Goal: Task Accomplishment & Management: Complete application form

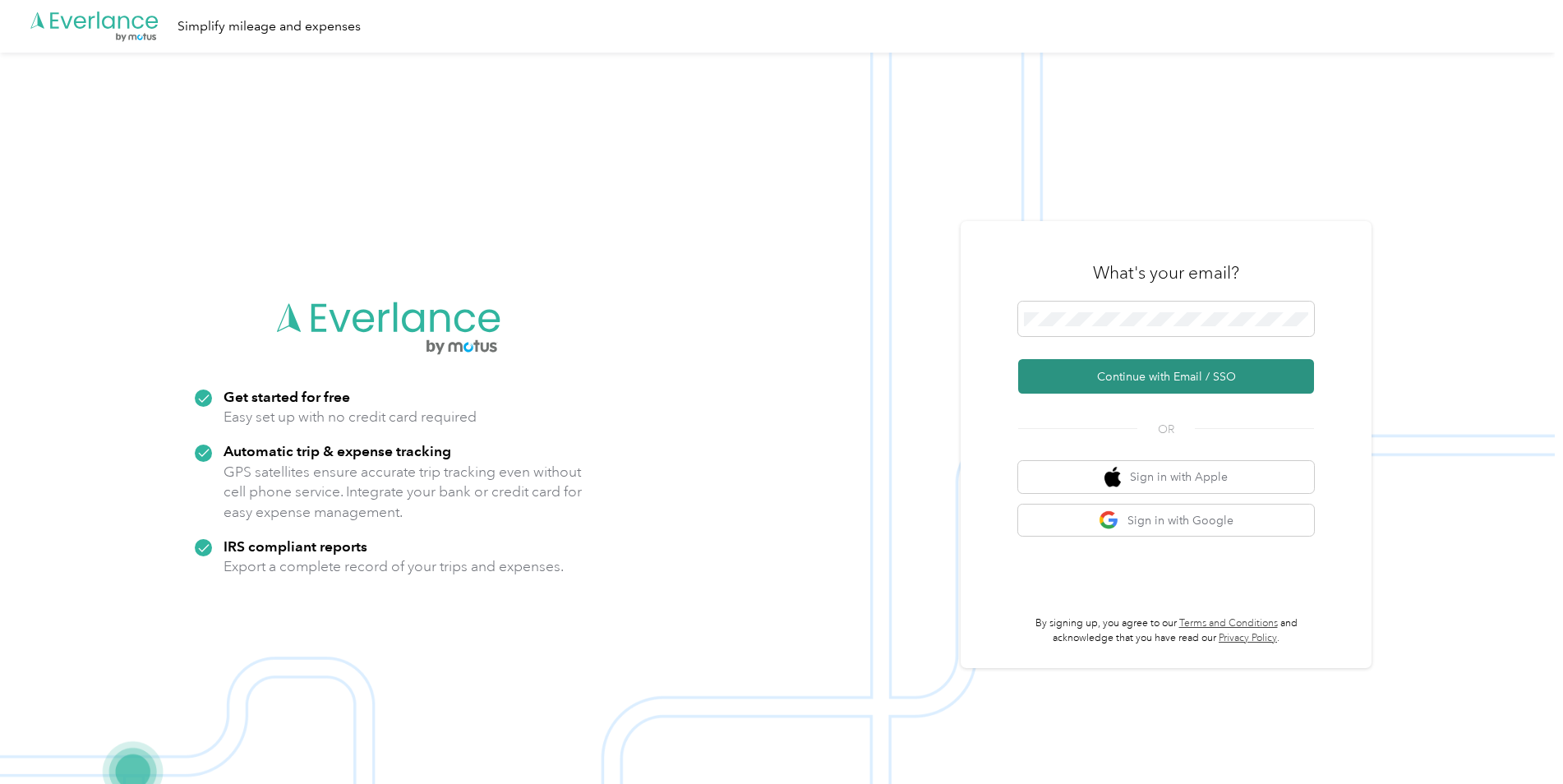
click at [1141, 373] on button "Continue with Email / SSO" at bounding box center [1166, 376] width 296 height 35
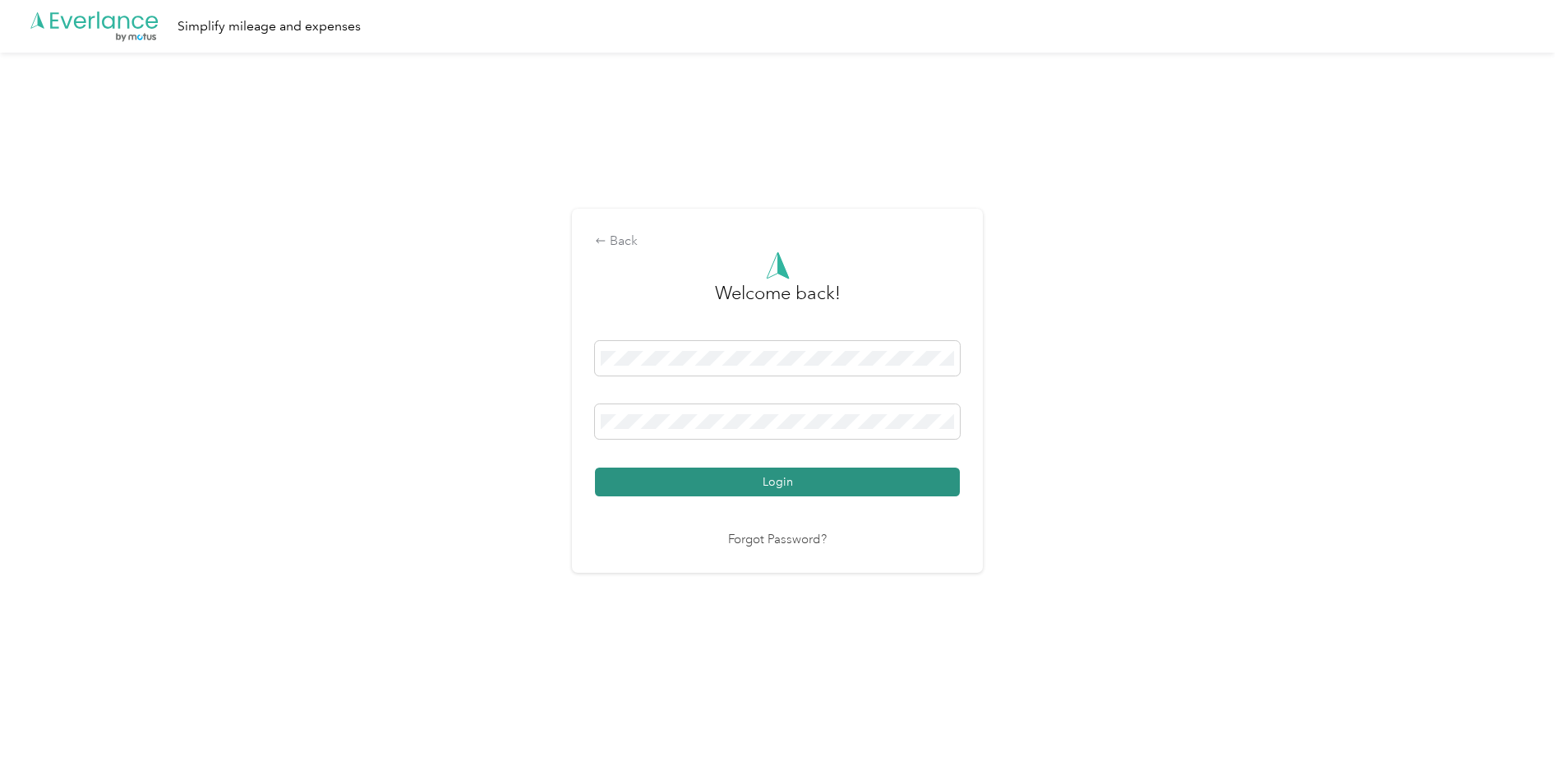
click at [745, 484] on button "Login" at bounding box center [778, 481] width 365 height 29
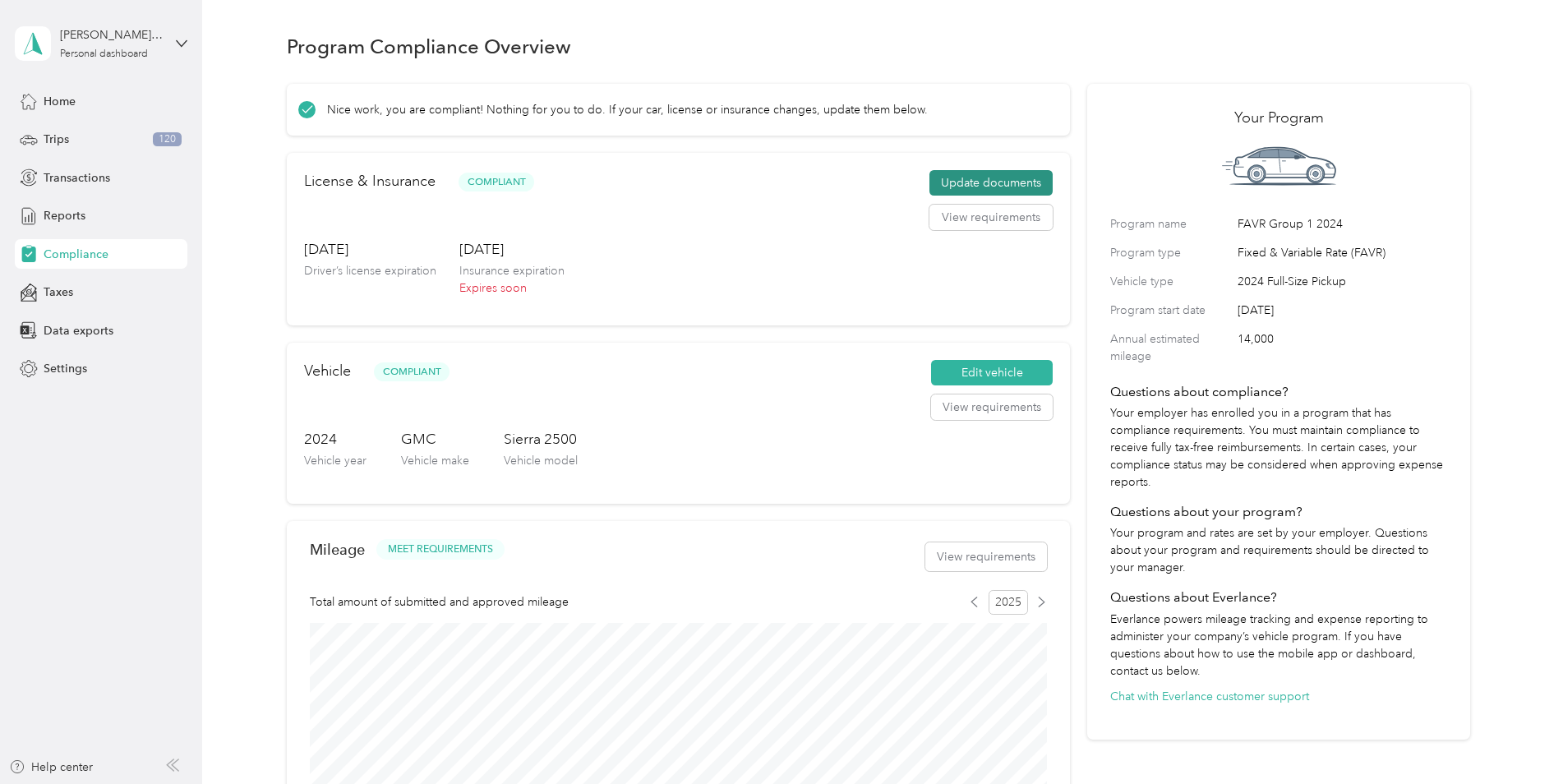
click at [984, 185] on button "Update documents" at bounding box center [992, 183] width 124 height 26
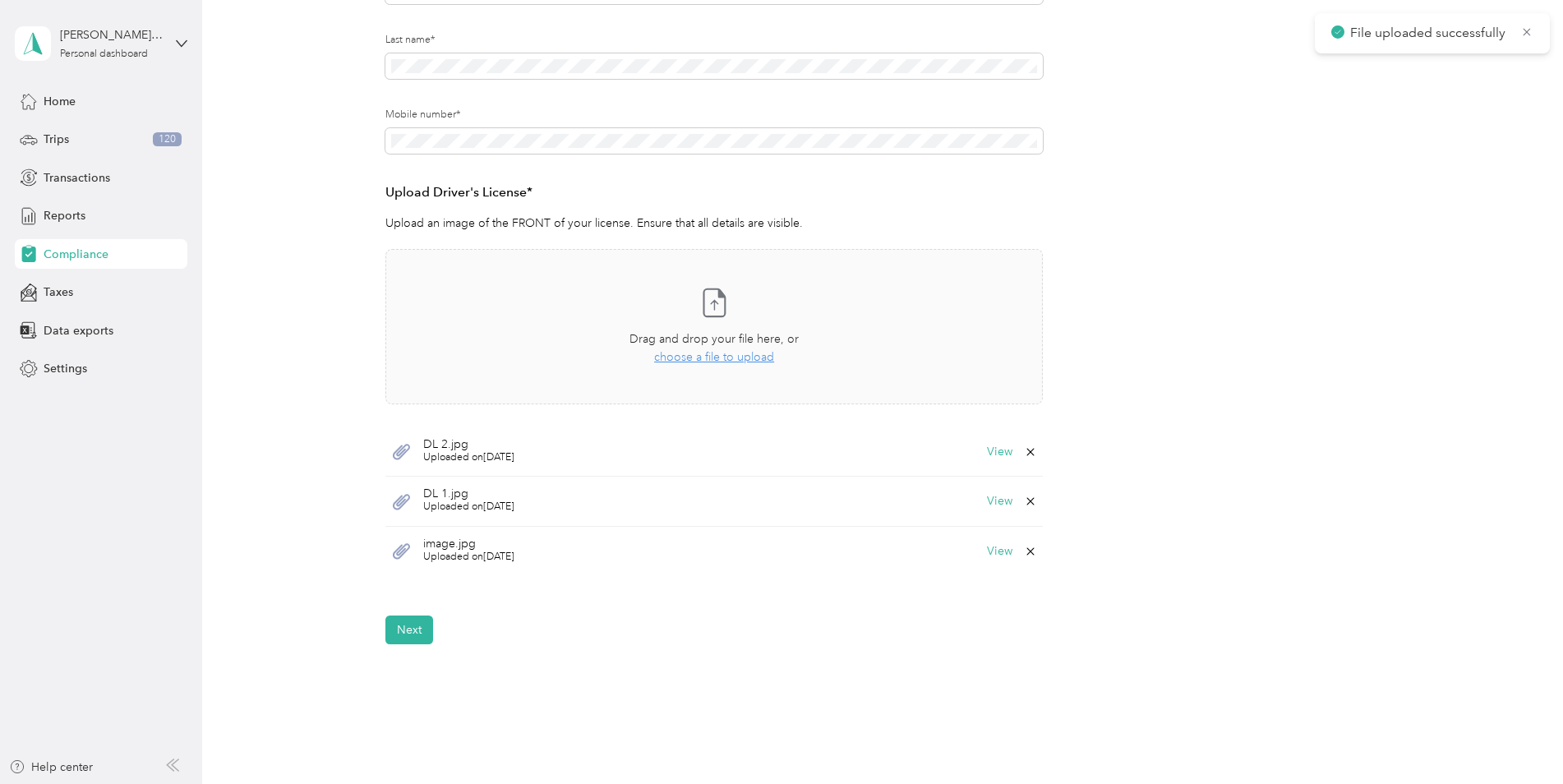
scroll to position [375, 0]
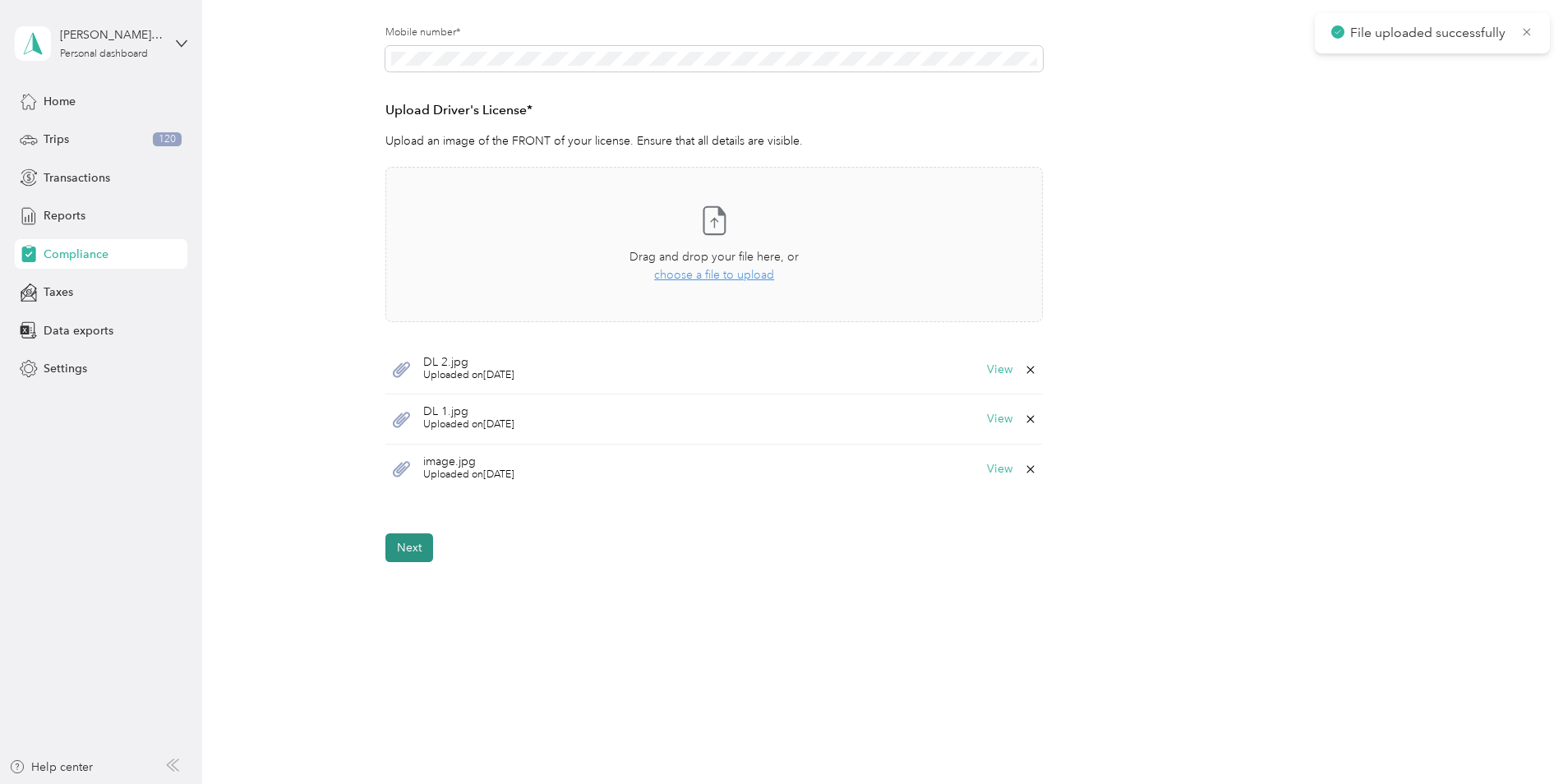
click at [396, 540] on button "Next" at bounding box center [410, 547] width 48 height 29
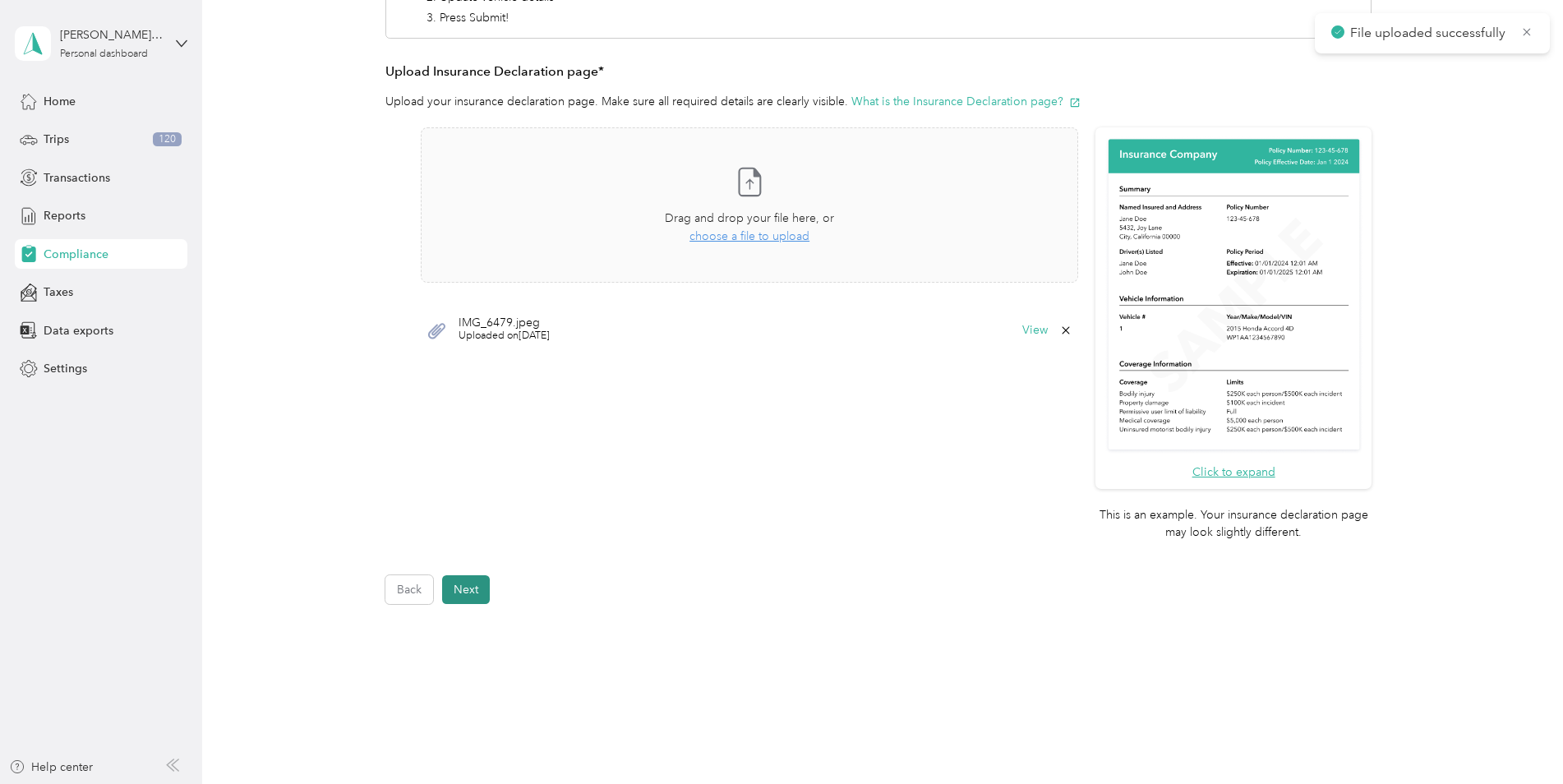
scroll to position [21, 0]
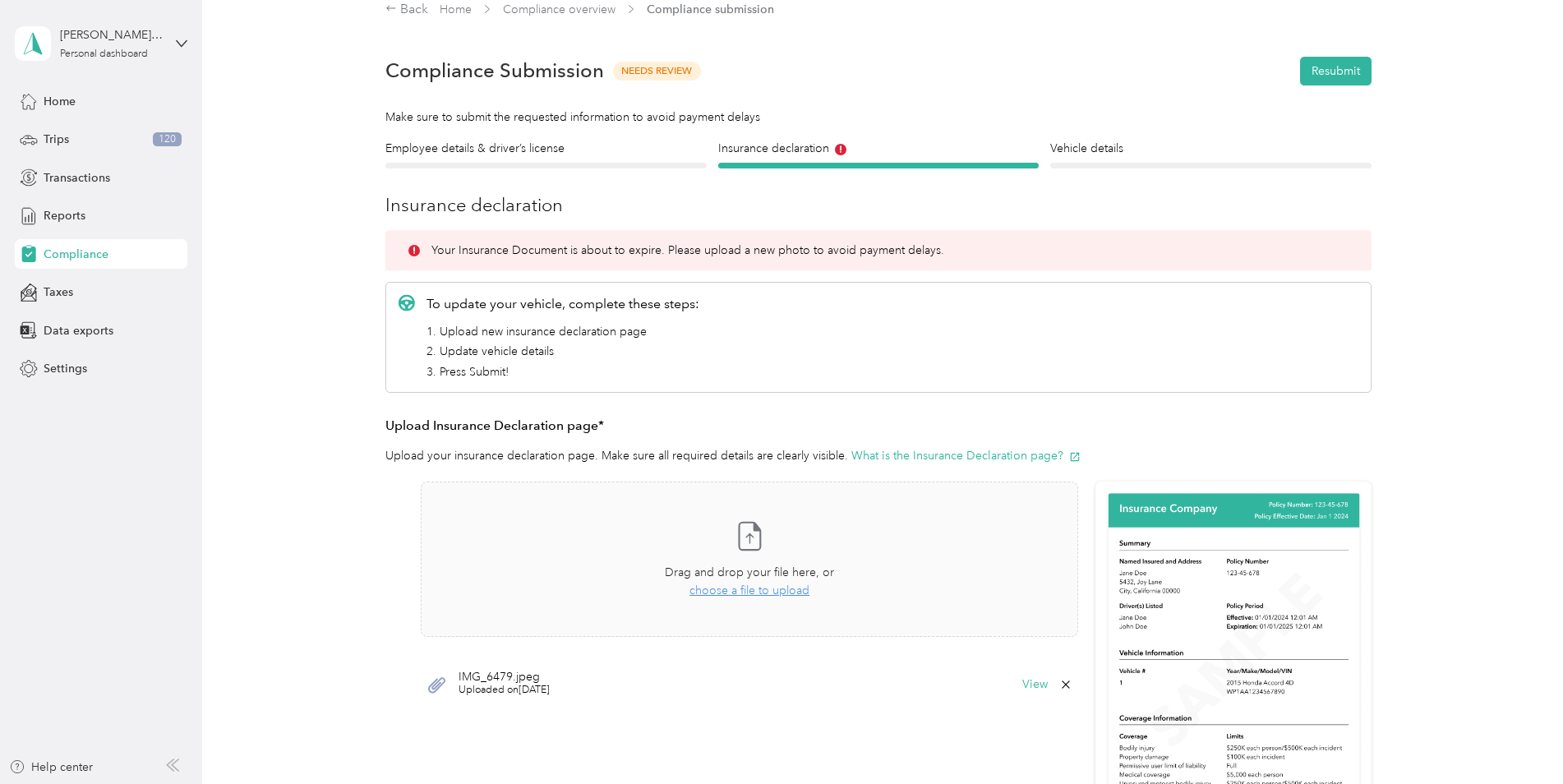
click at [515, 675] on span "IMG_6479.jpeg" at bounding box center [504, 677] width 92 height 12
click at [434, 682] on icon at bounding box center [437, 684] width 17 height 16
click at [1027, 684] on button "View" at bounding box center [1036, 684] width 26 height 12
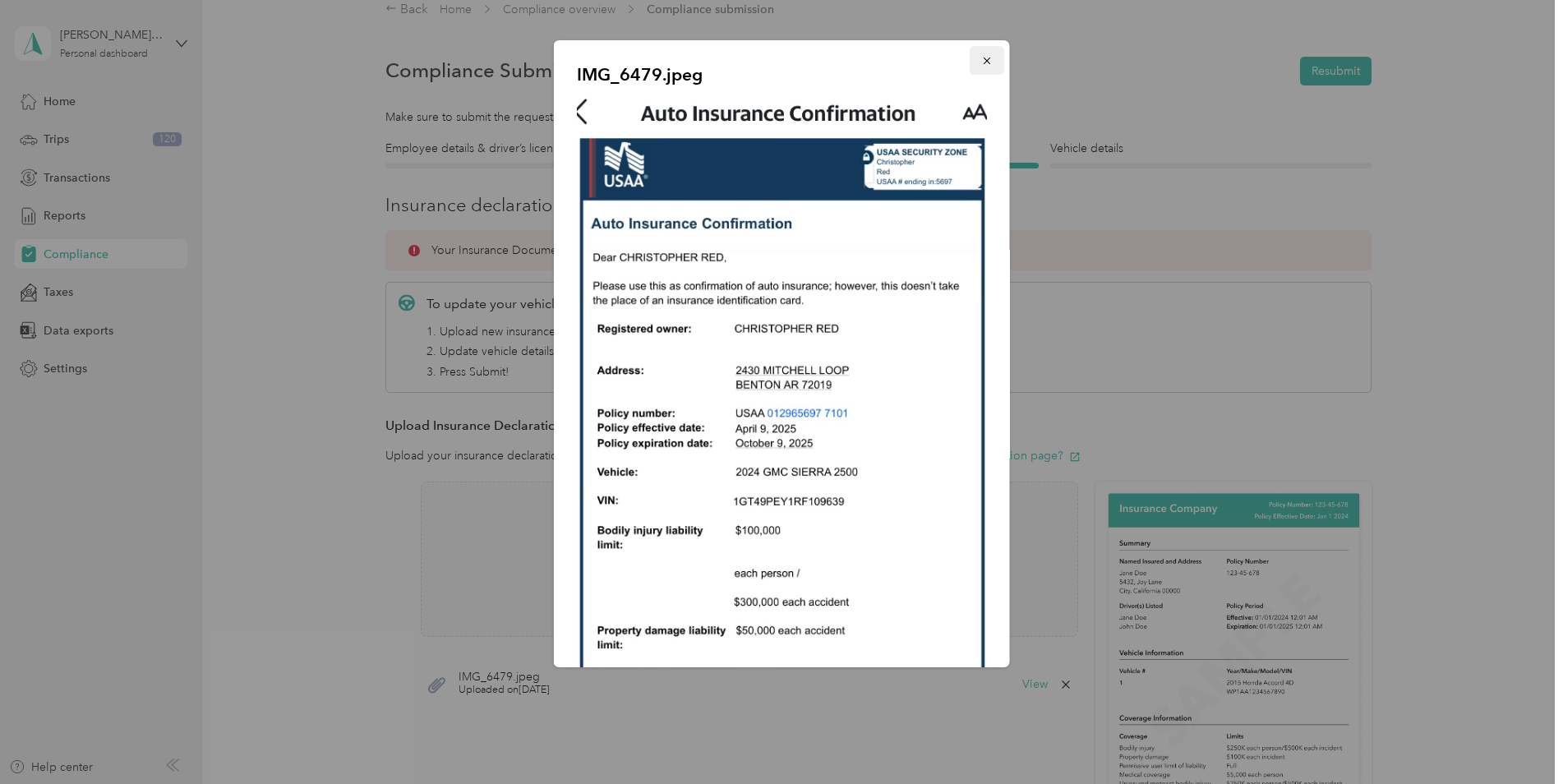
click at [981, 61] on icon "button" at bounding box center [987, 61] width 12 height 12
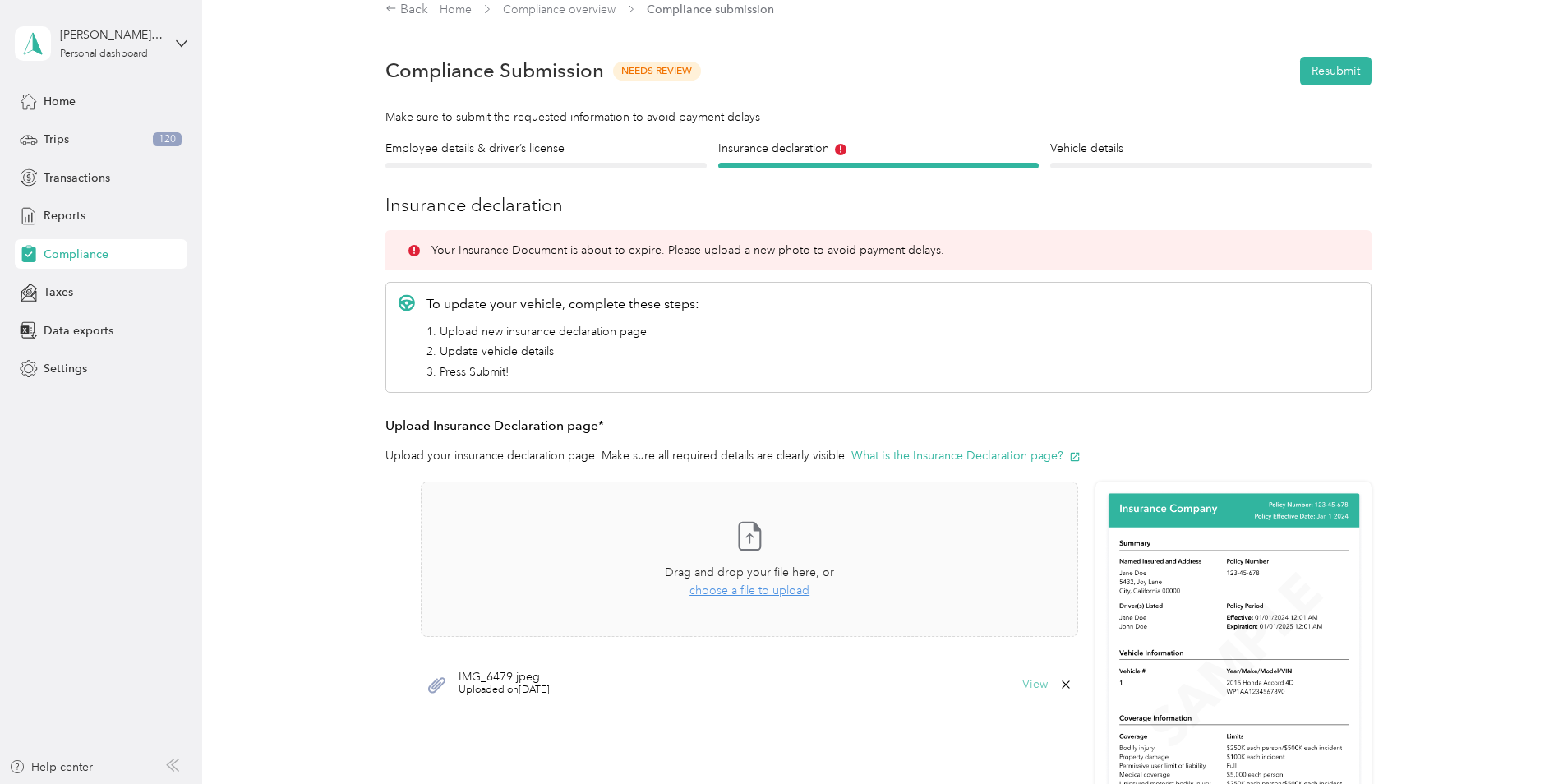
click at [1033, 687] on button "View" at bounding box center [1036, 684] width 26 height 12
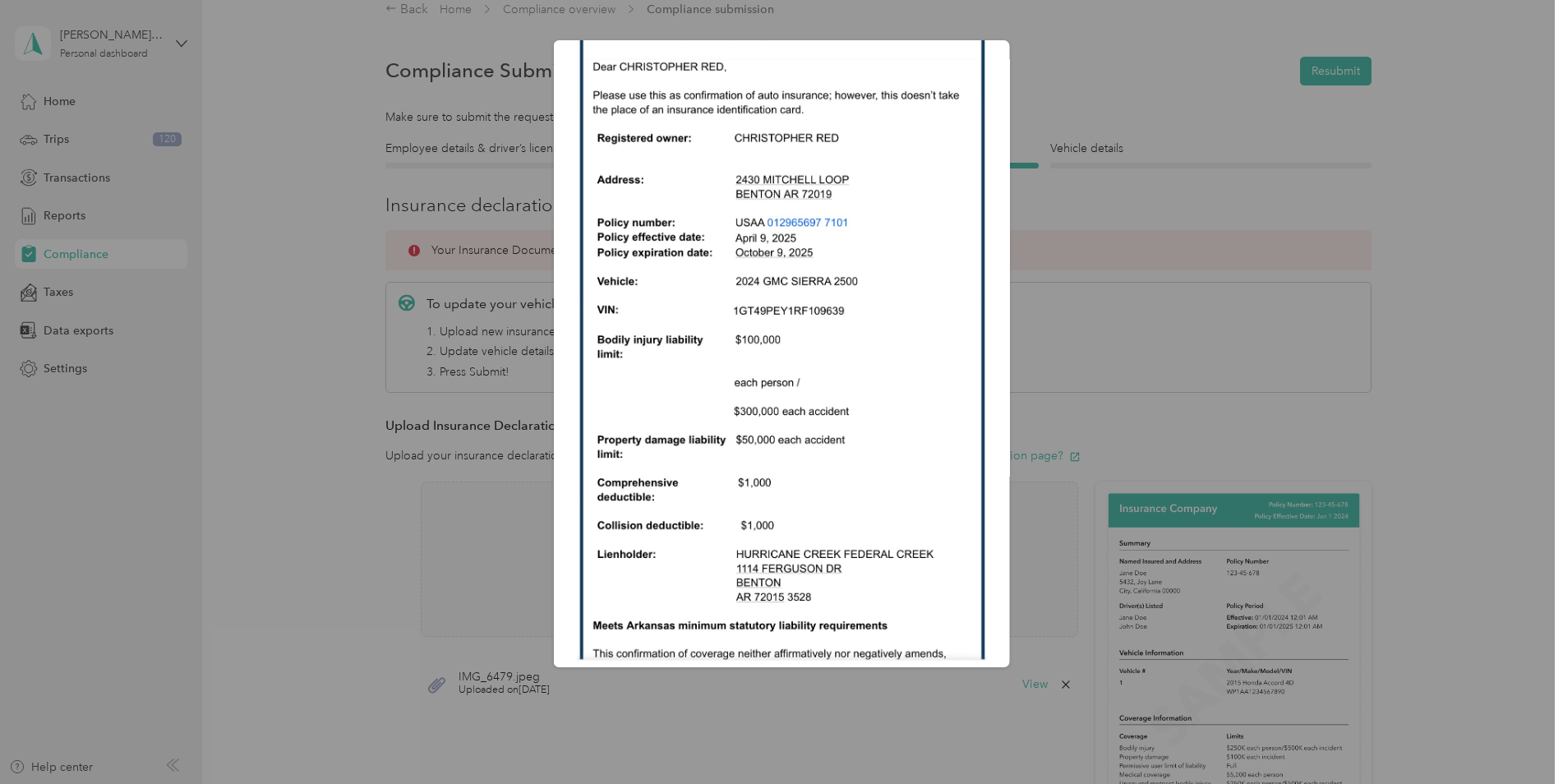
scroll to position [0, 0]
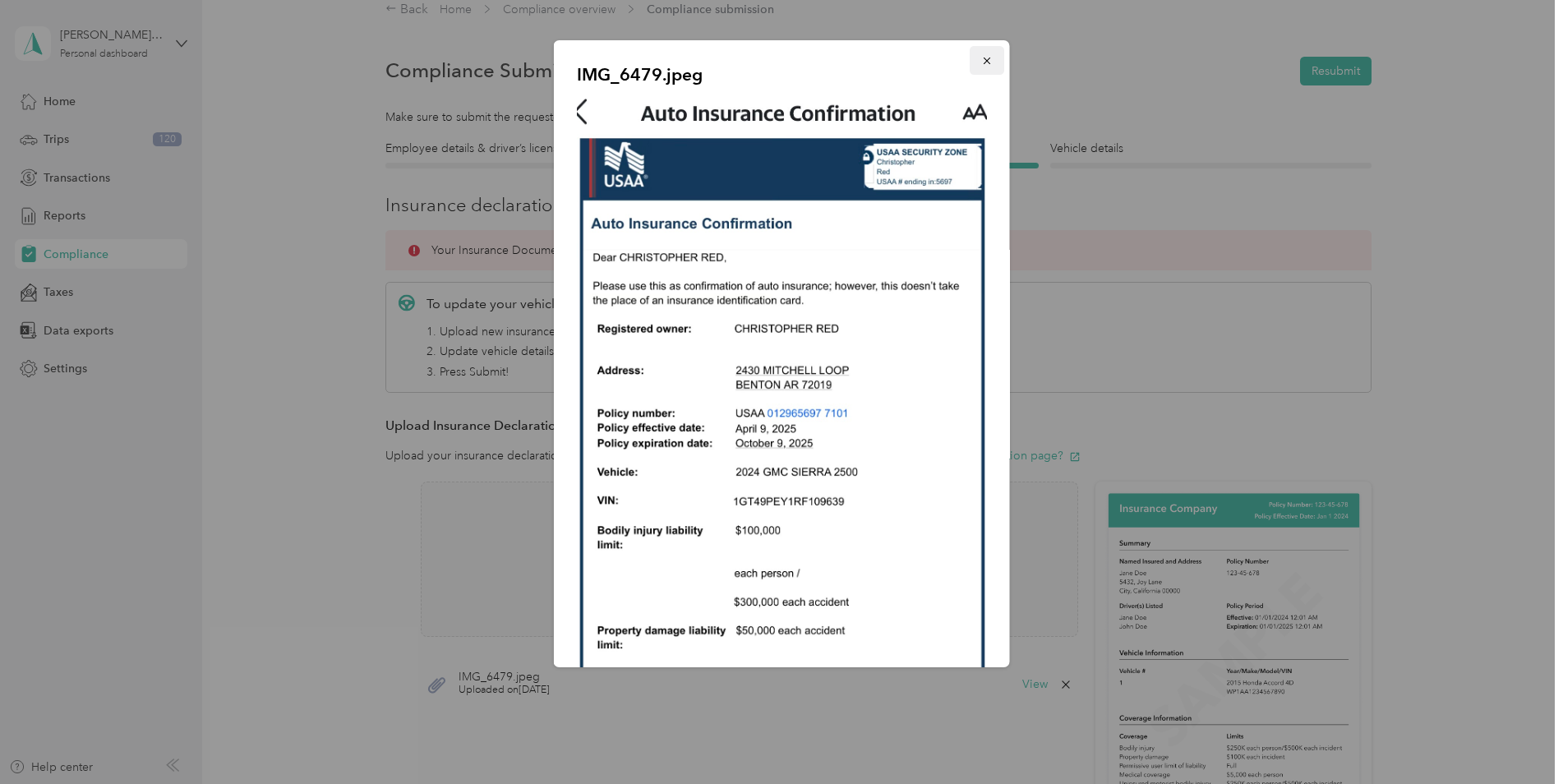
click at [981, 59] on icon "button" at bounding box center [987, 61] width 12 height 12
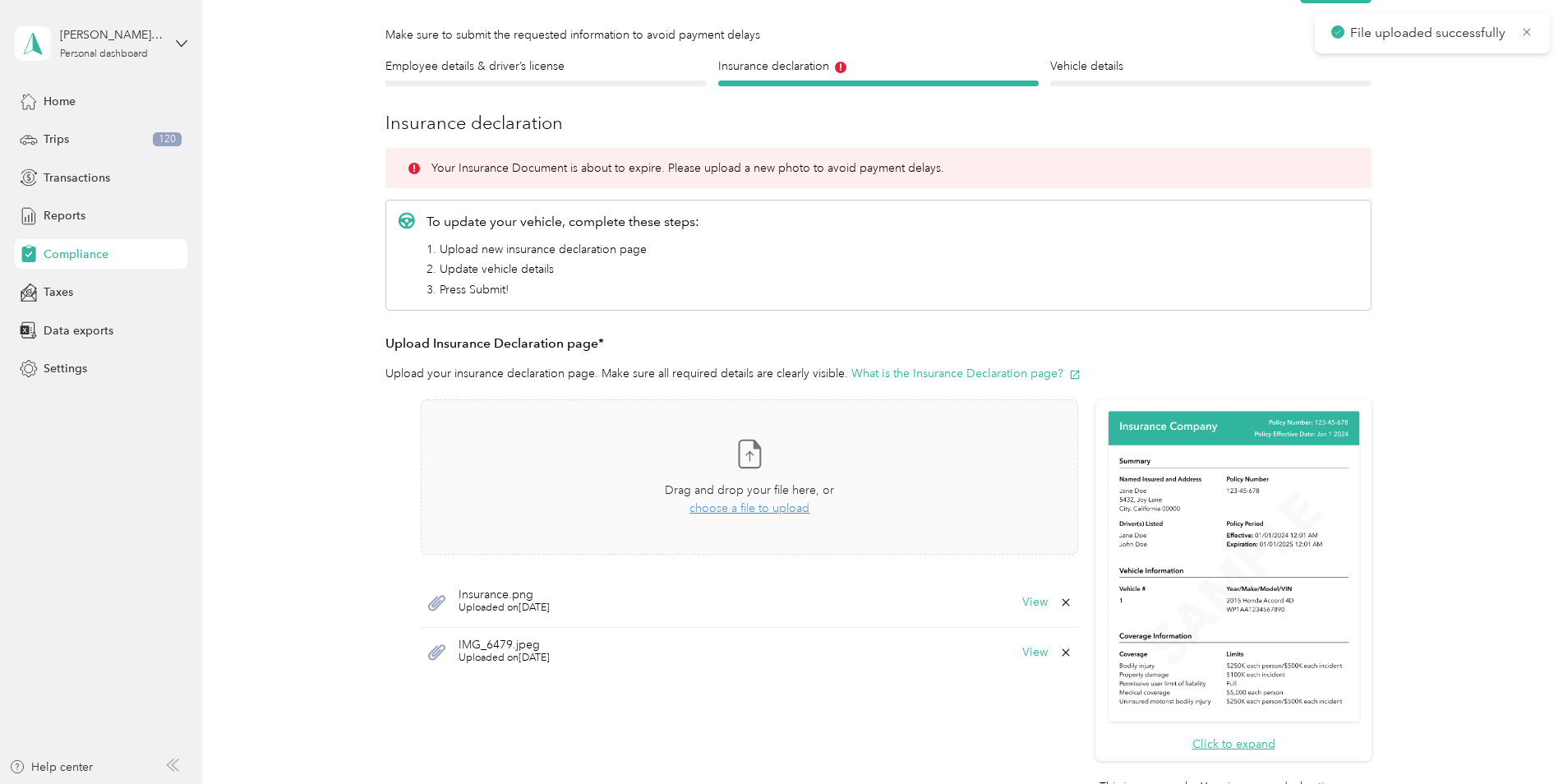
scroll to position [267, 0]
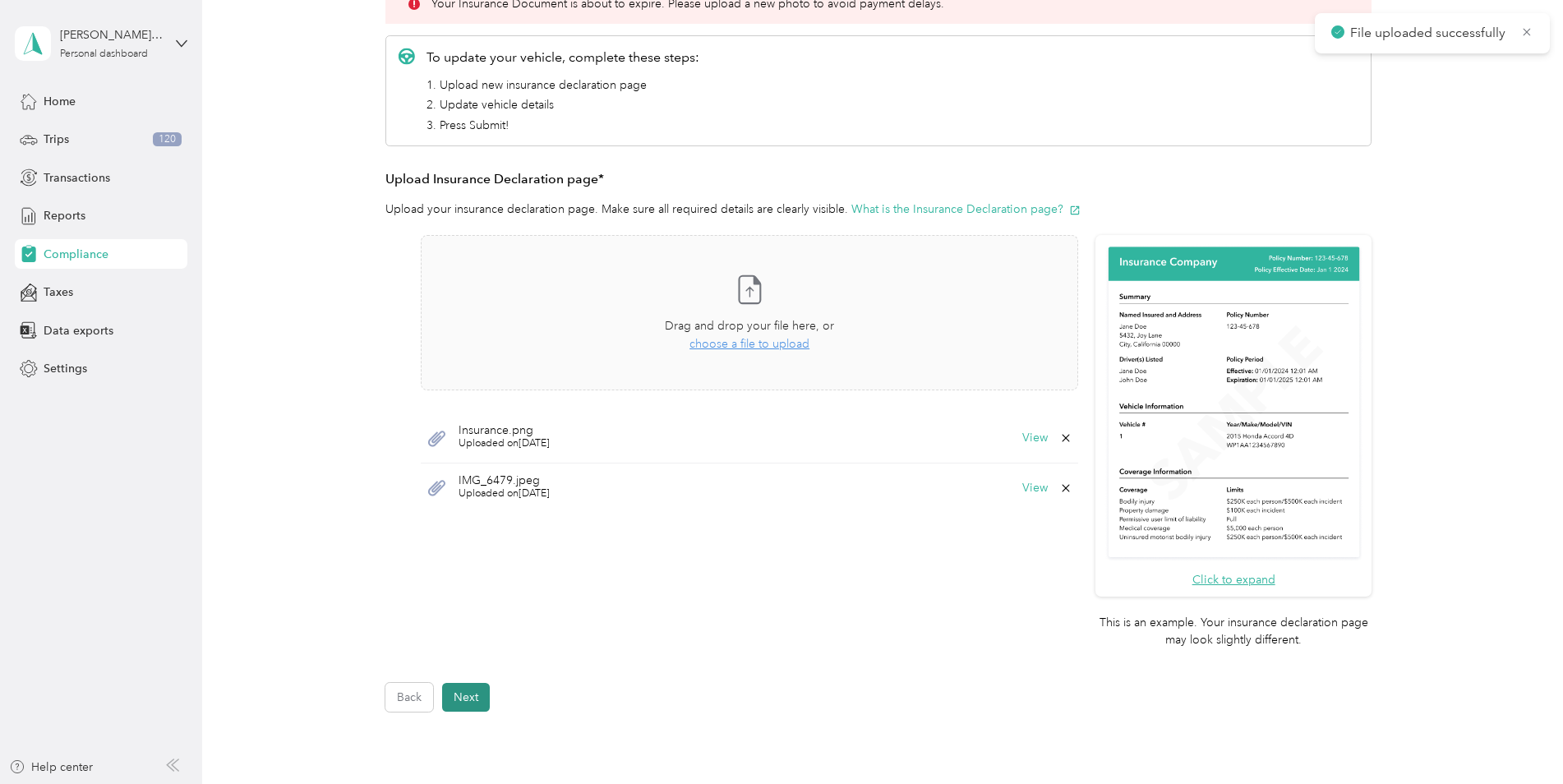
click at [470, 695] on button "Next" at bounding box center [467, 696] width 48 height 29
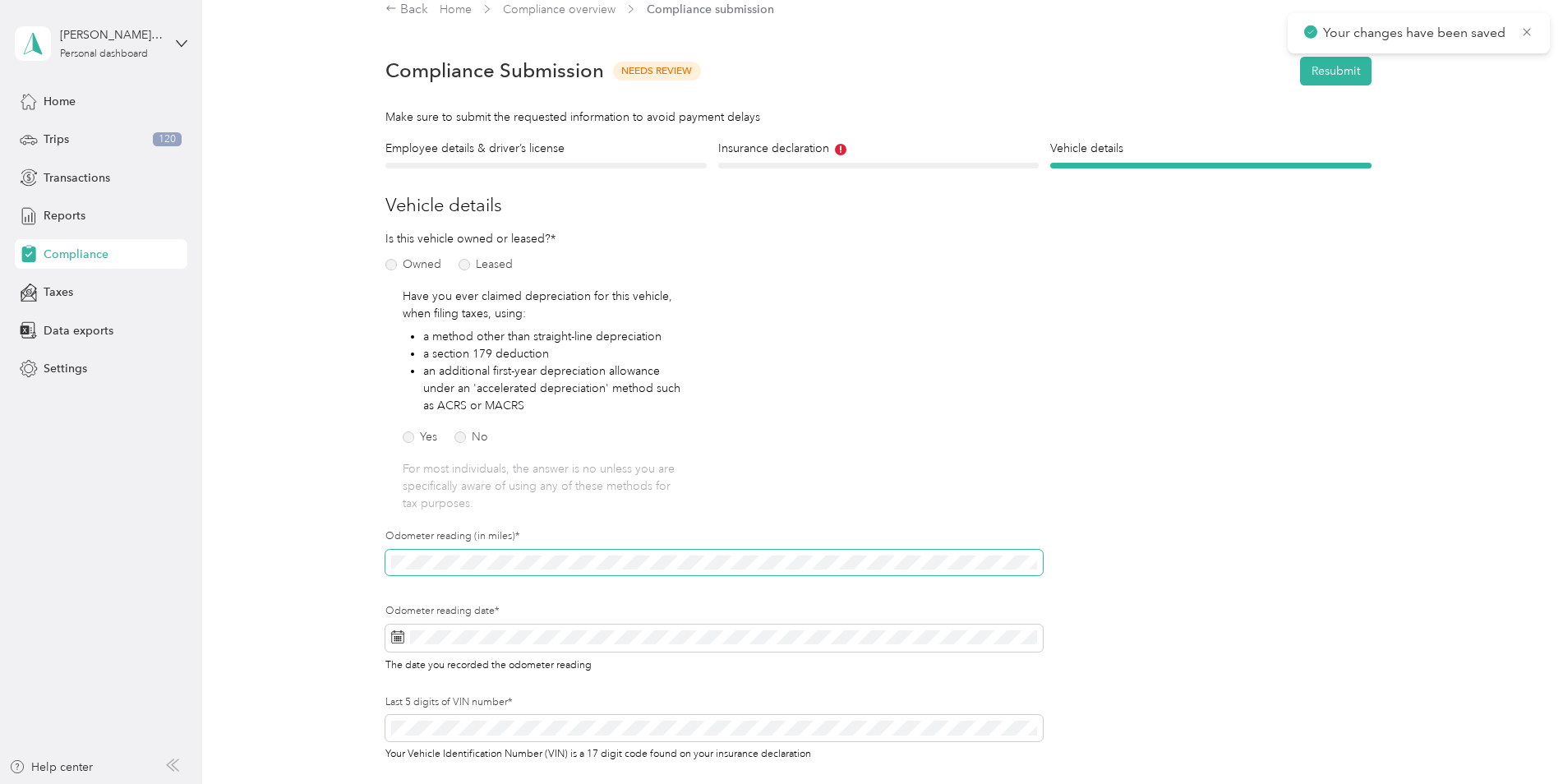
click at [321, 541] on div "Employee details & driver’s license License Insurance declaration Insurance Veh…" at bounding box center [878, 481] width 1183 height 684
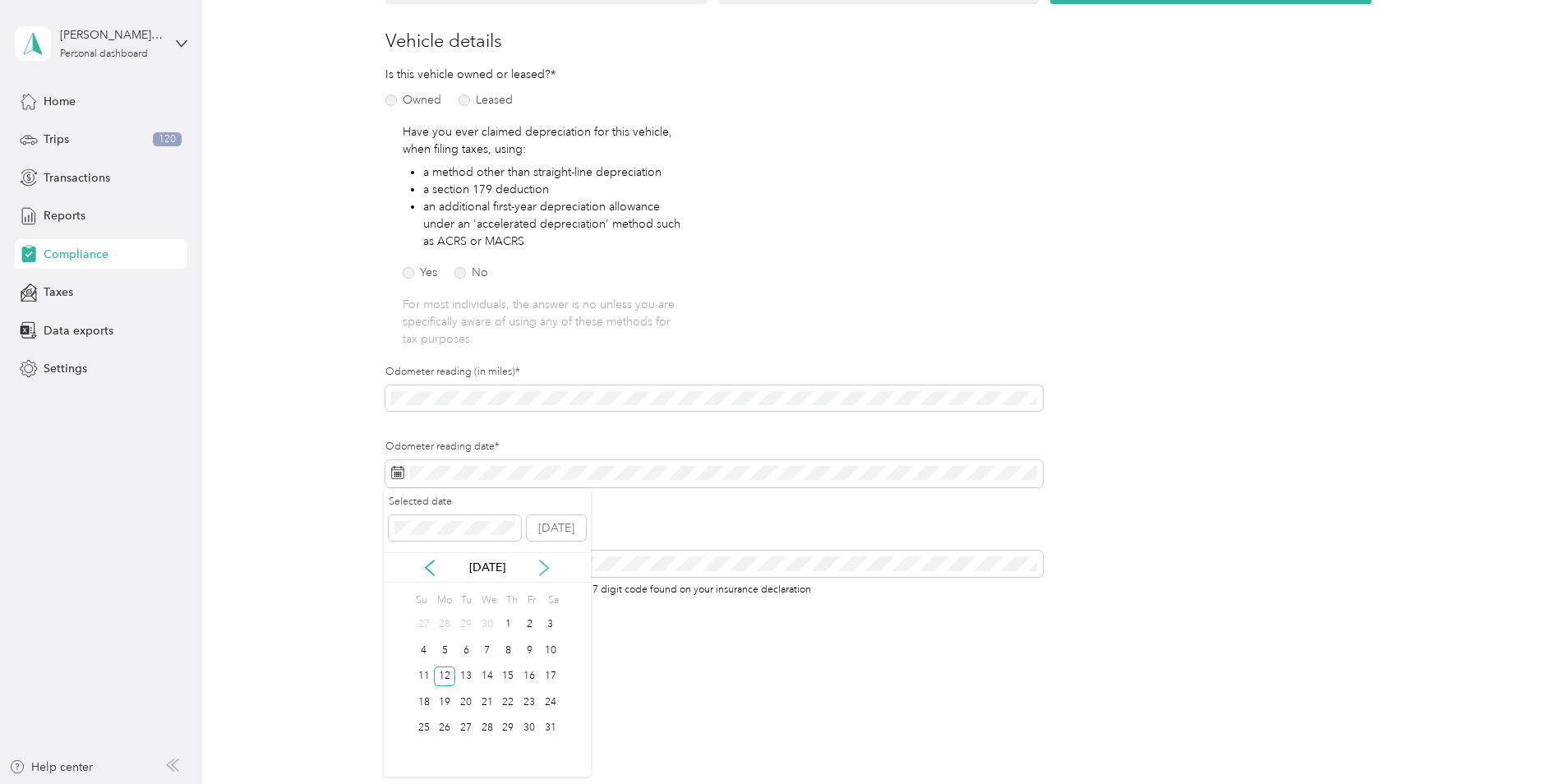
click at [548, 569] on icon at bounding box center [544, 568] width 16 height 16
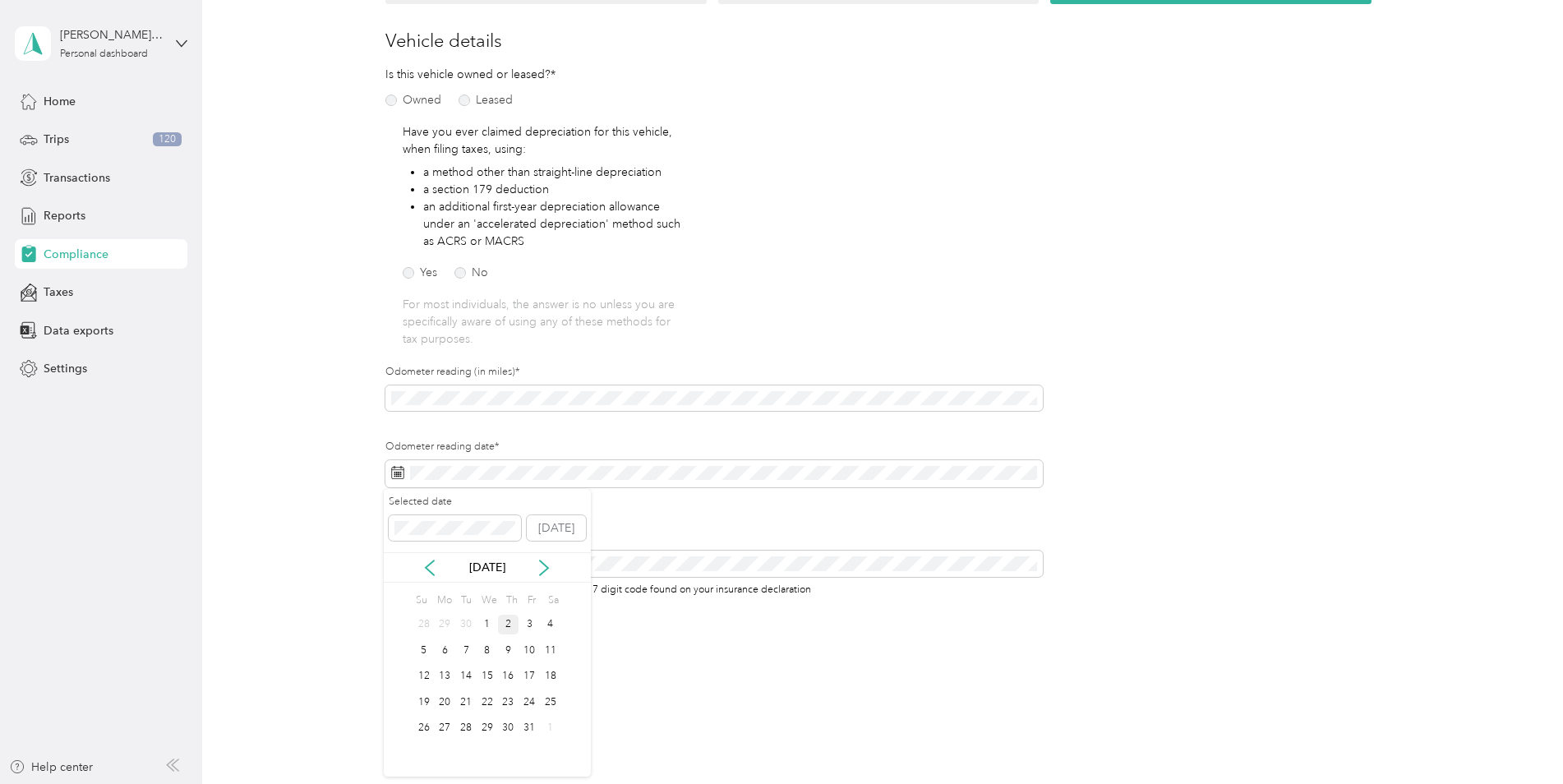
click at [510, 626] on div "2" at bounding box center [508, 625] width 21 height 21
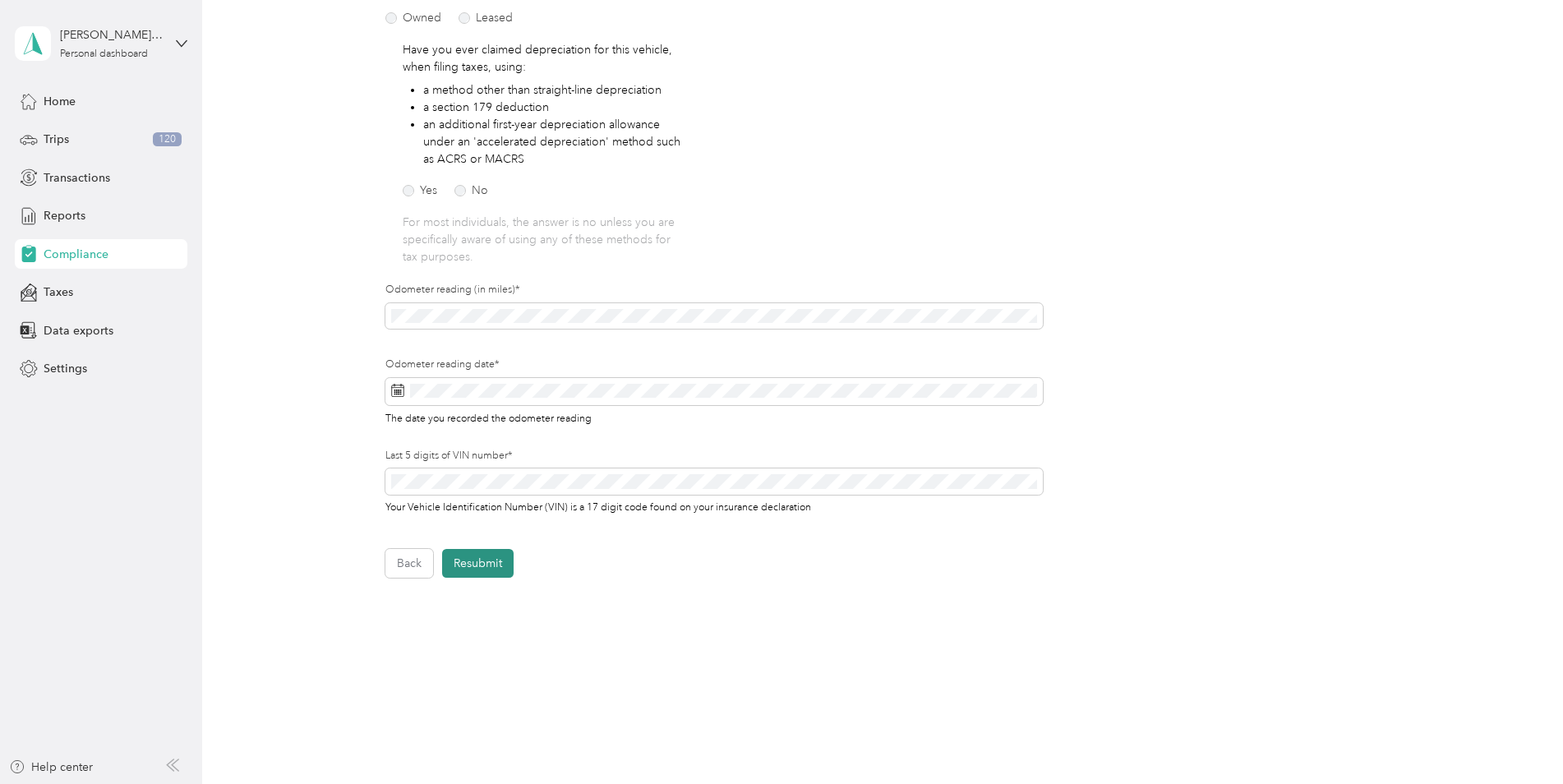
click at [493, 570] on button "Resubmit" at bounding box center [478, 563] width 72 height 29
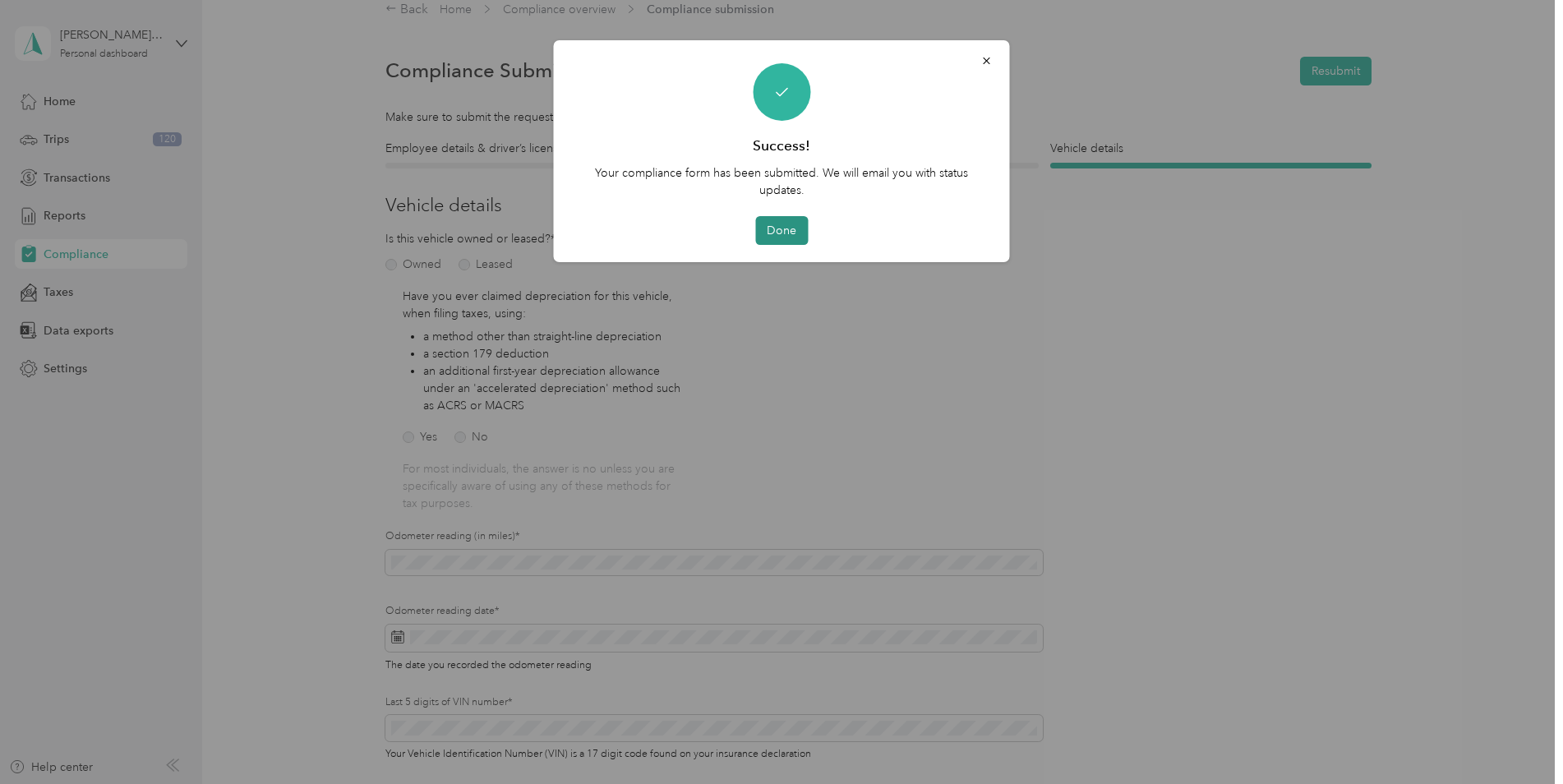
click at [779, 226] on button "Done" at bounding box center [782, 230] width 53 height 29
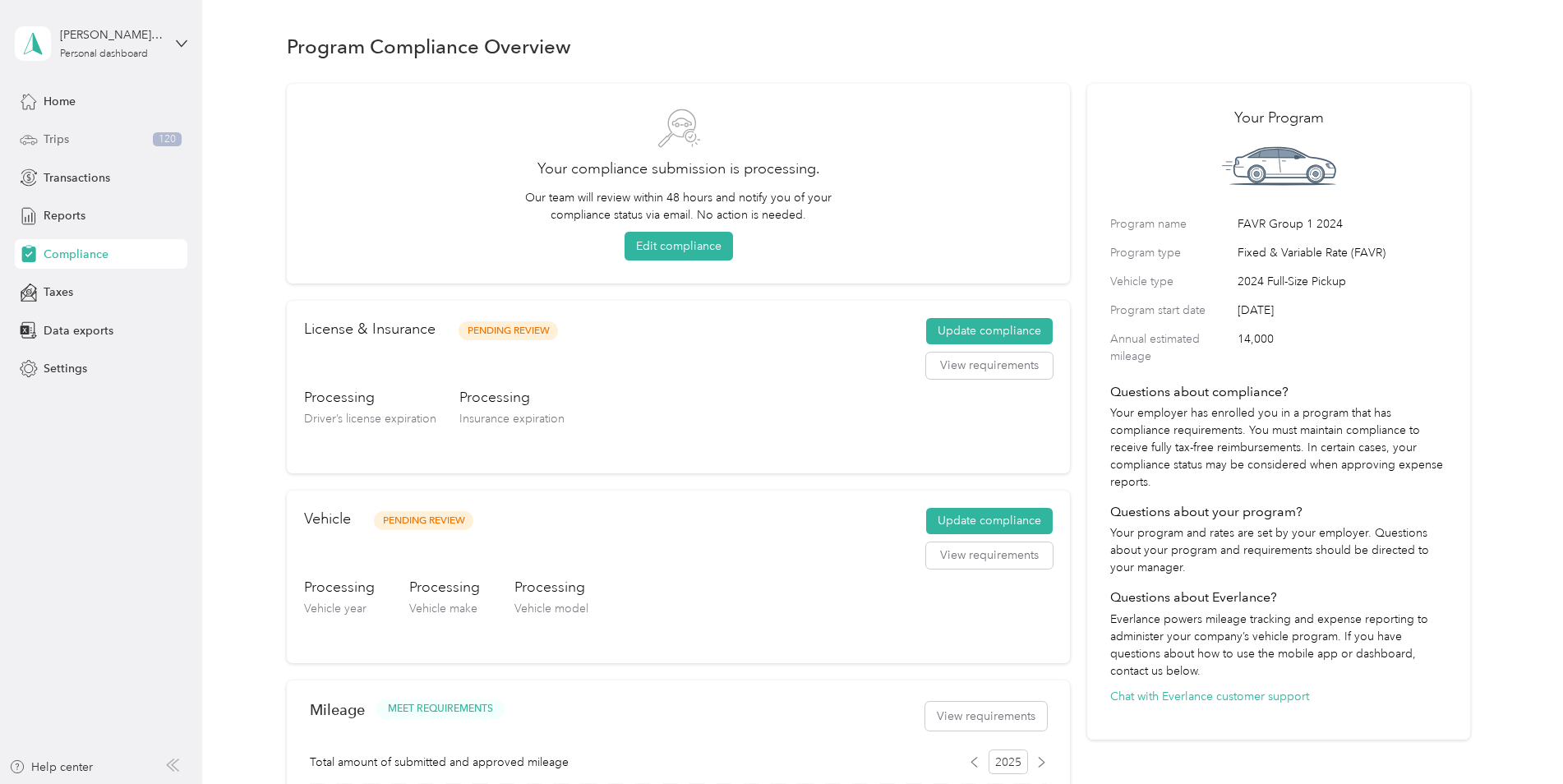
click at [68, 136] on span "Trips" at bounding box center [57, 138] width 26 height 17
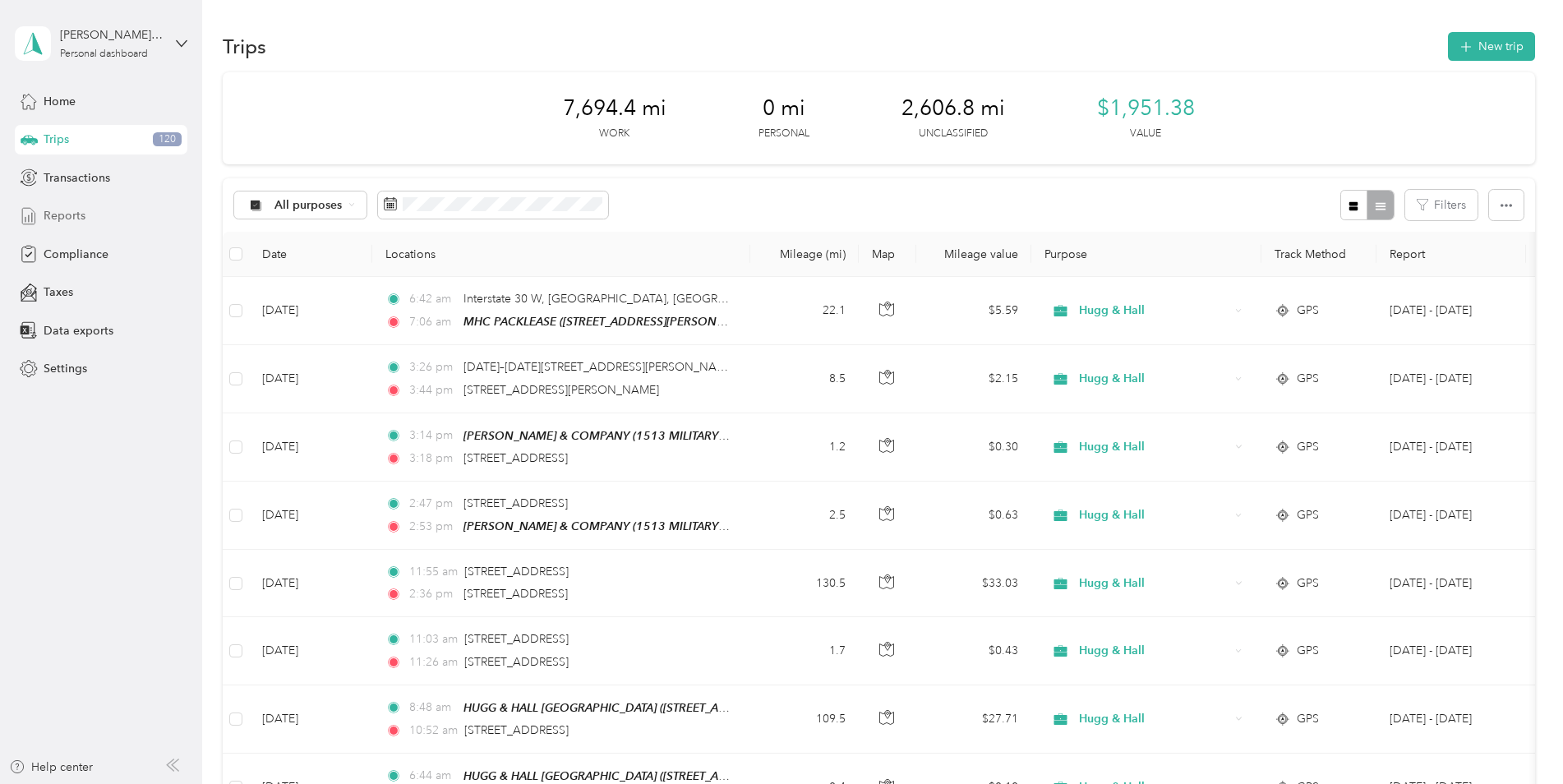
click at [73, 217] on span "Reports" at bounding box center [65, 215] width 42 height 17
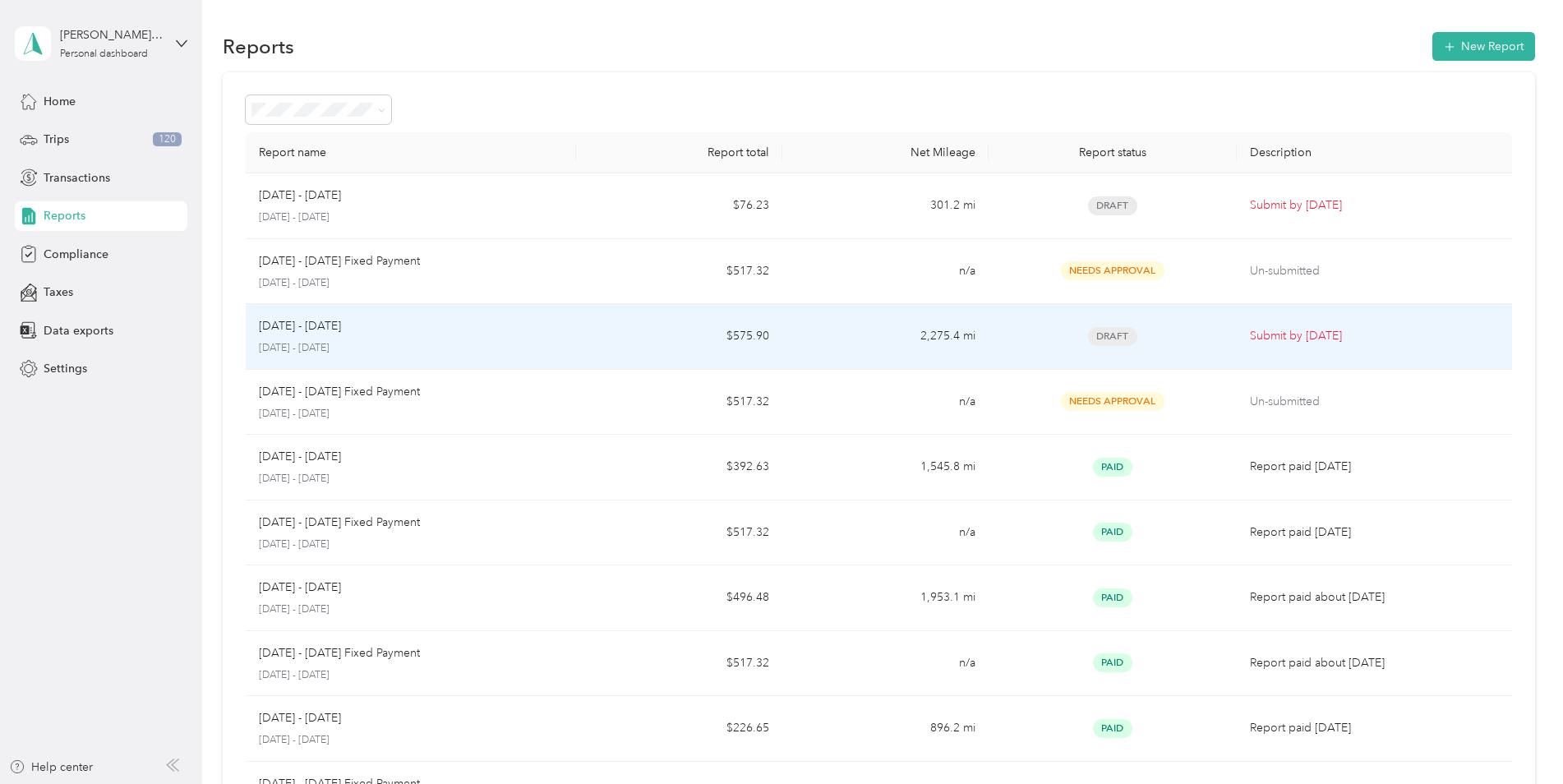
click at [806, 333] on td "2,275.4 mi" at bounding box center [885, 337] width 206 height 66
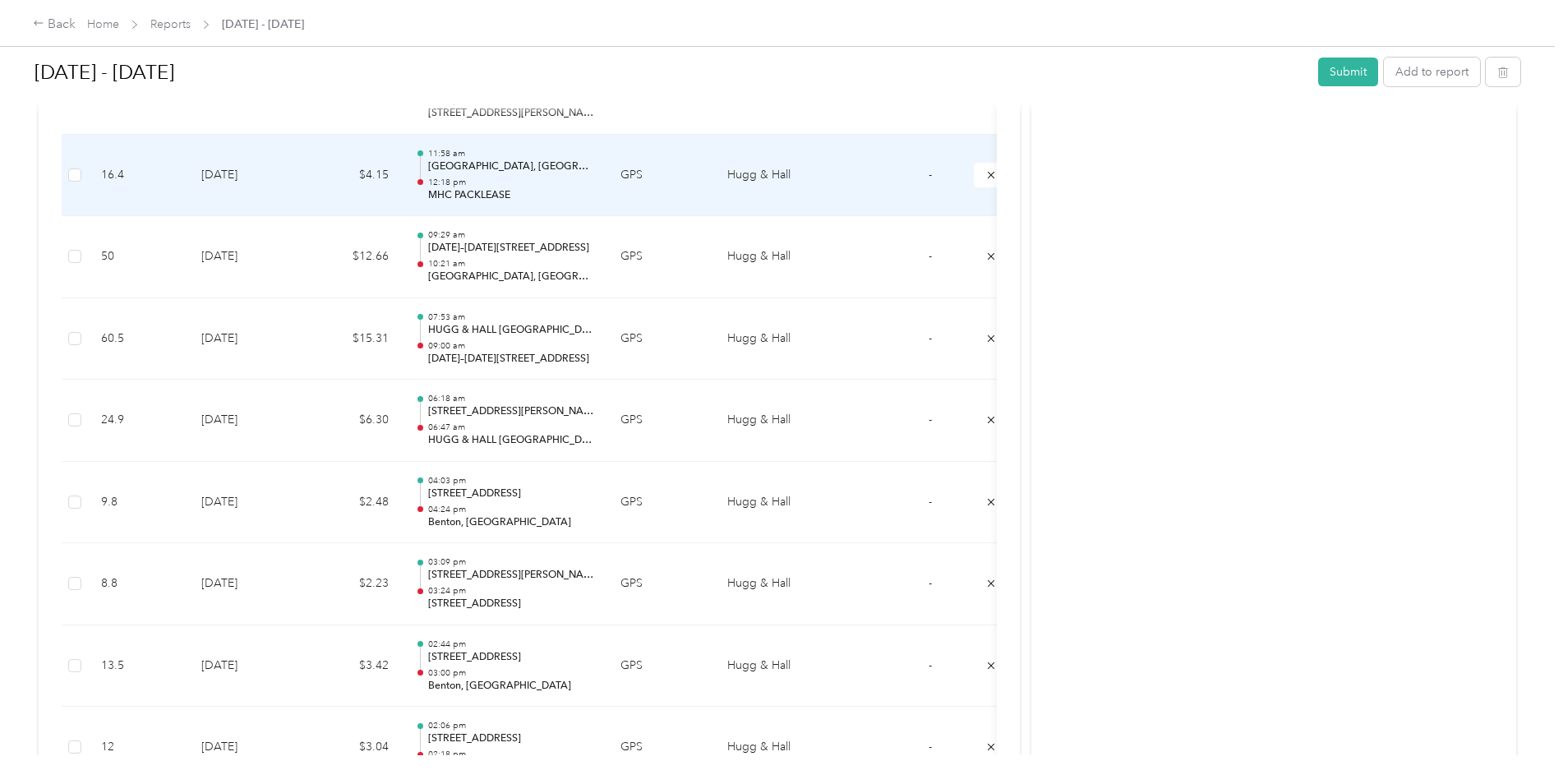
scroll to position [8089, 0]
click at [766, 176] on td "Hugg & Hall" at bounding box center [777, 175] width 124 height 82
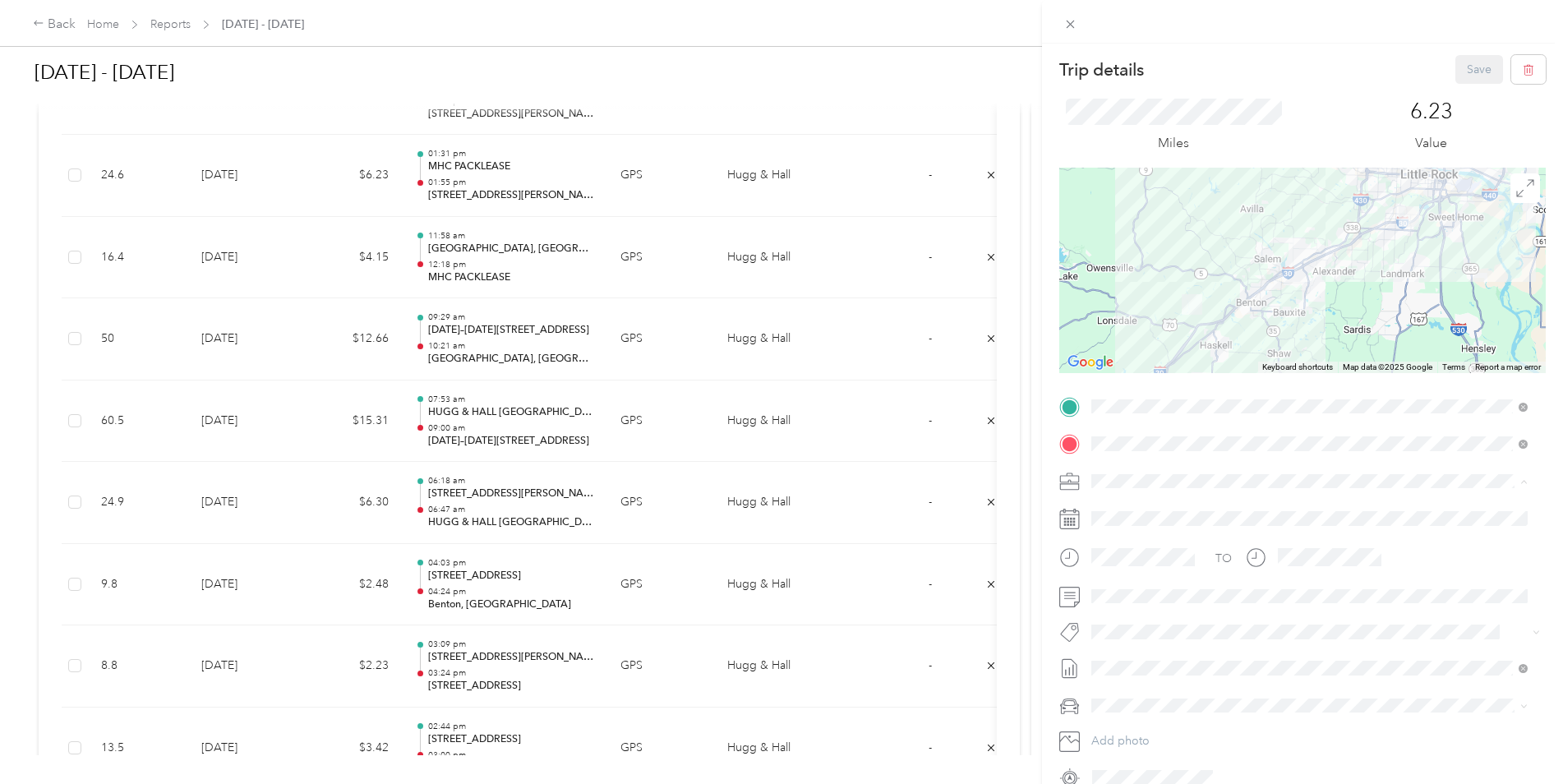
click at [1192, 510] on div "Hugg & Hall" at bounding box center [1300, 509] width 406 height 17
click at [988, 174] on div "Trip details Save This trip cannot be edited because it is either under review,…" at bounding box center [782, 392] width 1563 height 784
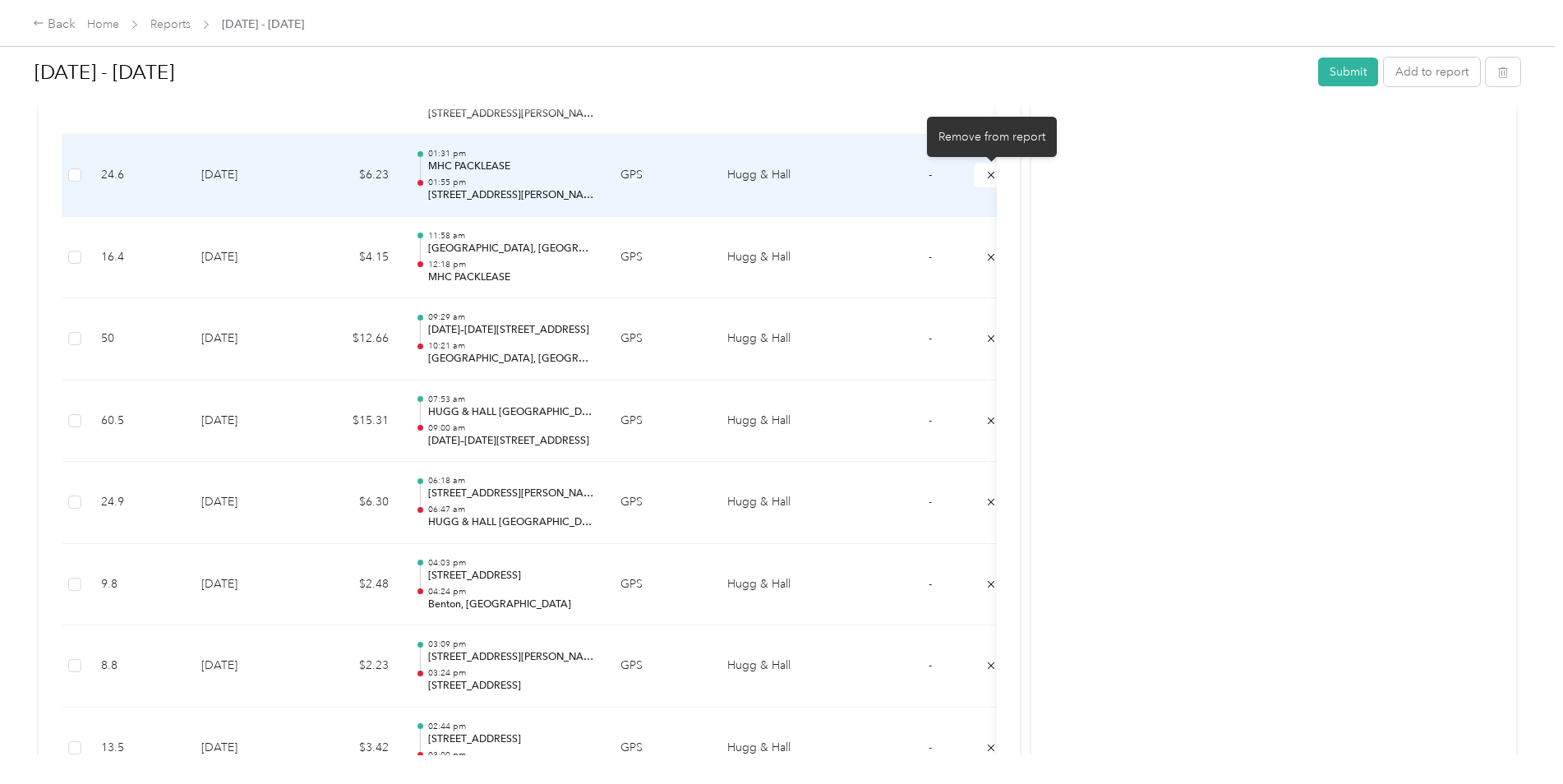
click at [988, 174] on icon "submit" at bounding box center [992, 175] width 12 height 12
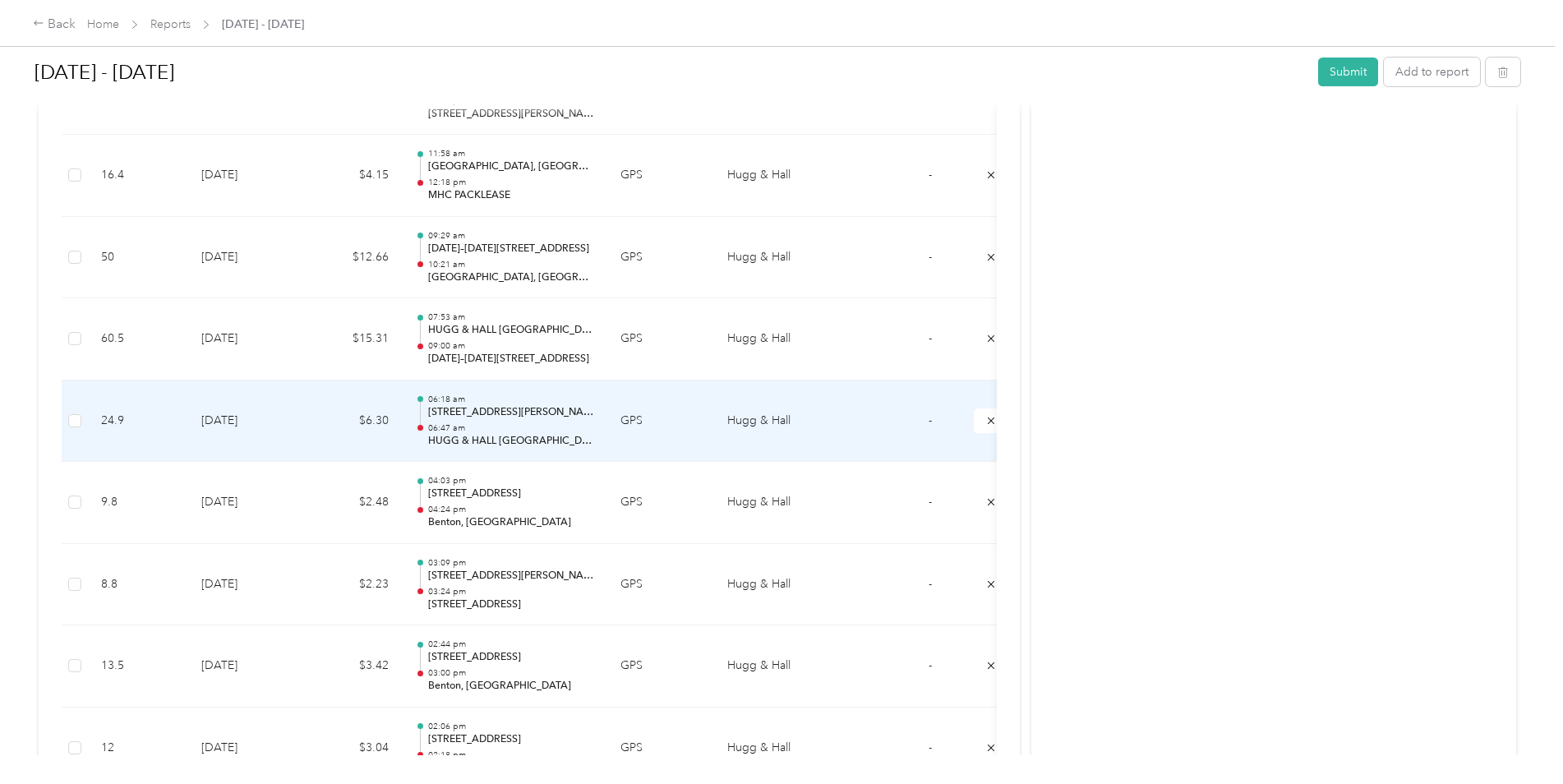
scroll to position [8007, 0]
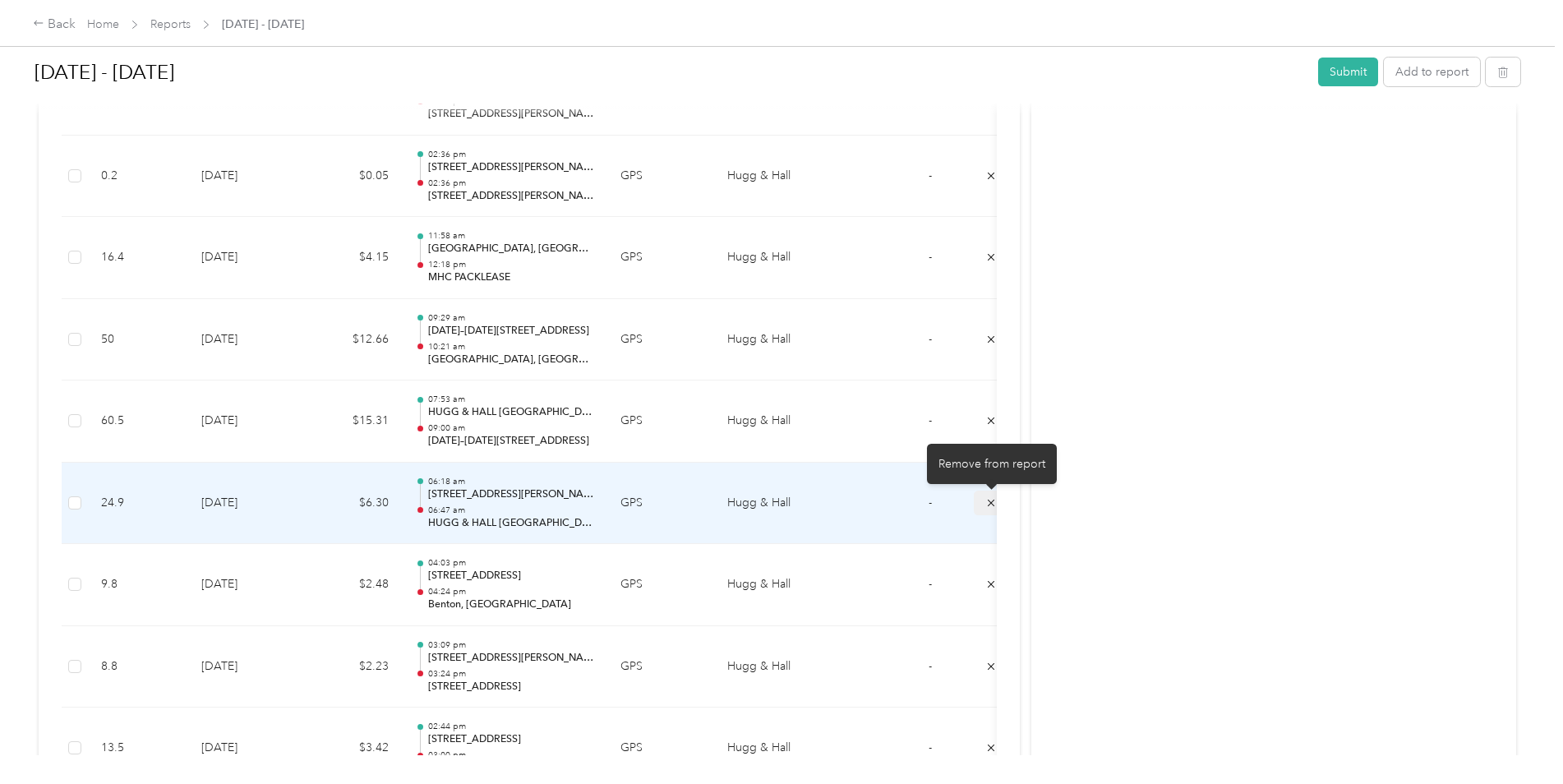
click at [992, 505] on icon "submit" at bounding box center [992, 503] width 12 height 12
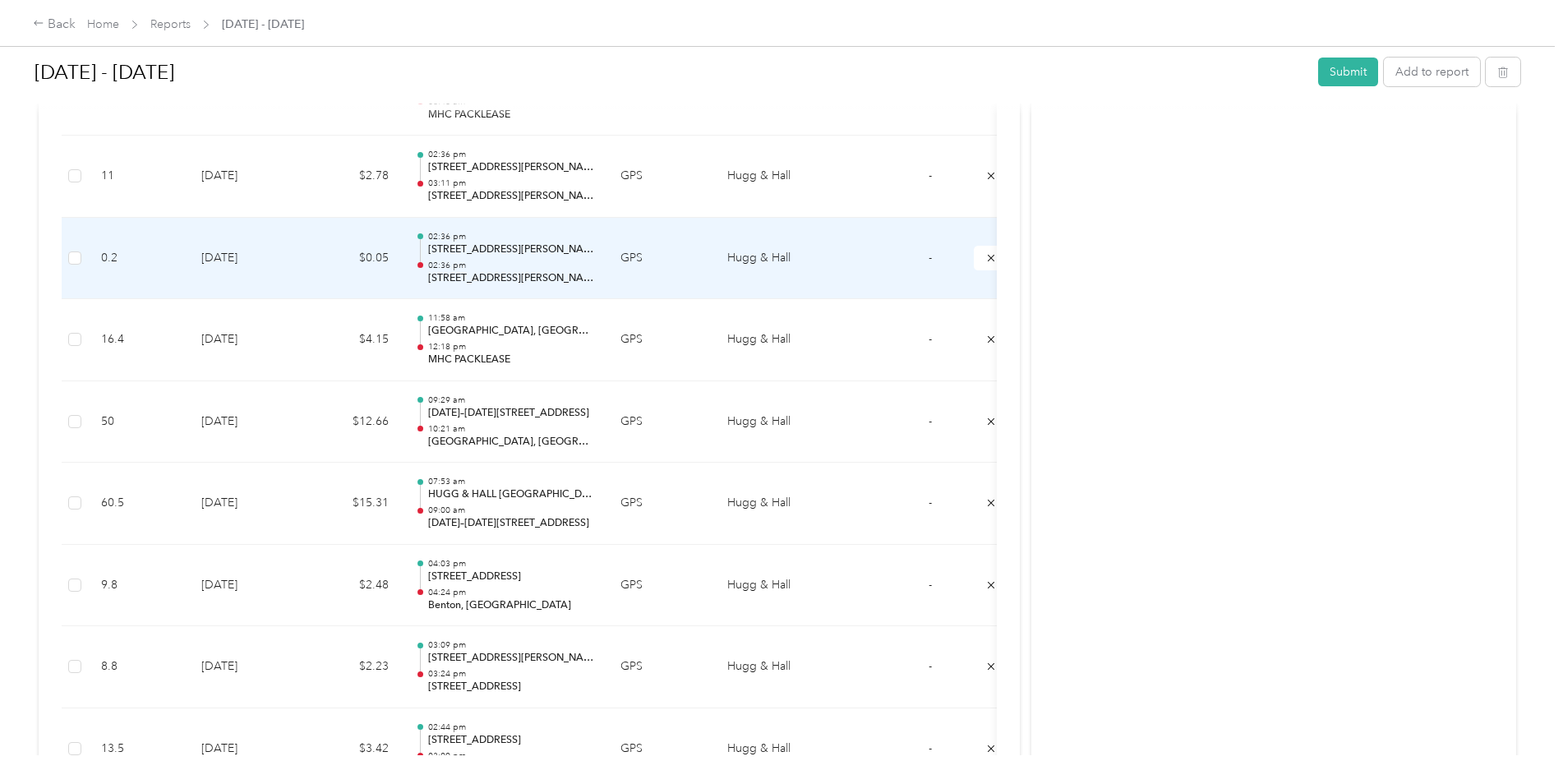
scroll to position [7843, 0]
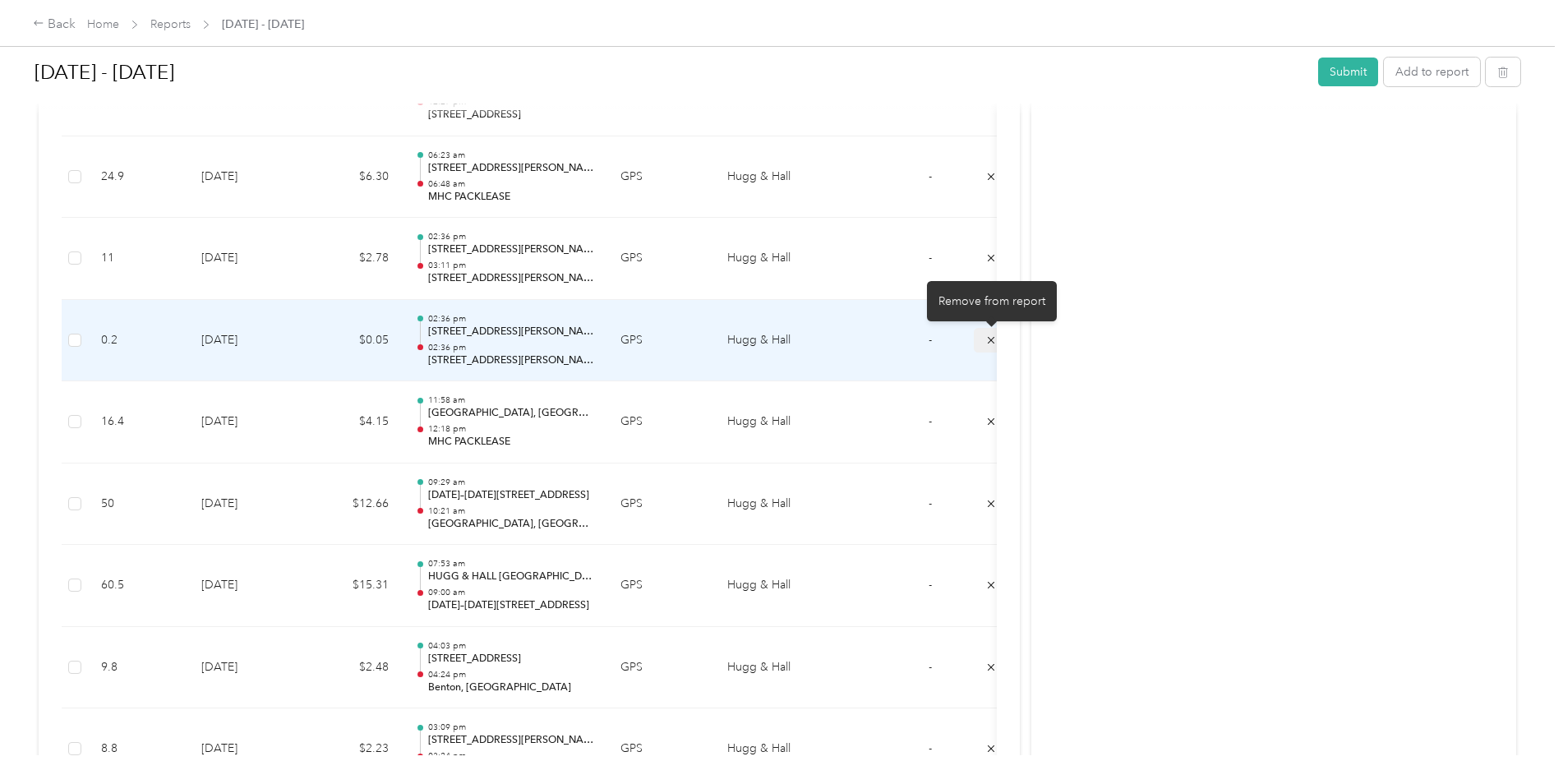
click at [987, 342] on icon "submit" at bounding box center [992, 341] width 12 height 12
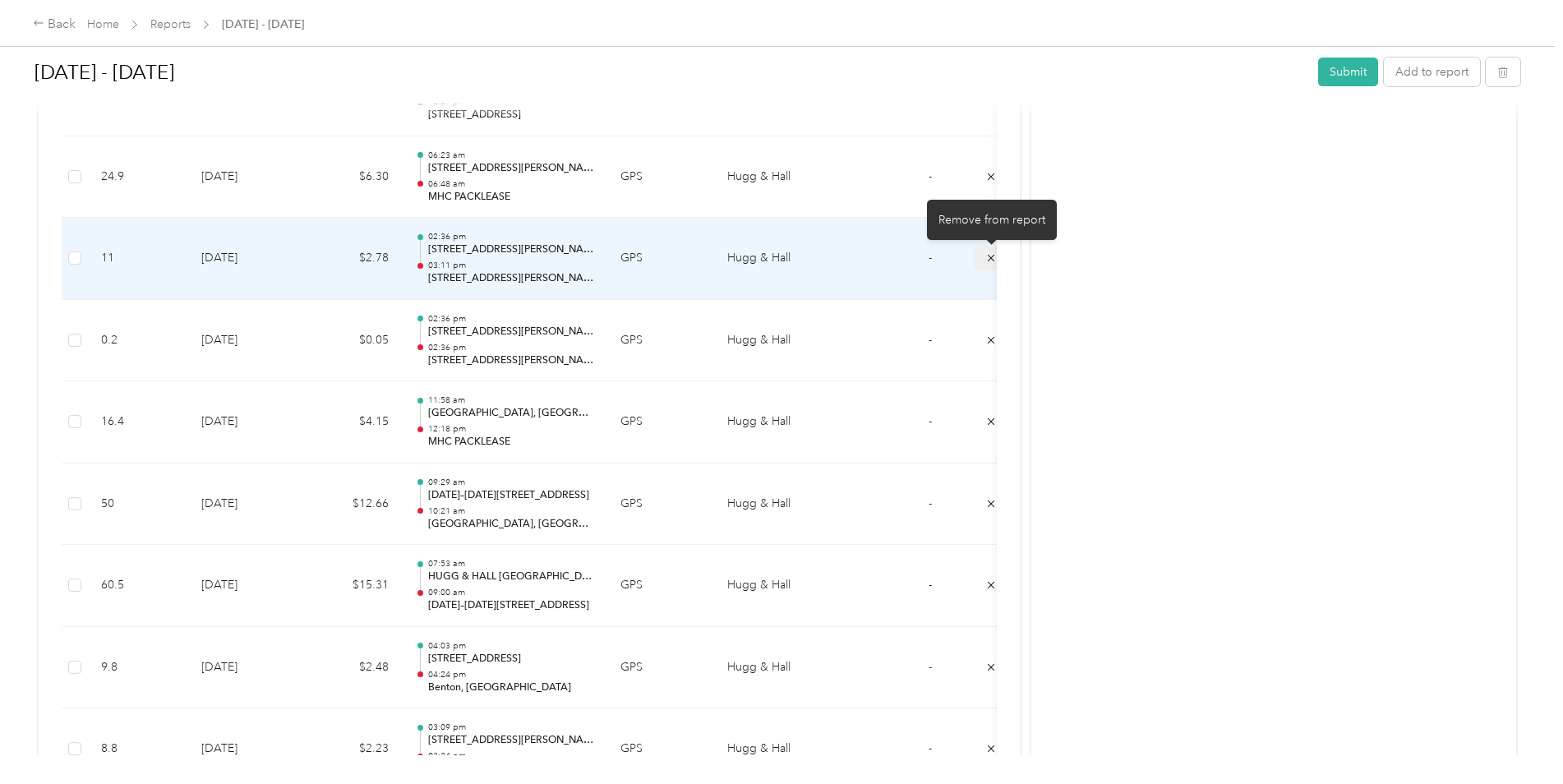
click at [988, 257] on icon "submit" at bounding box center [992, 258] width 12 height 12
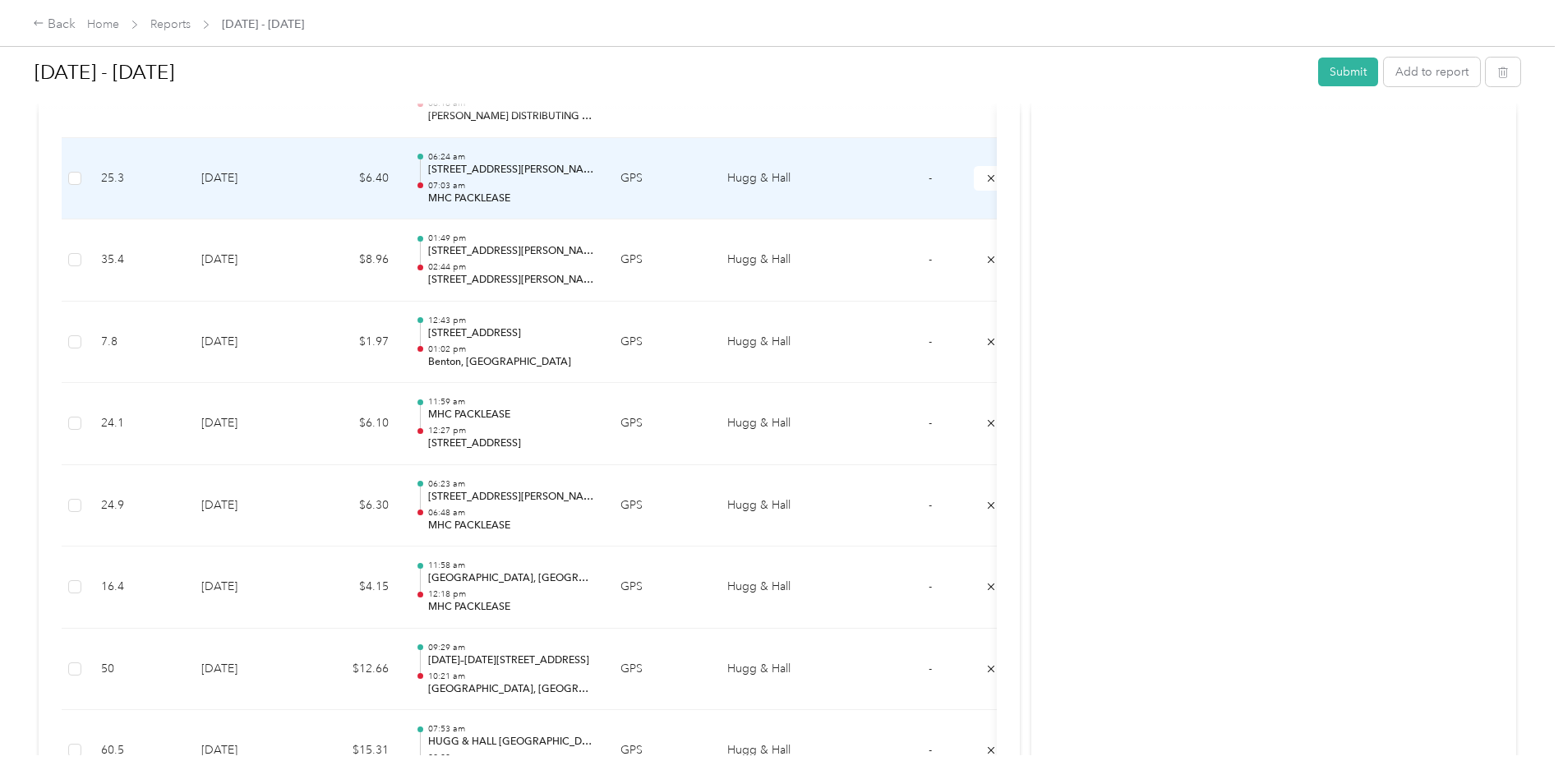
scroll to position [7432, 0]
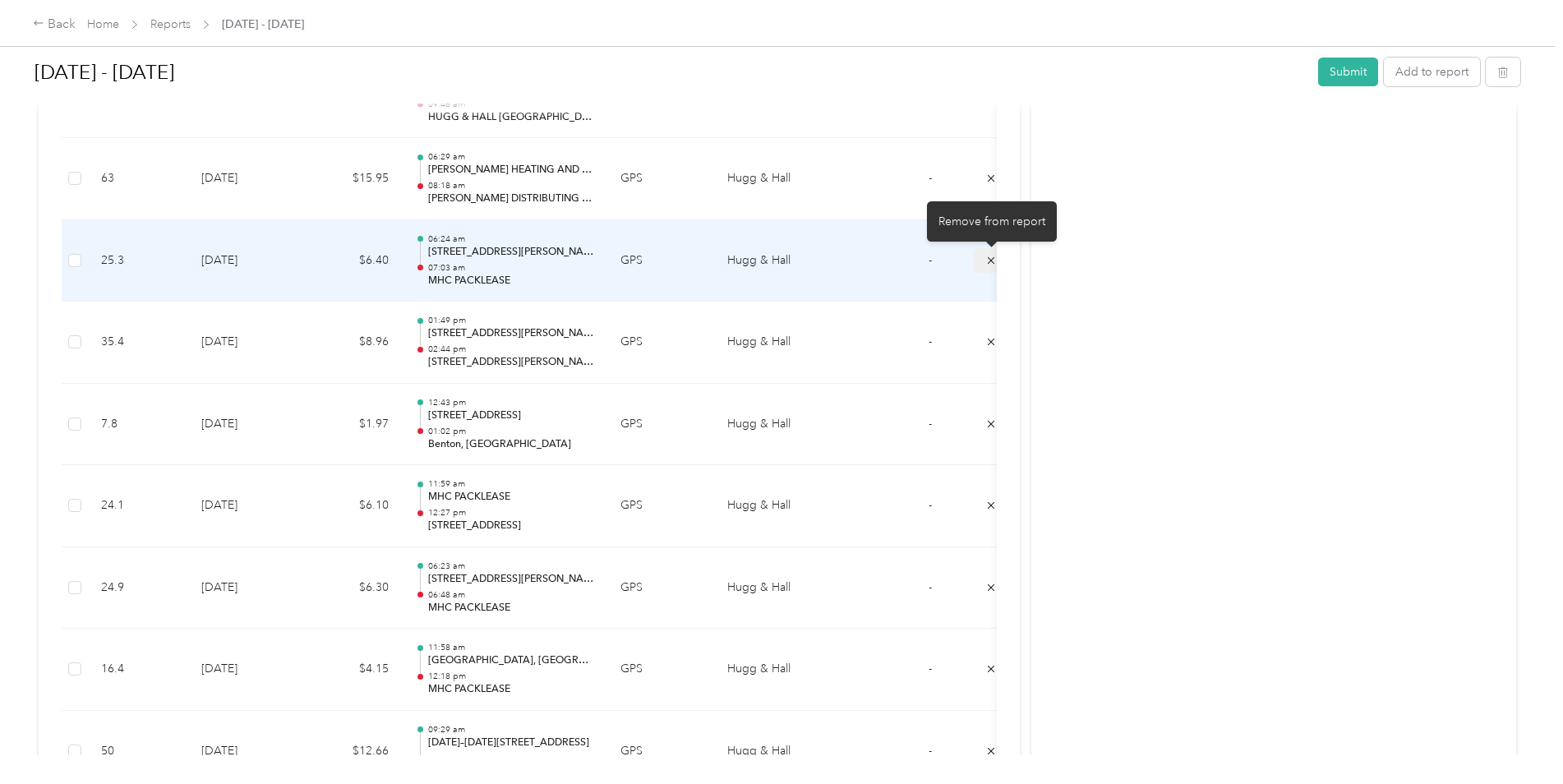
click at [987, 260] on icon "submit" at bounding box center [992, 261] width 12 height 12
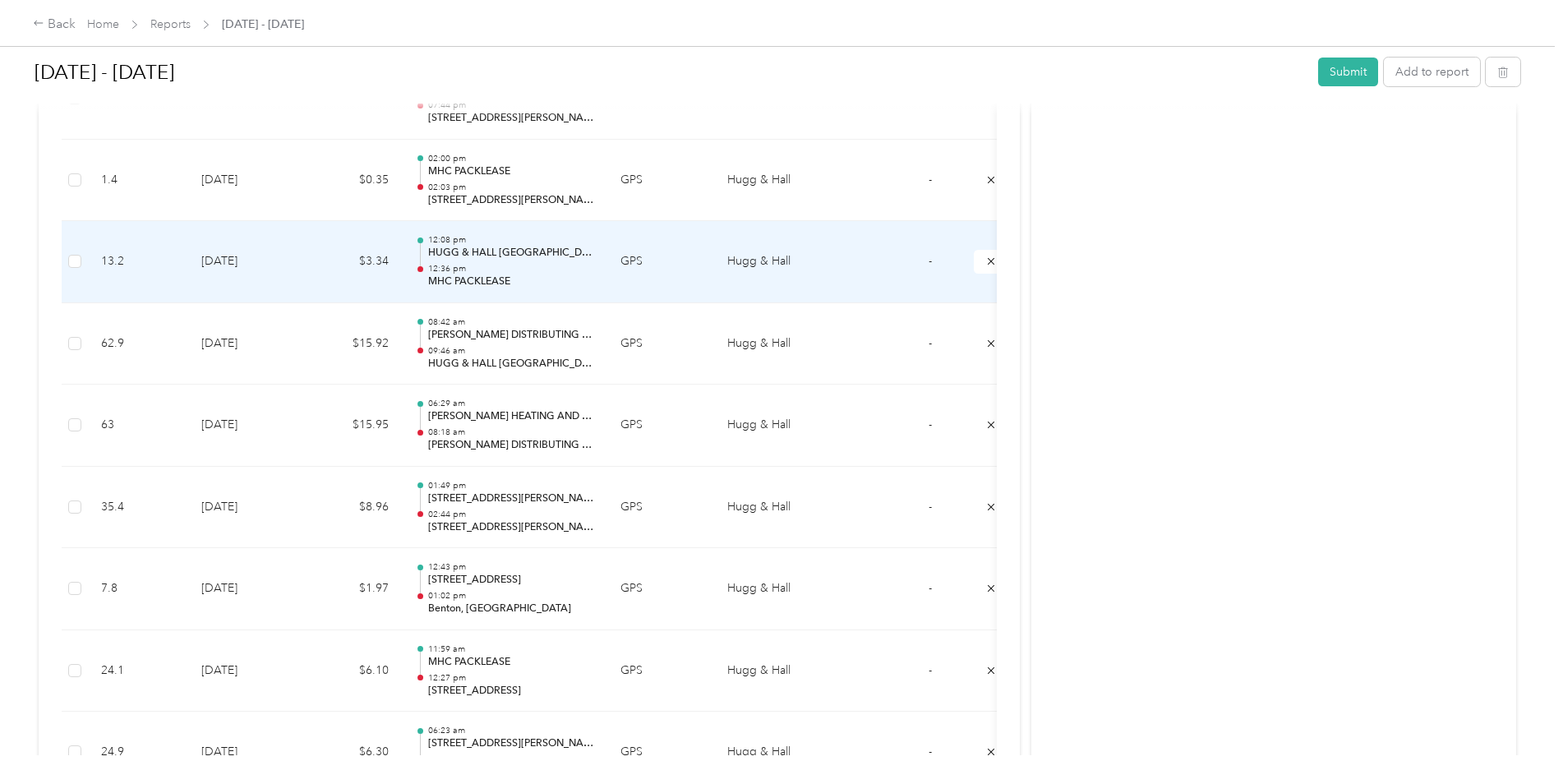
scroll to position [7104, 0]
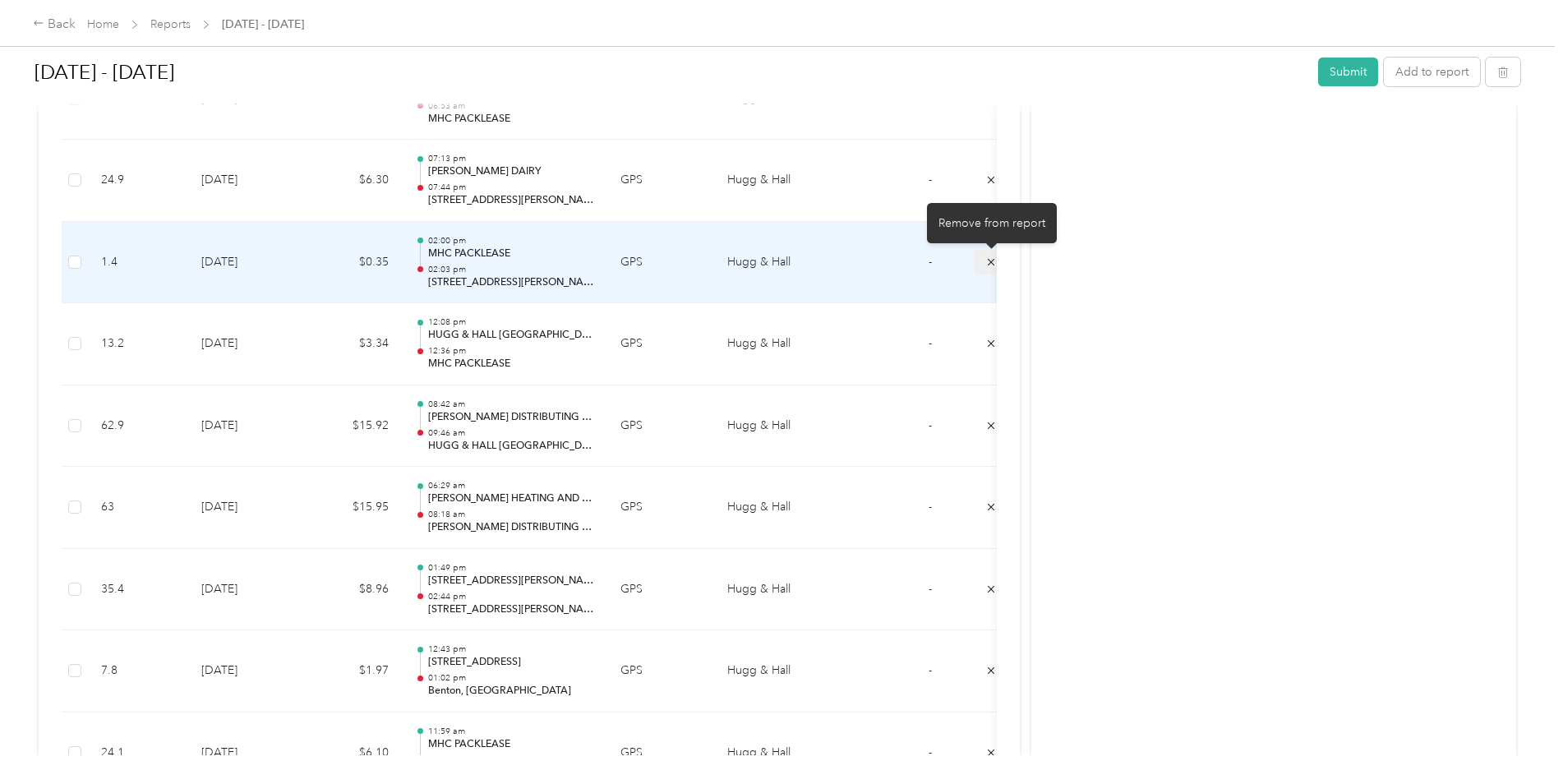
click at [985, 260] on button "submit" at bounding box center [991, 262] width 35 height 24
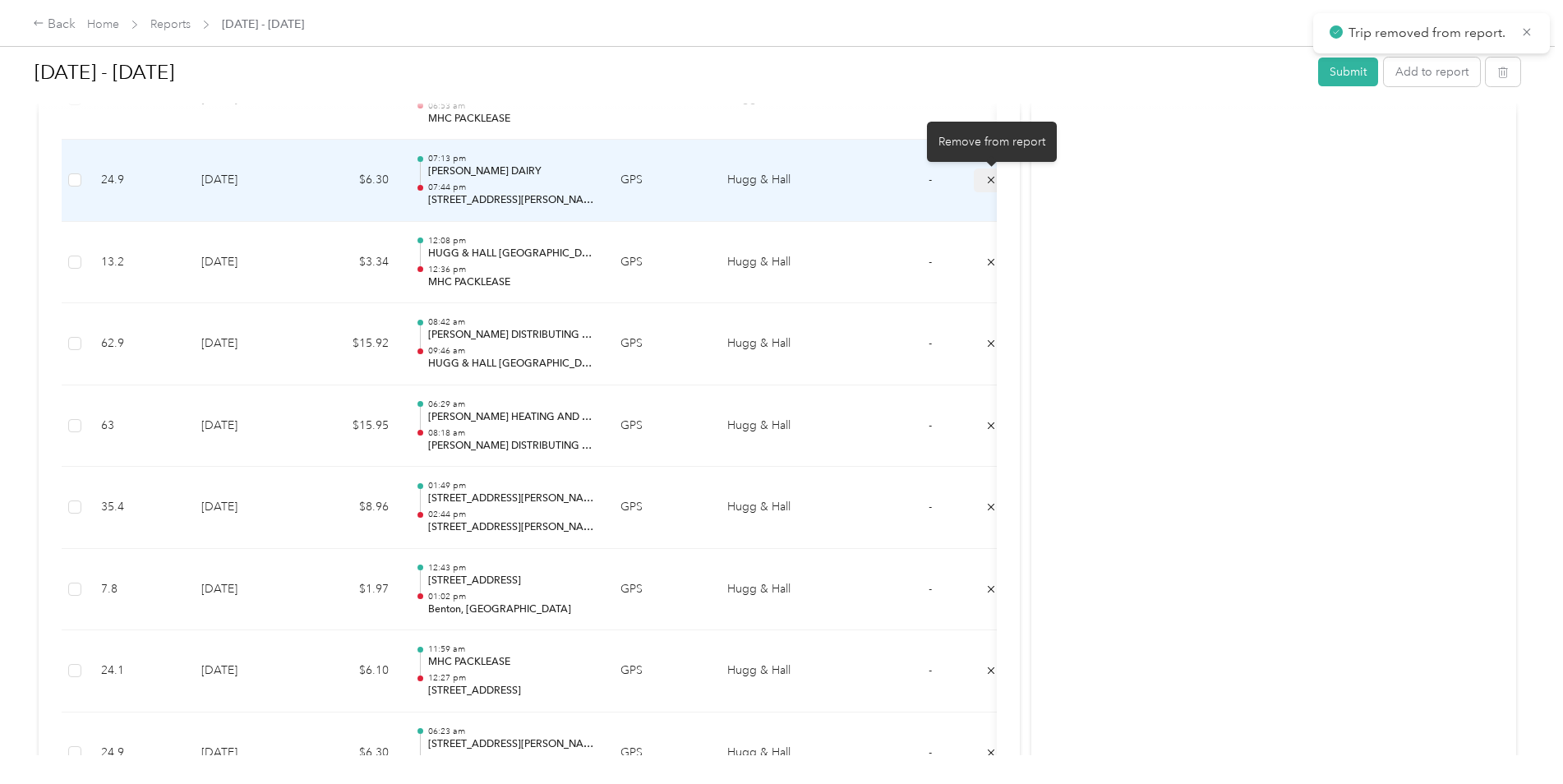
click at [985, 177] on button "submit" at bounding box center [991, 180] width 35 height 24
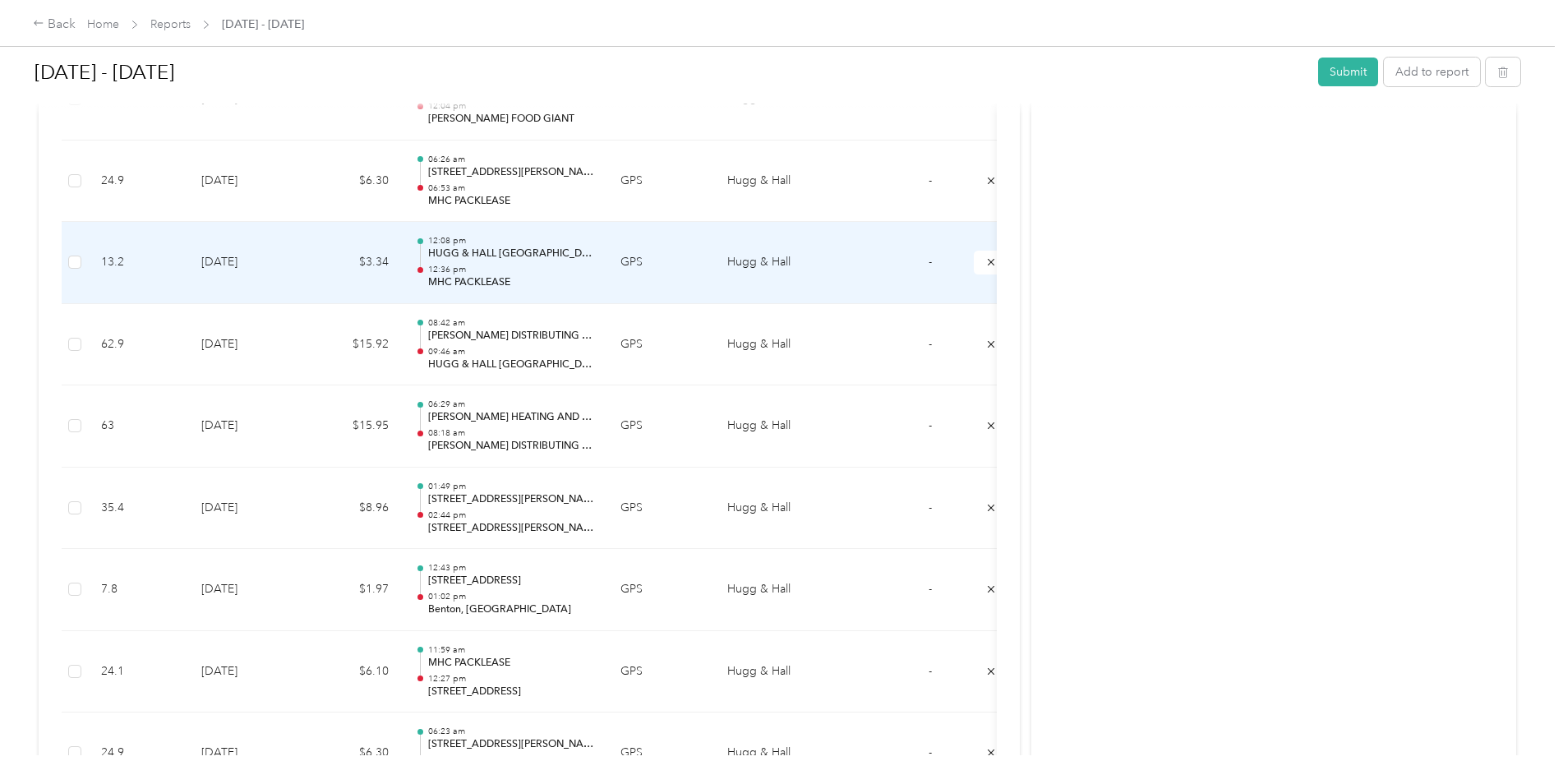
scroll to position [6939, 0]
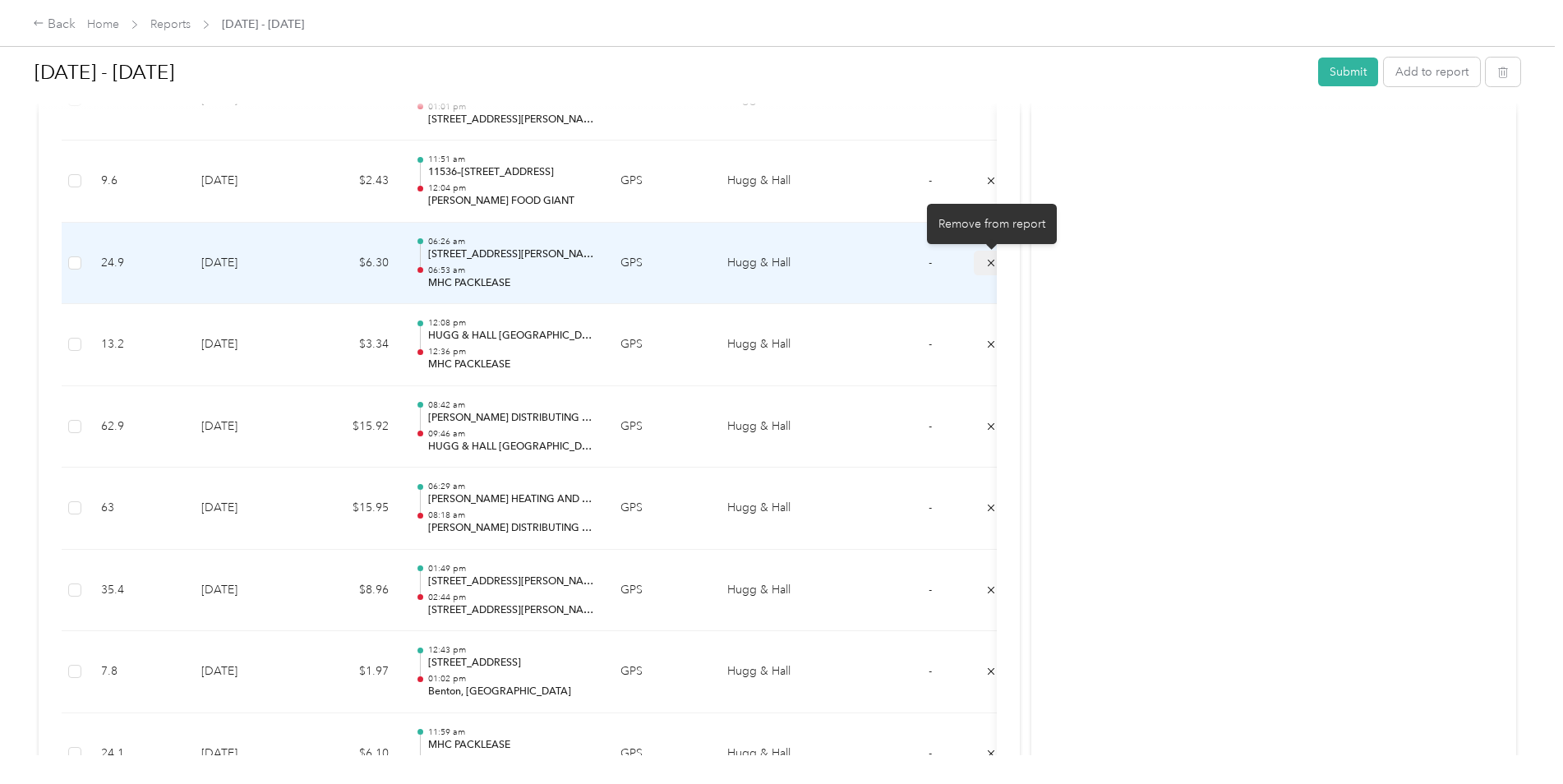
click at [986, 262] on icon "submit" at bounding box center [992, 263] width 12 height 12
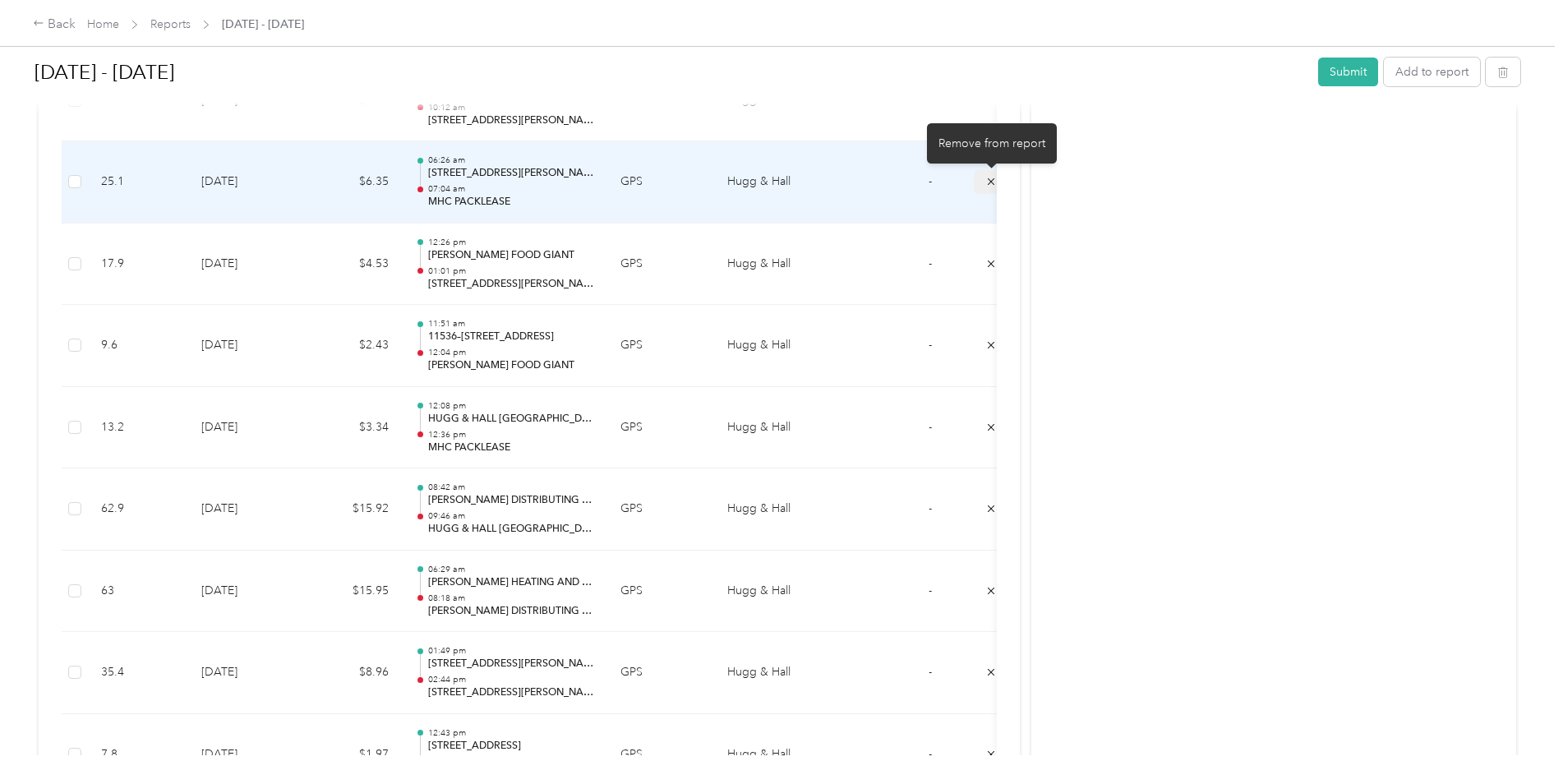
click at [991, 179] on icon "submit" at bounding box center [992, 181] width 12 height 12
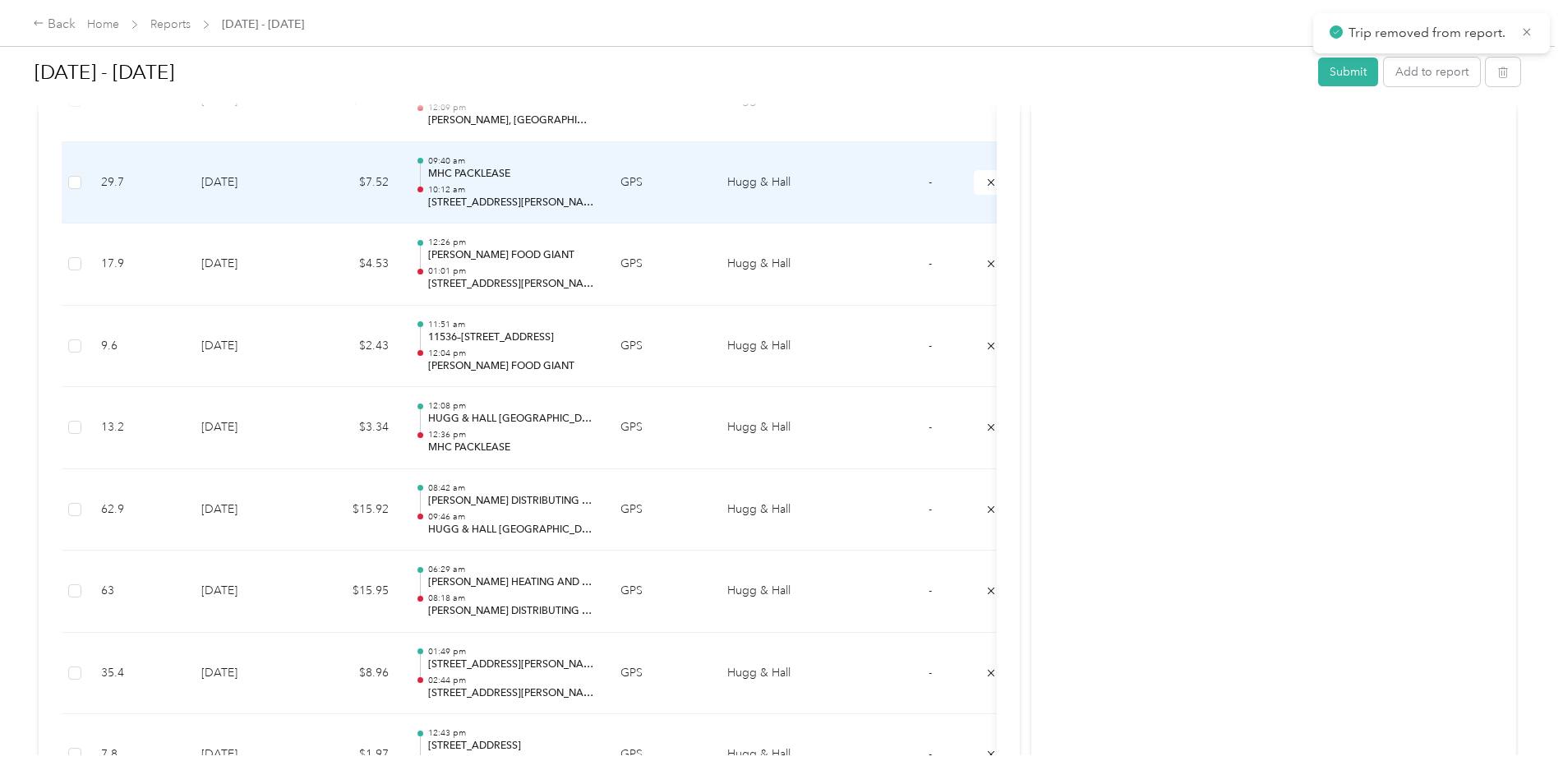
scroll to position [6611, 0]
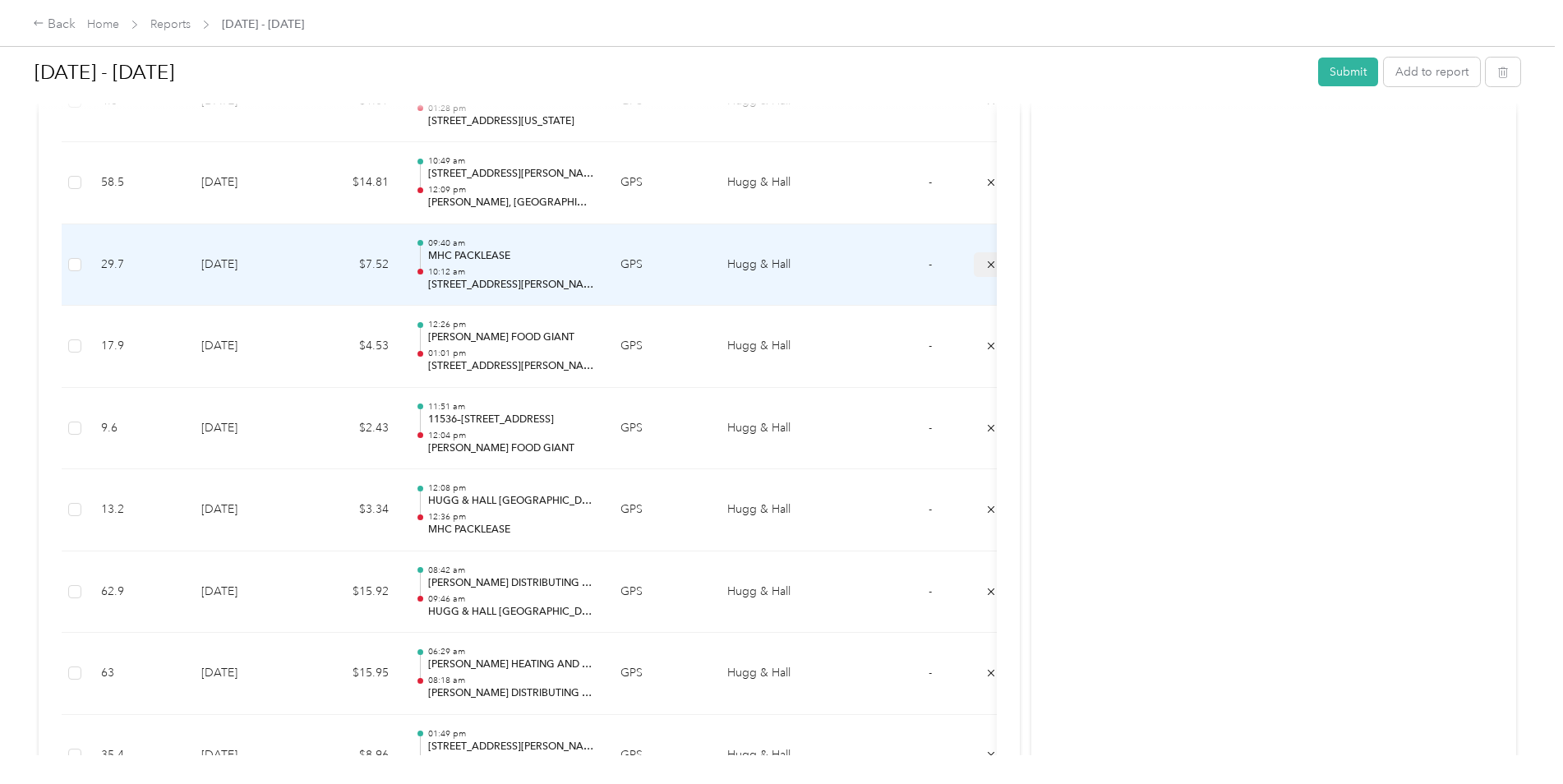
click at [988, 263] on icon "submit" at bounding box center [992, 265] width 12 height 12
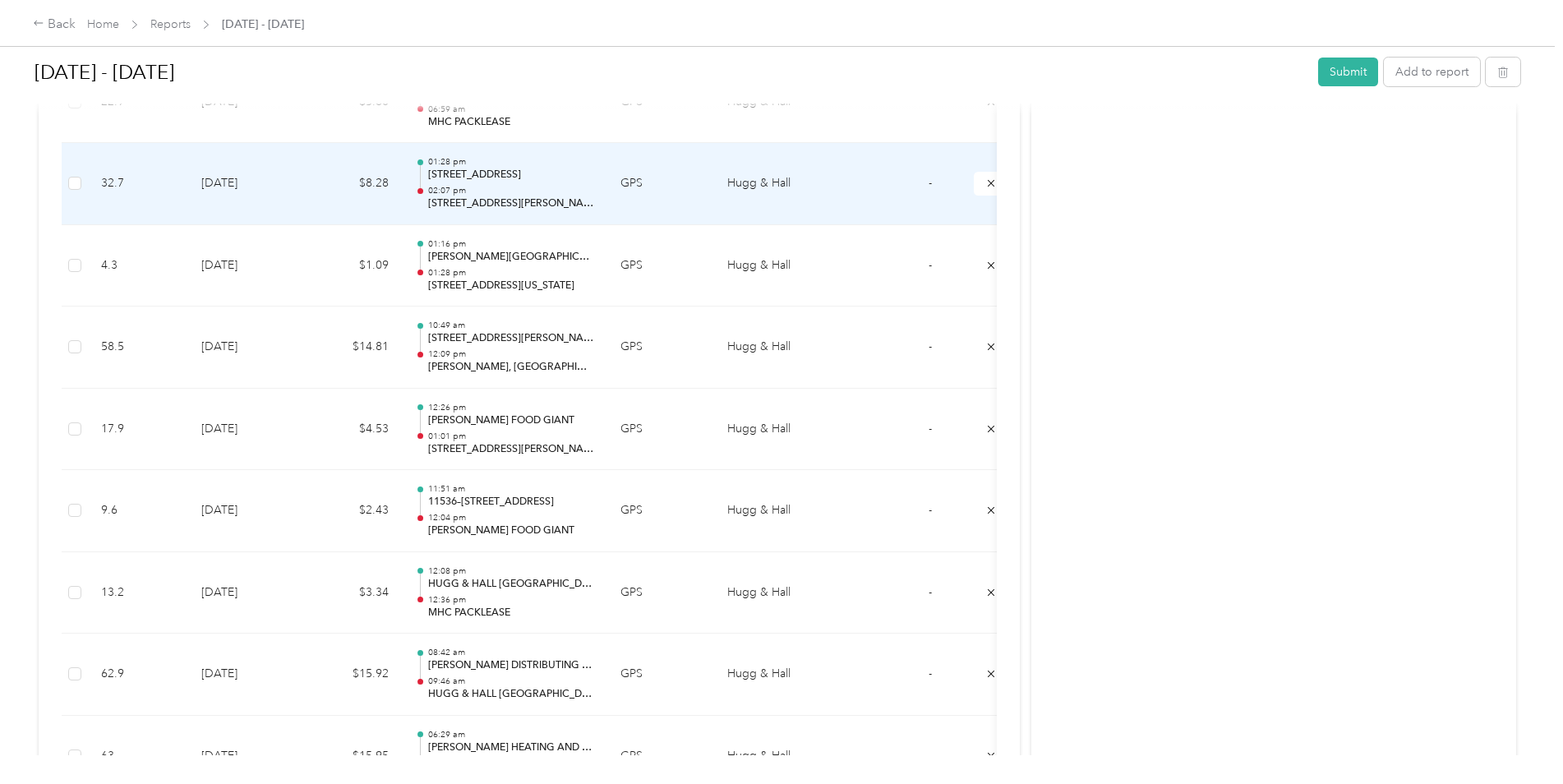
scroll to position [6365, 0]
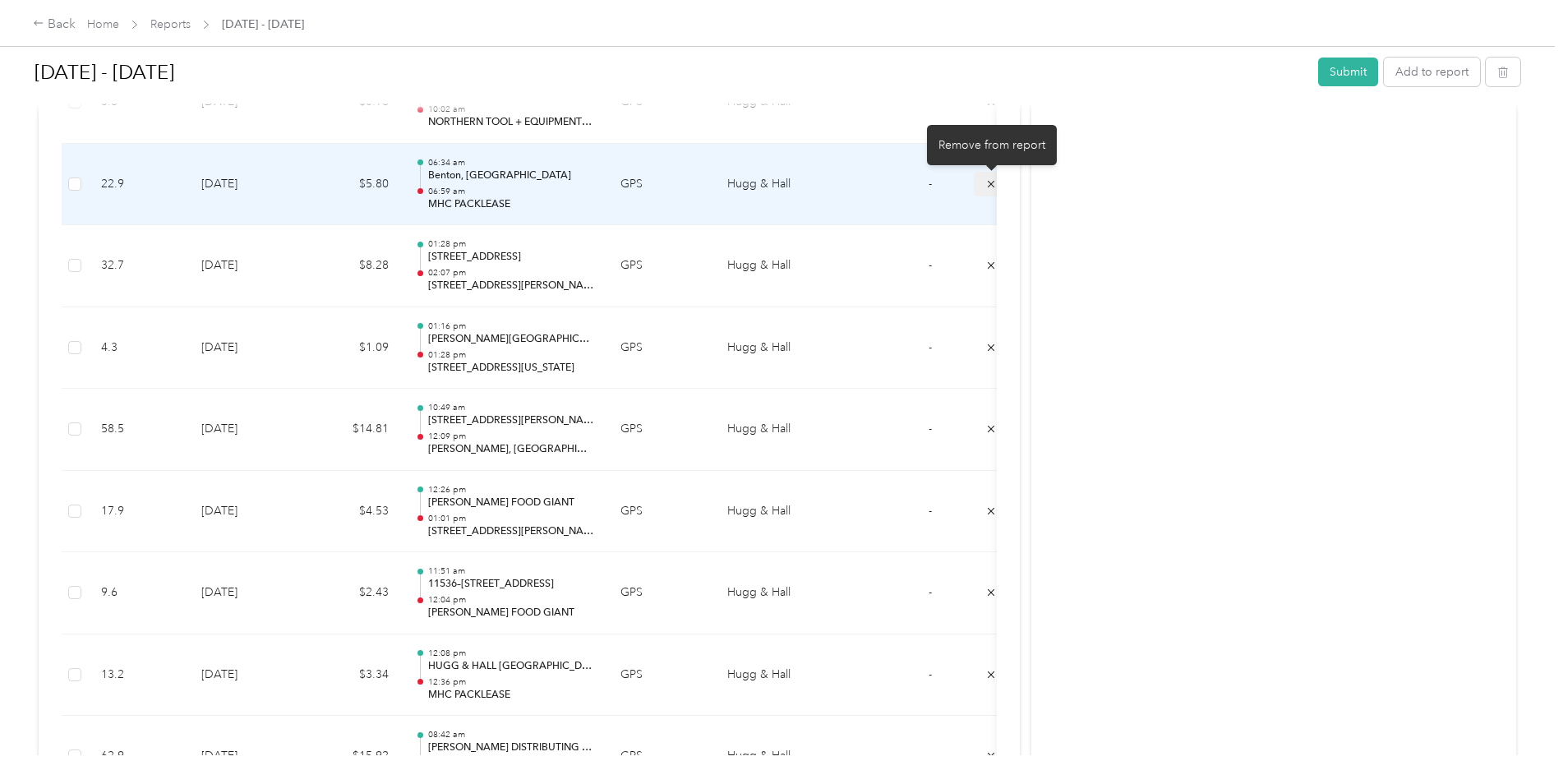
click at [984, 184] on button "submit" at bounding box center [991, 183] width 35 height 24
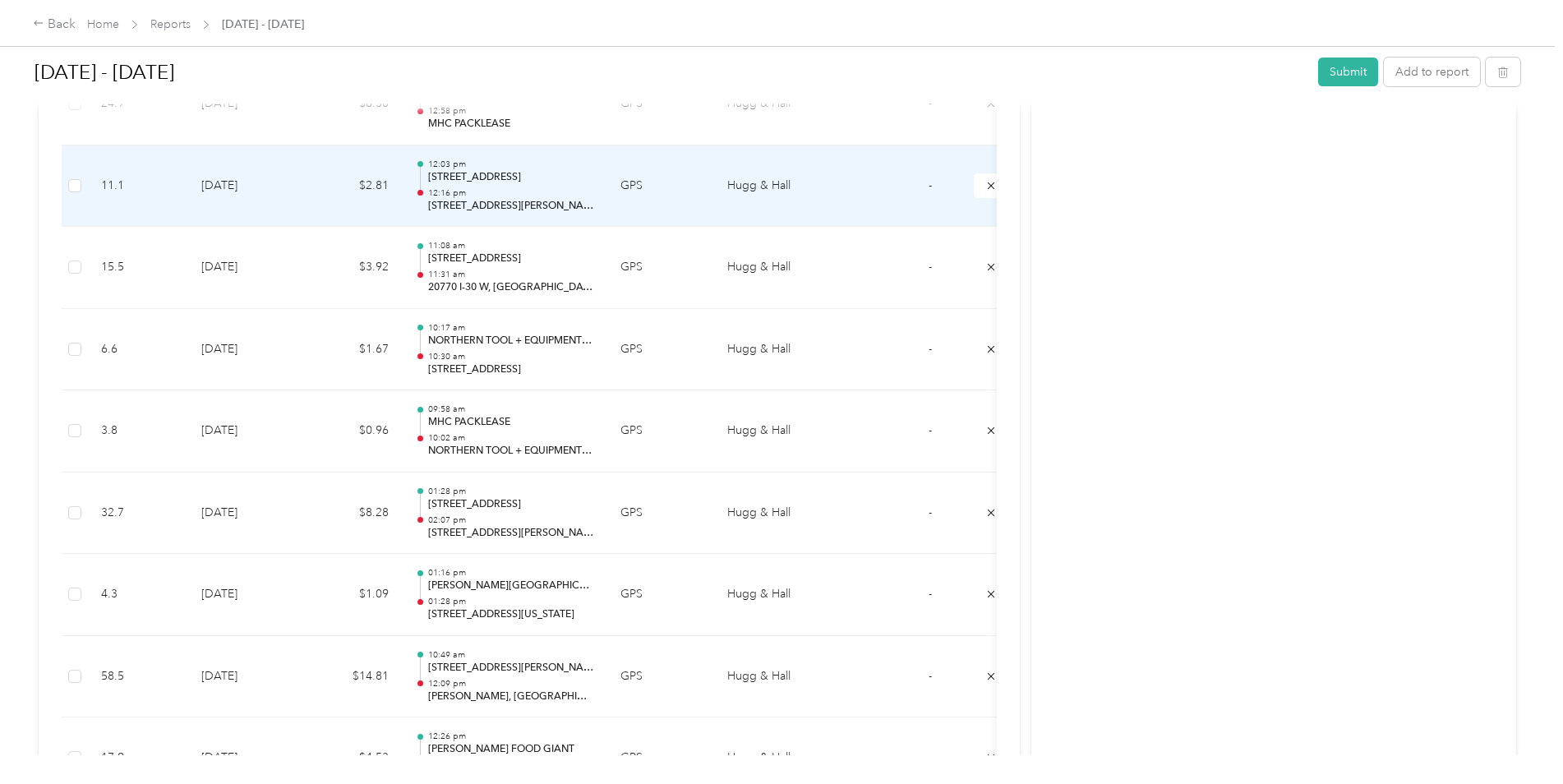
scroll to position [5953, 0]
click at [979, 185] on button "submit" at bounding box center [991, 186] width 35 height 24
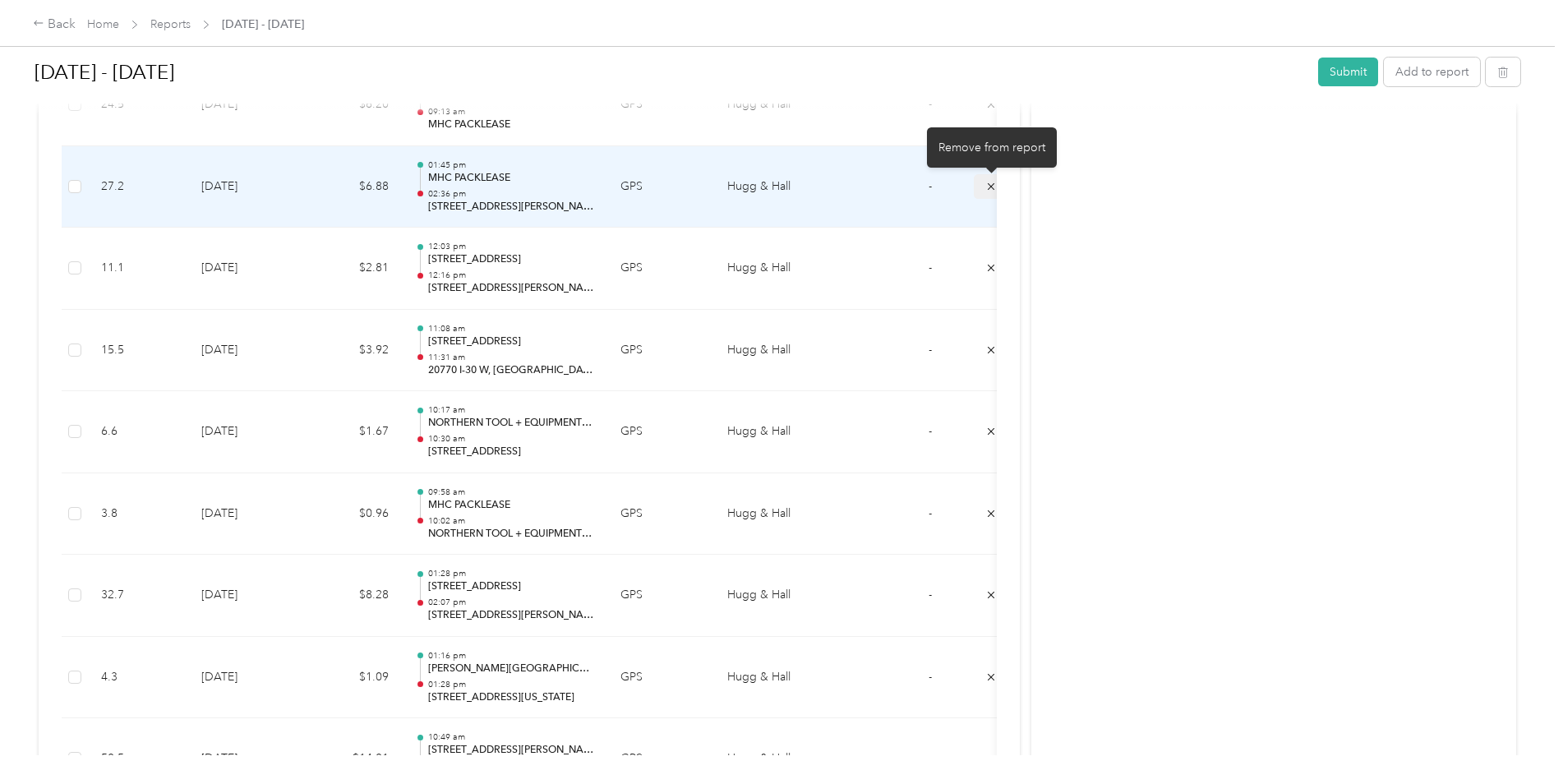
click at [990, 185] on icon "submit" at bounding box center [991, 185] width 7 height 7
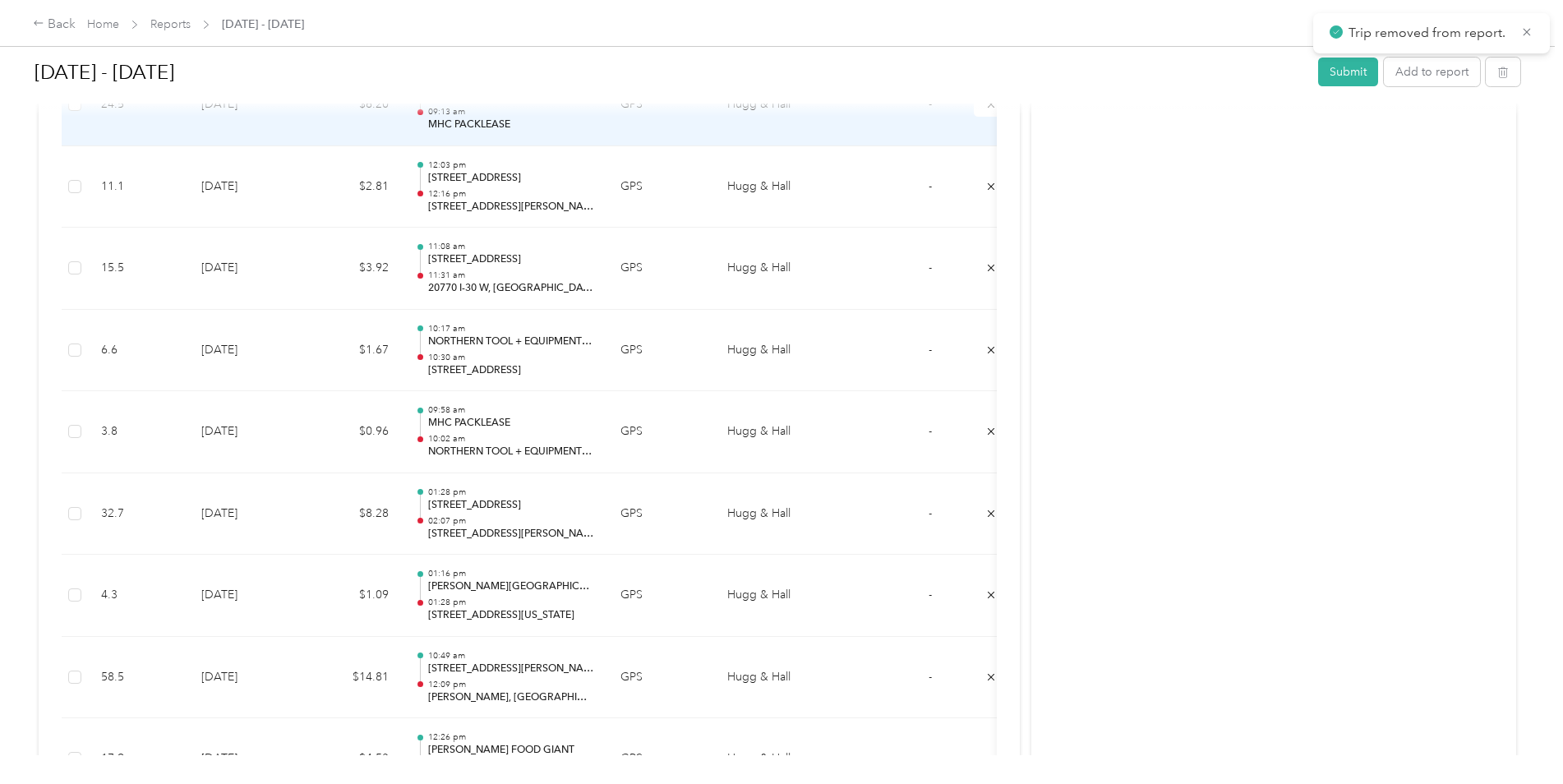
scroll to position [5789, 0]
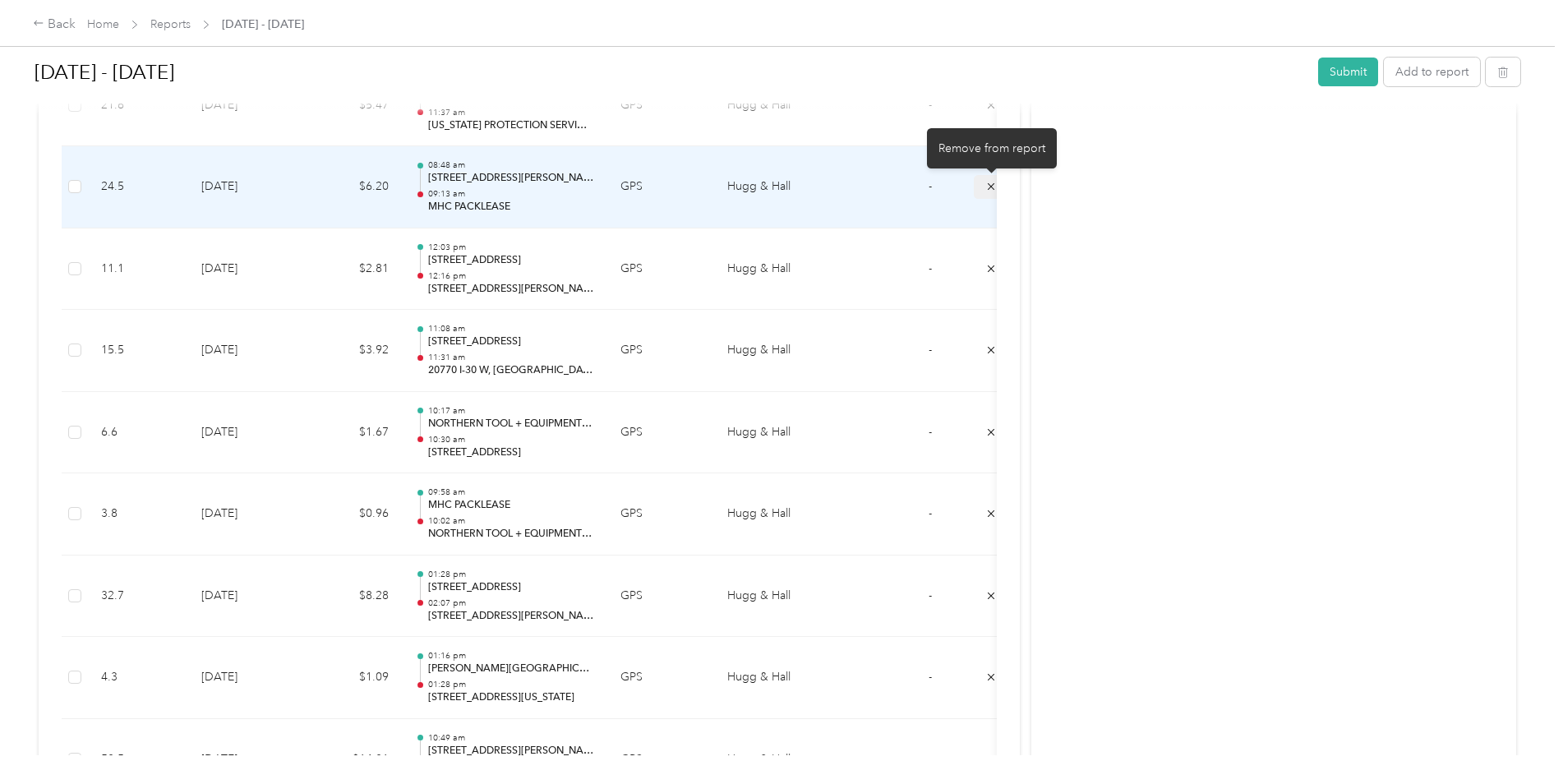
click at [986, 189] on icon "submit" at bounding box center [992, 186] width 12 height 12
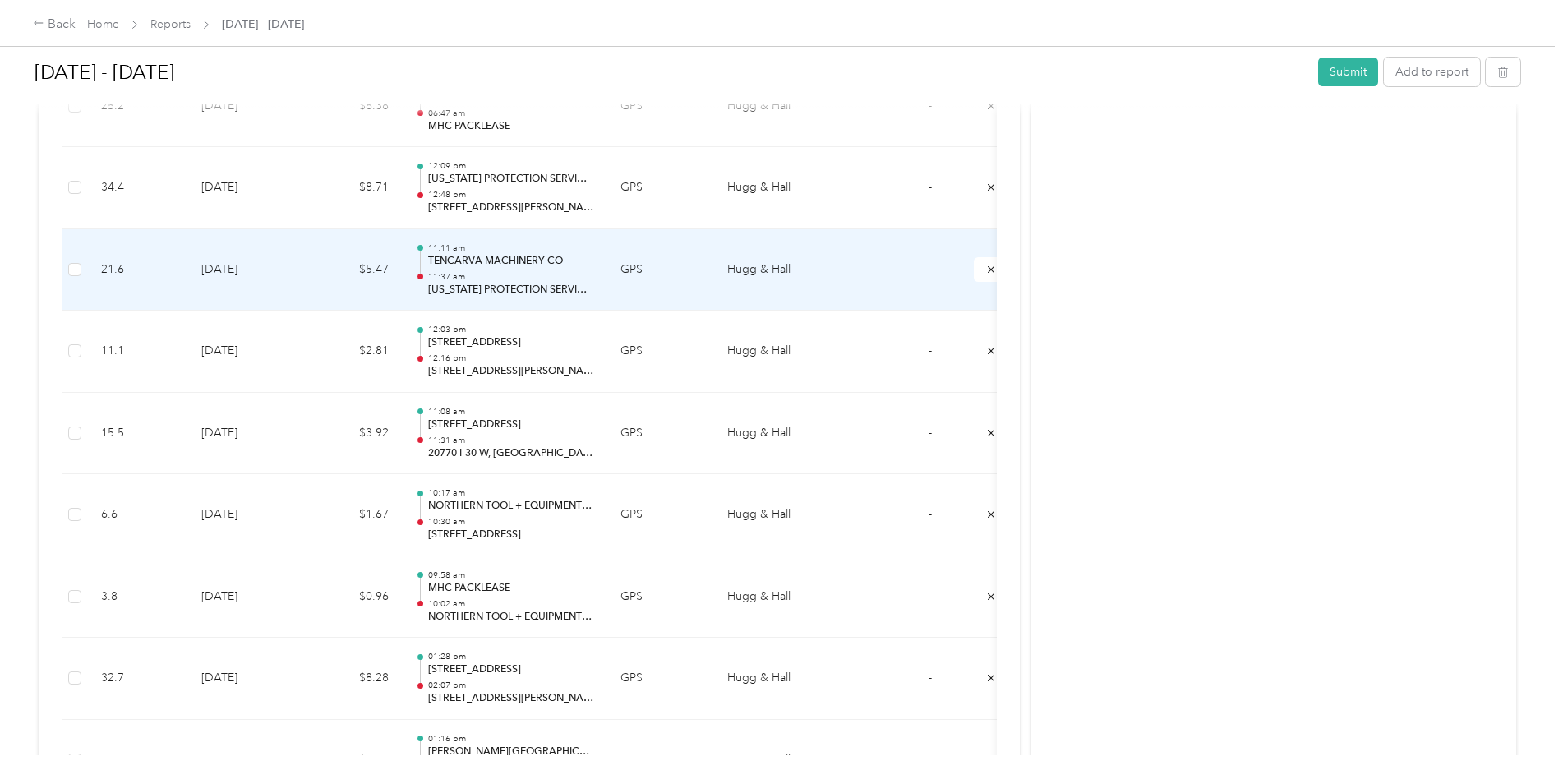
scroll to position [5543, 0]
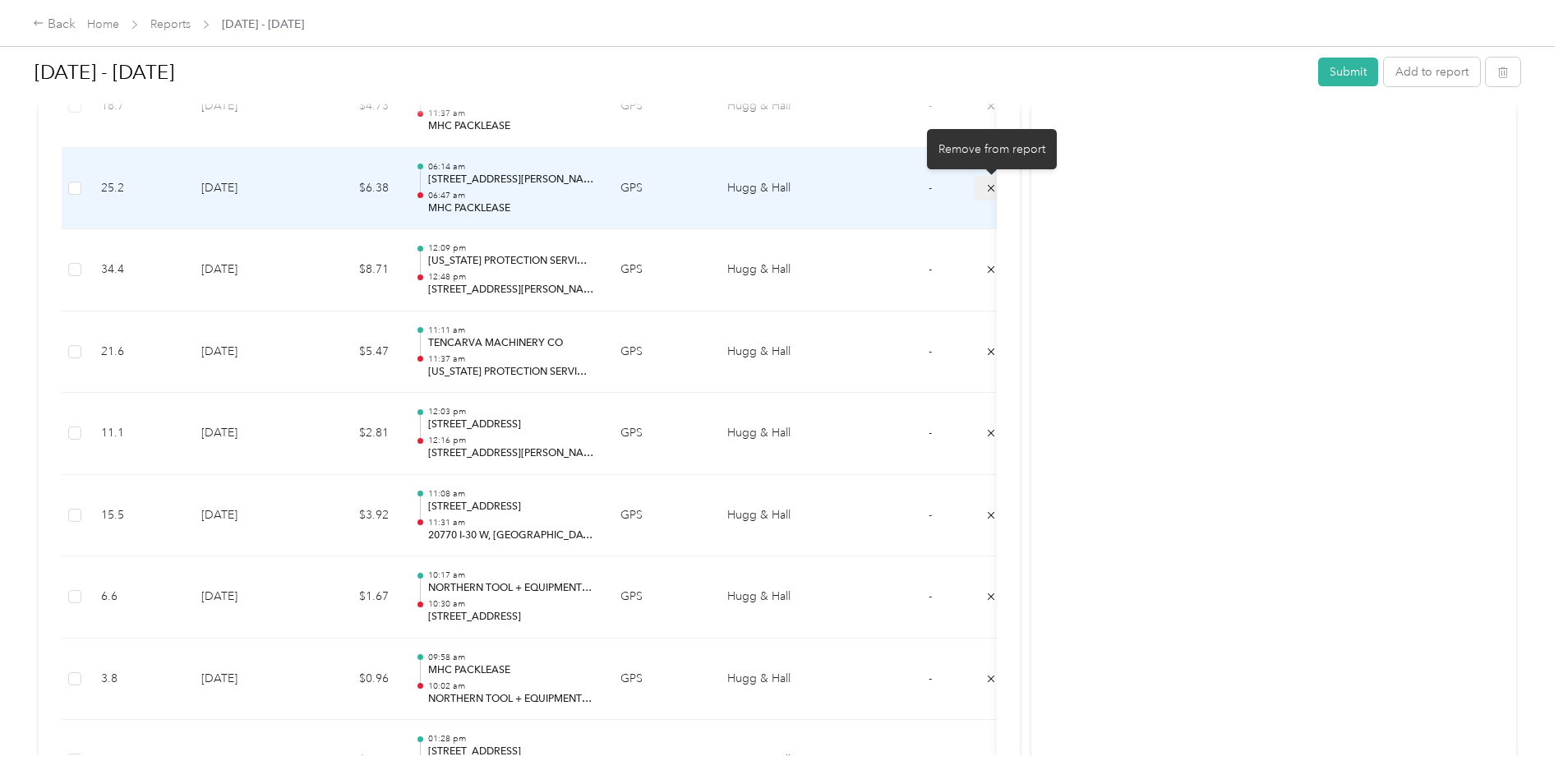
click at [991, 186] on icon "submit" at bounding box center [991, 187] width 7 height 7
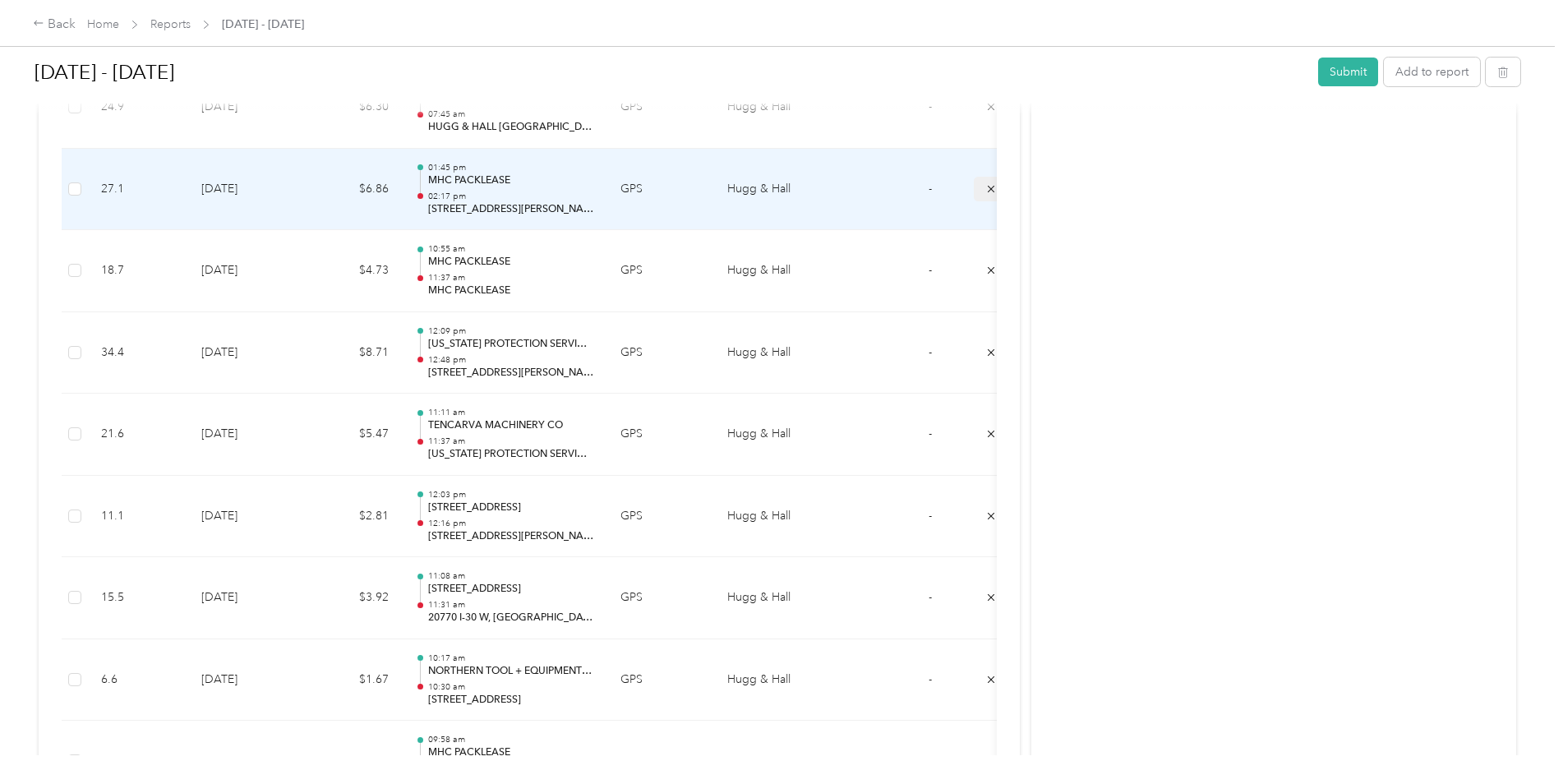
click at [991, 192] on icon "submit" at bounding box center [992, 189] width 12 height 12
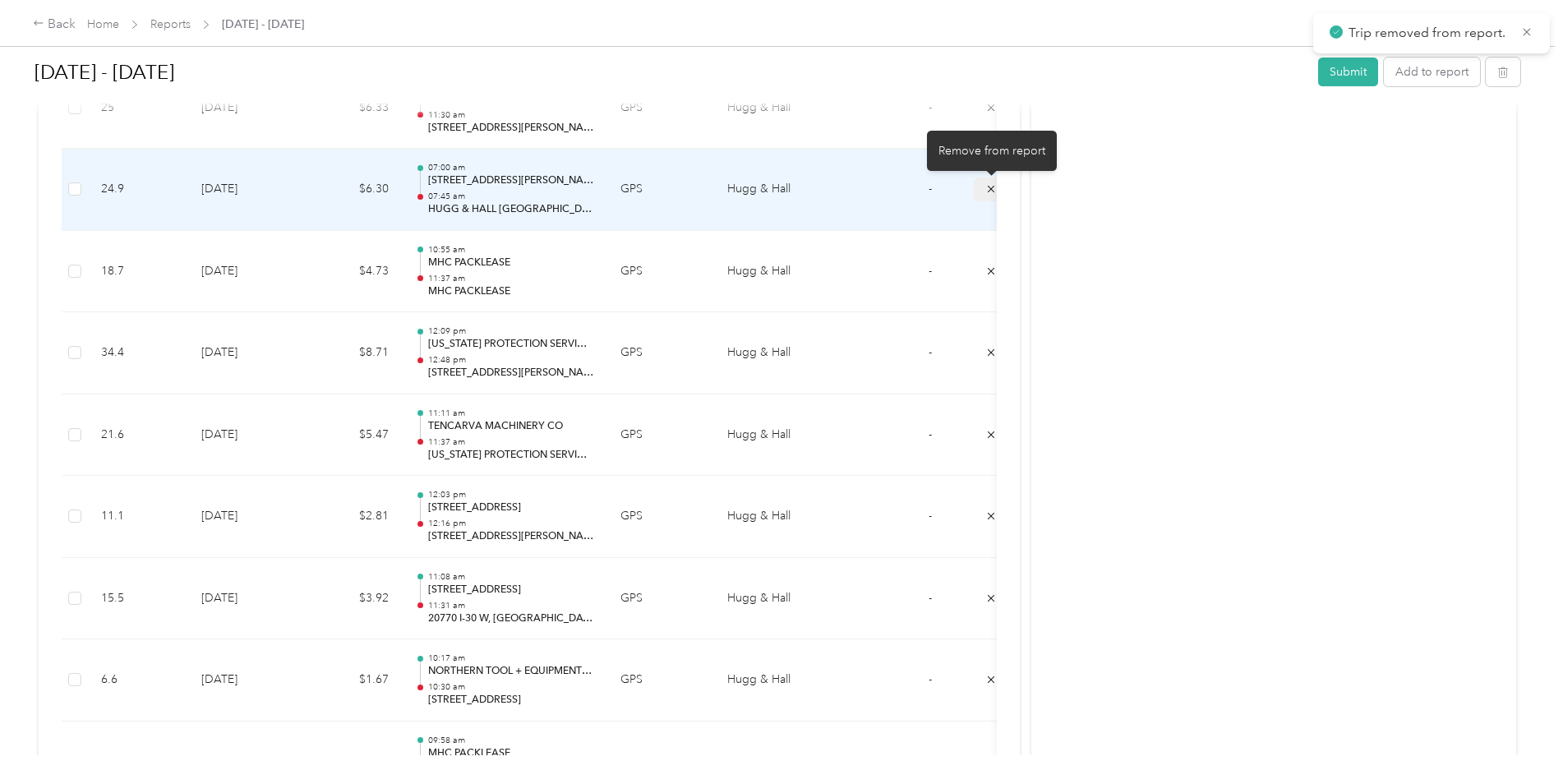
click at [985, 186] on button "submit" at bounding box center [991, 189] width 35 height 24
click at [987, 188] on icon "submit" at bounding box center [992, 190] width 12 height 12
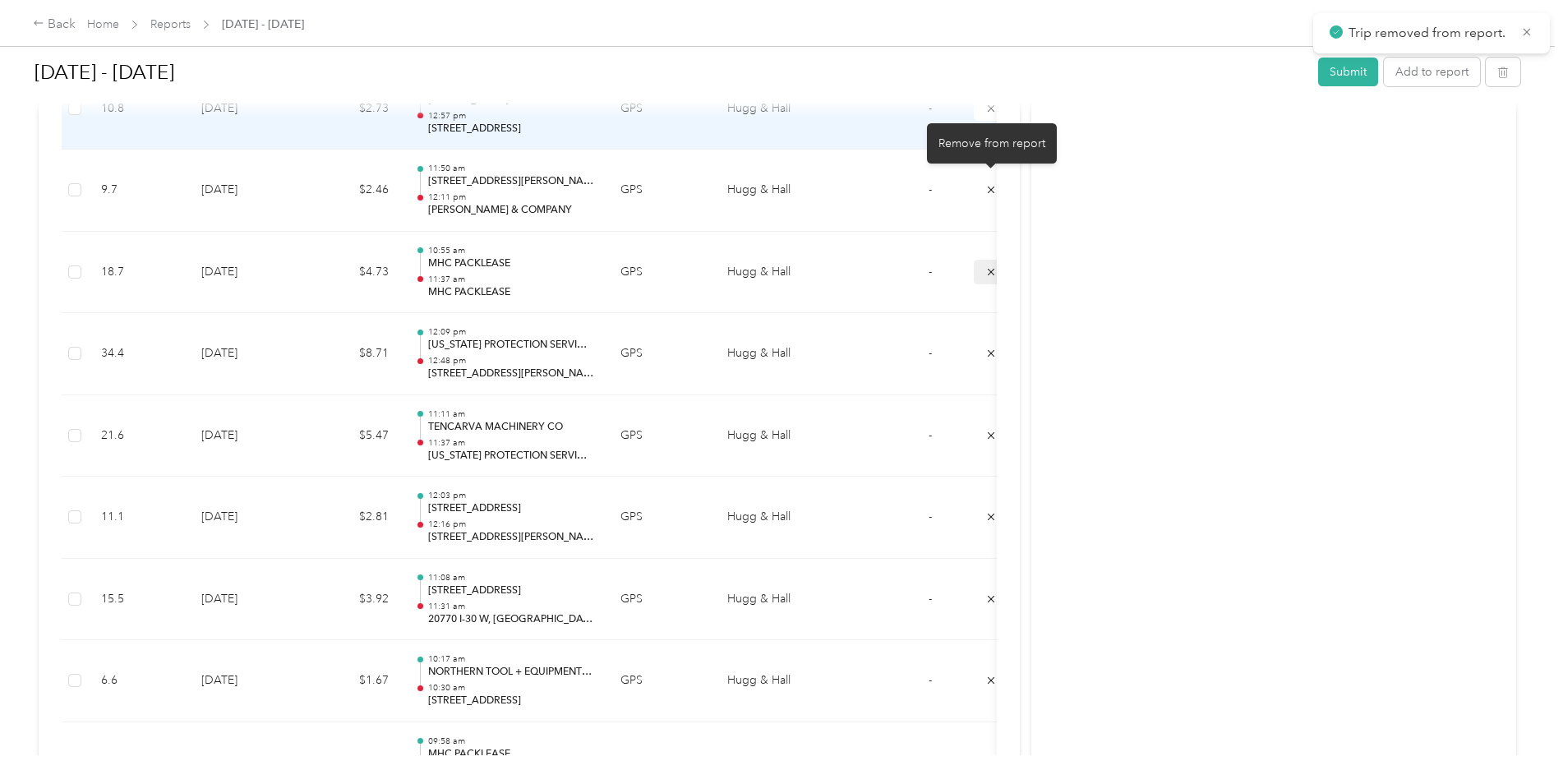
scroll to position [5050, 0]
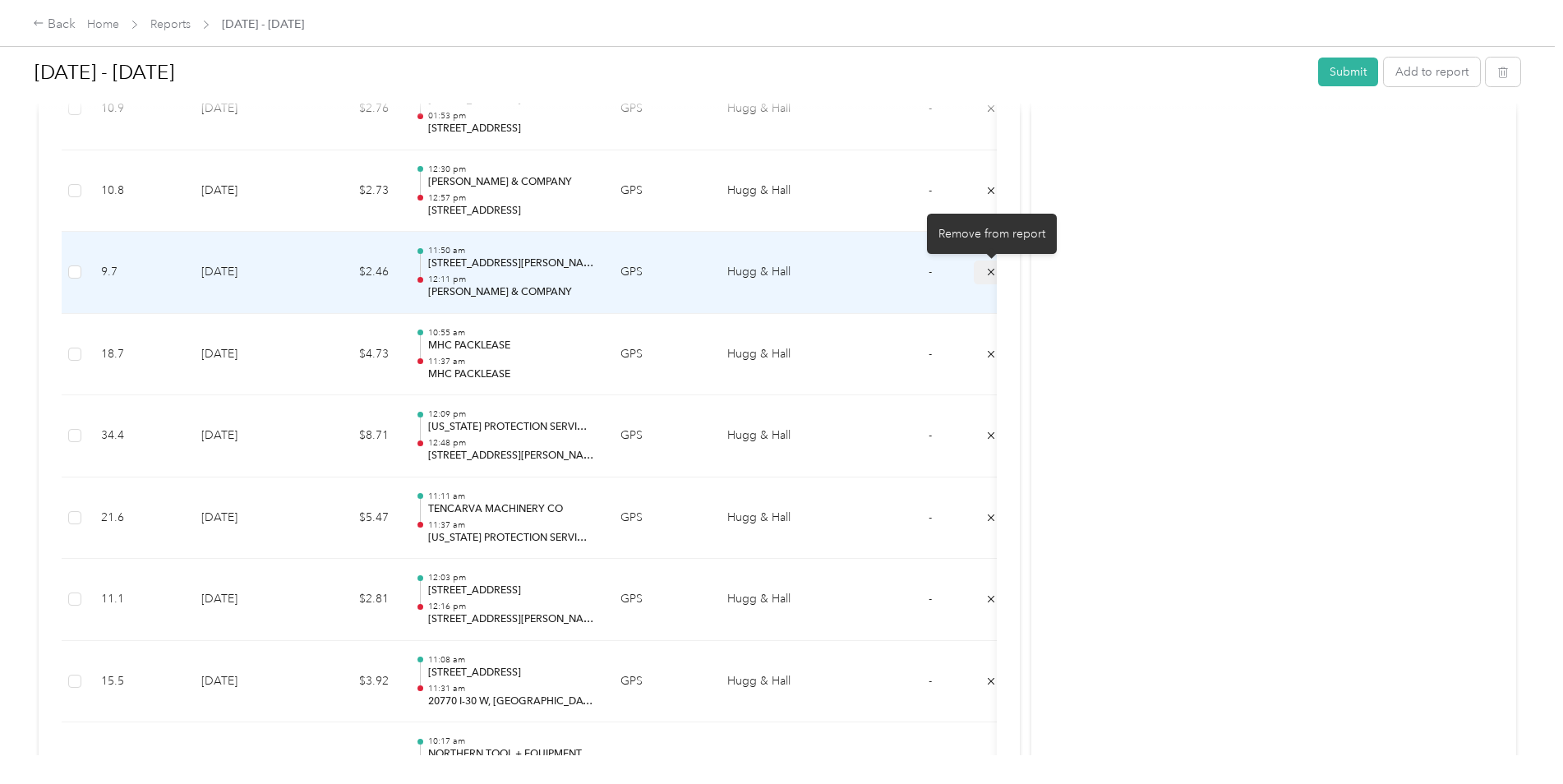
click at [989, 273] on icon "submit" at bounding box center [992, 272] width 12 height 12
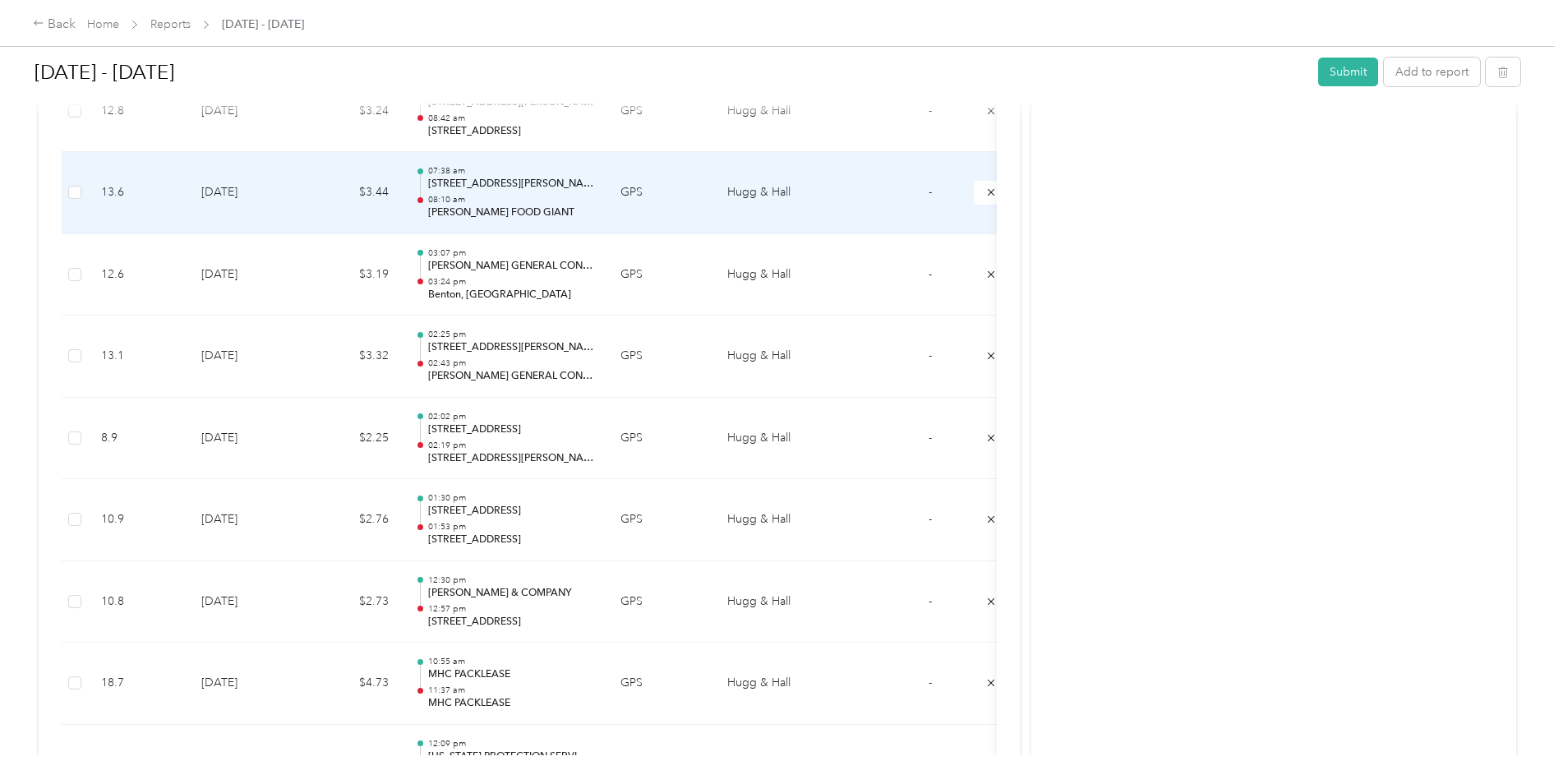
scroll to position [4558, 0]
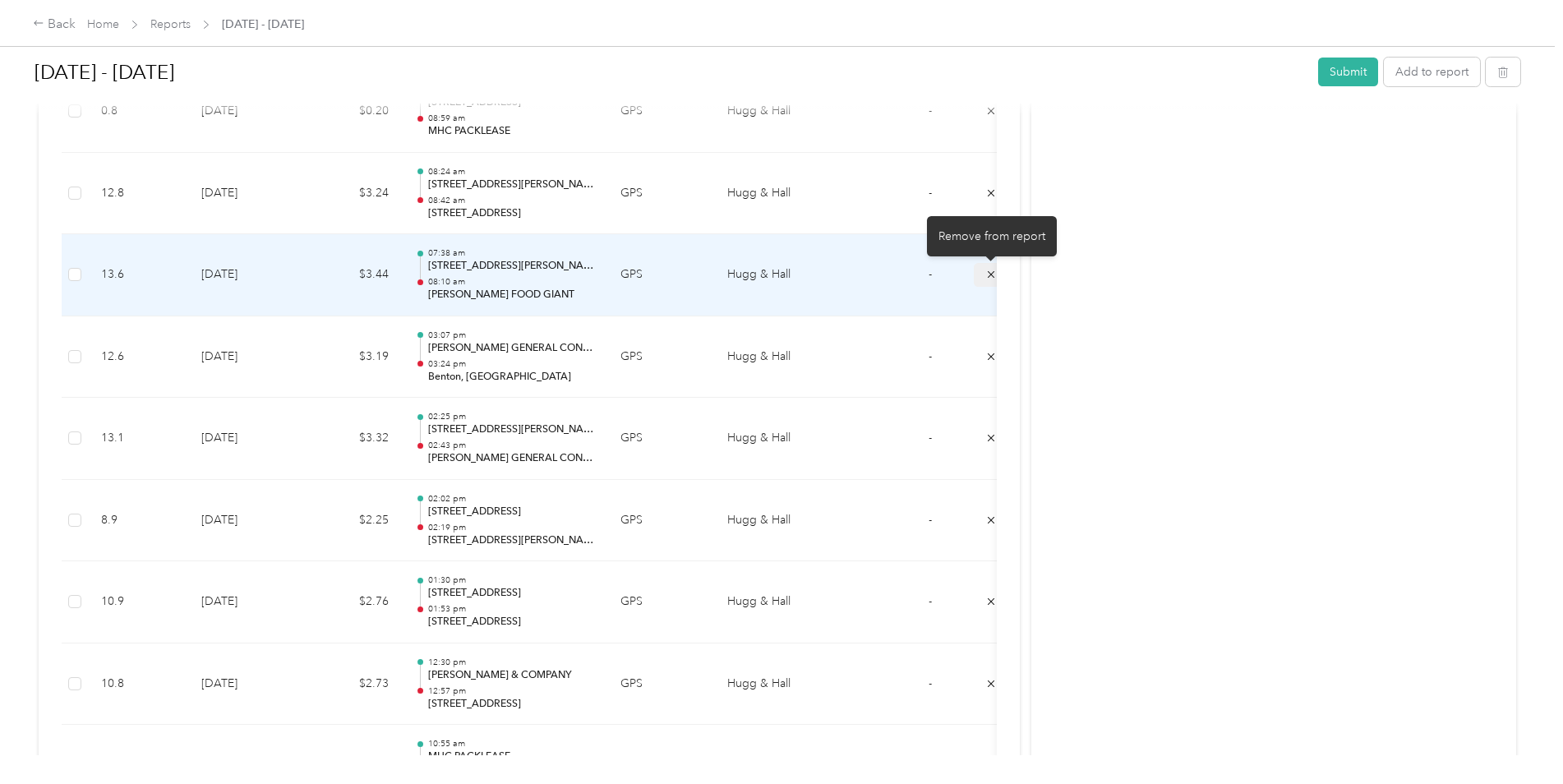
click at [990, 273] on icon "submit" at bounding box center [991, 274] width 7 height 7
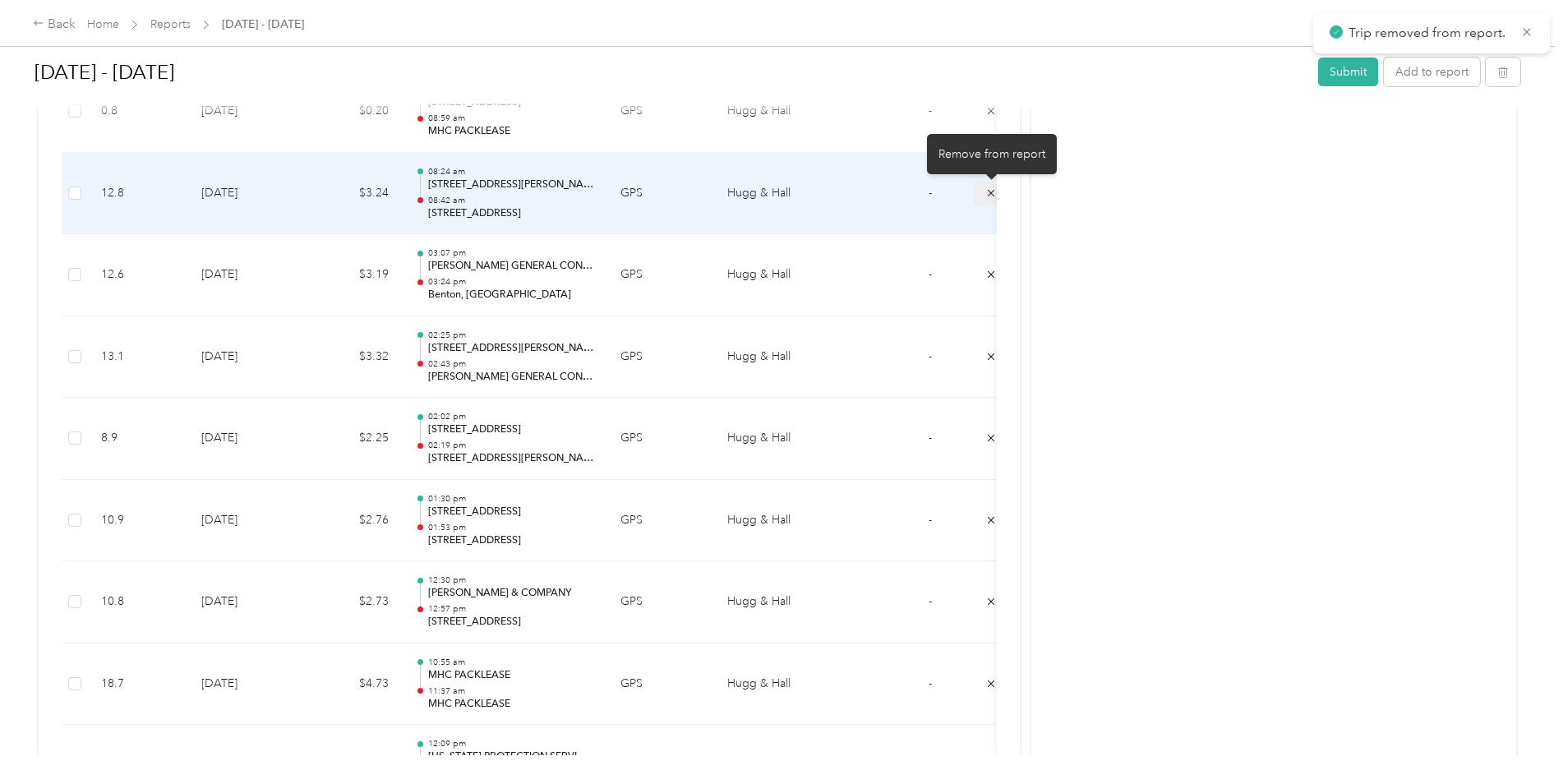
click at [984, 192] on button "submit" at bounding box center [991, 192] width 35 height 24
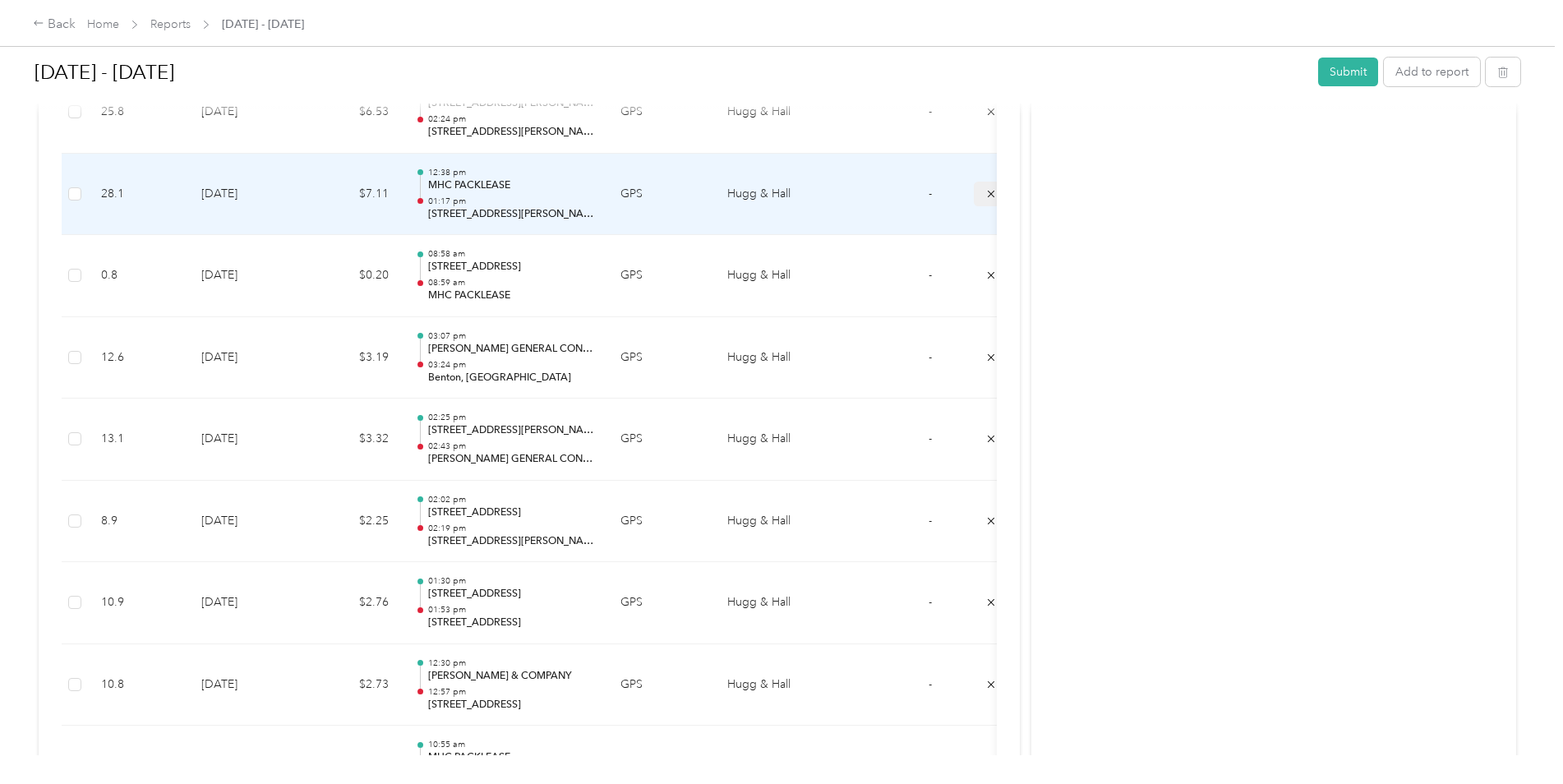
click at [981, 192] on button "submit" at bounding box center [991, 193] width 35 height 24
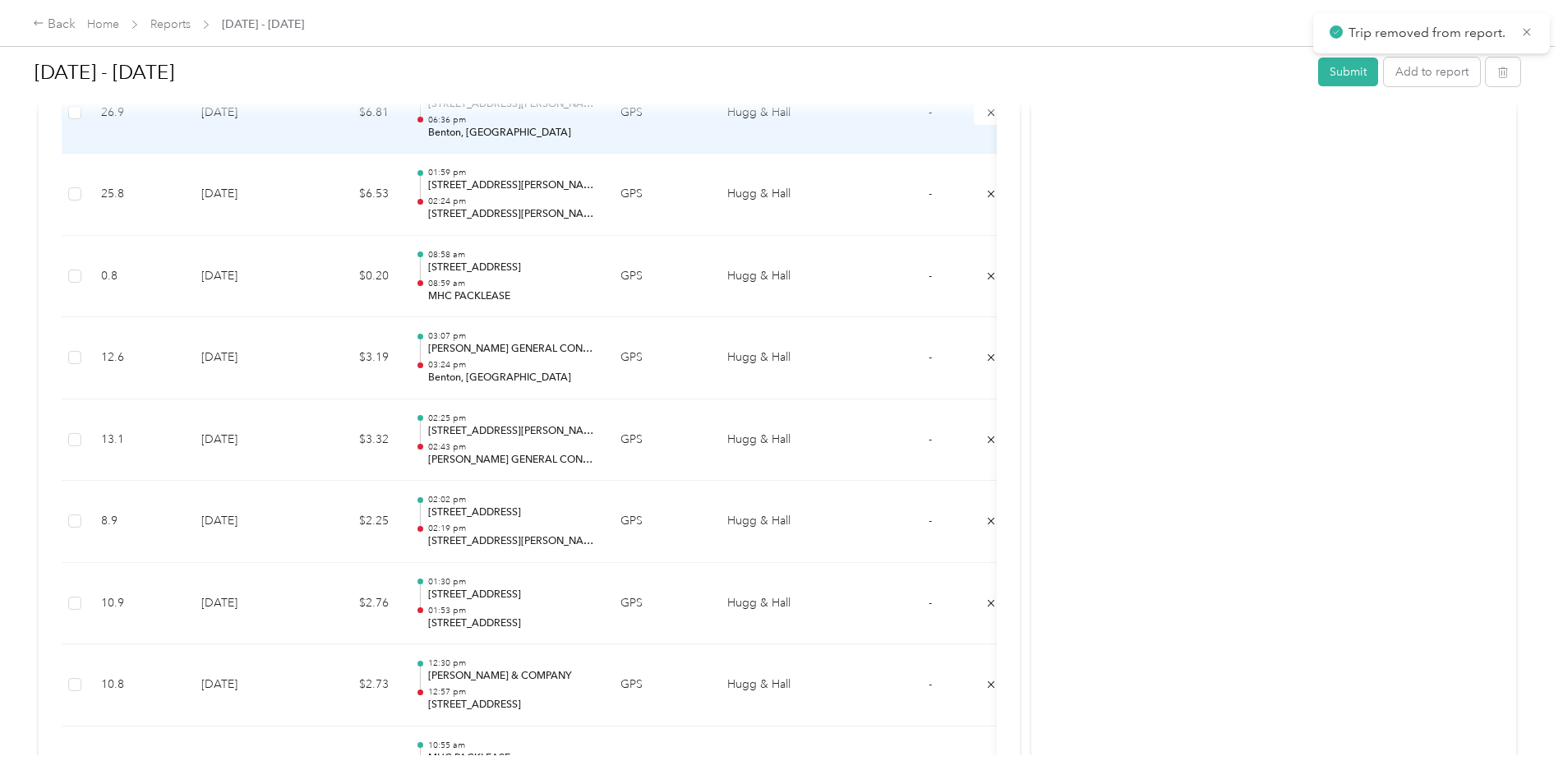
scroll to position [4229, 0]
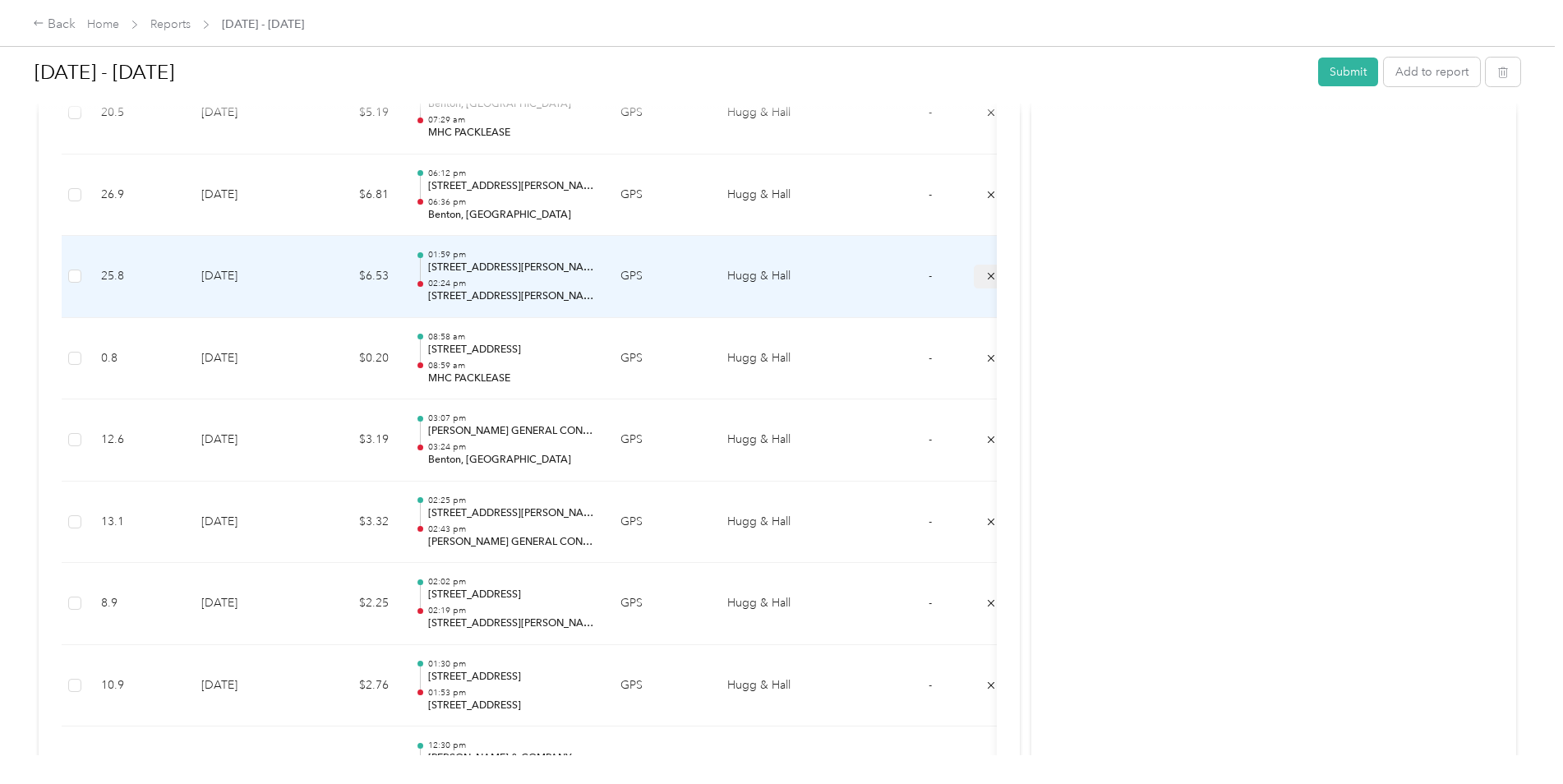
click at [986, 274] on icon "submit" at bounding box center [992, 276] width 12 height 12
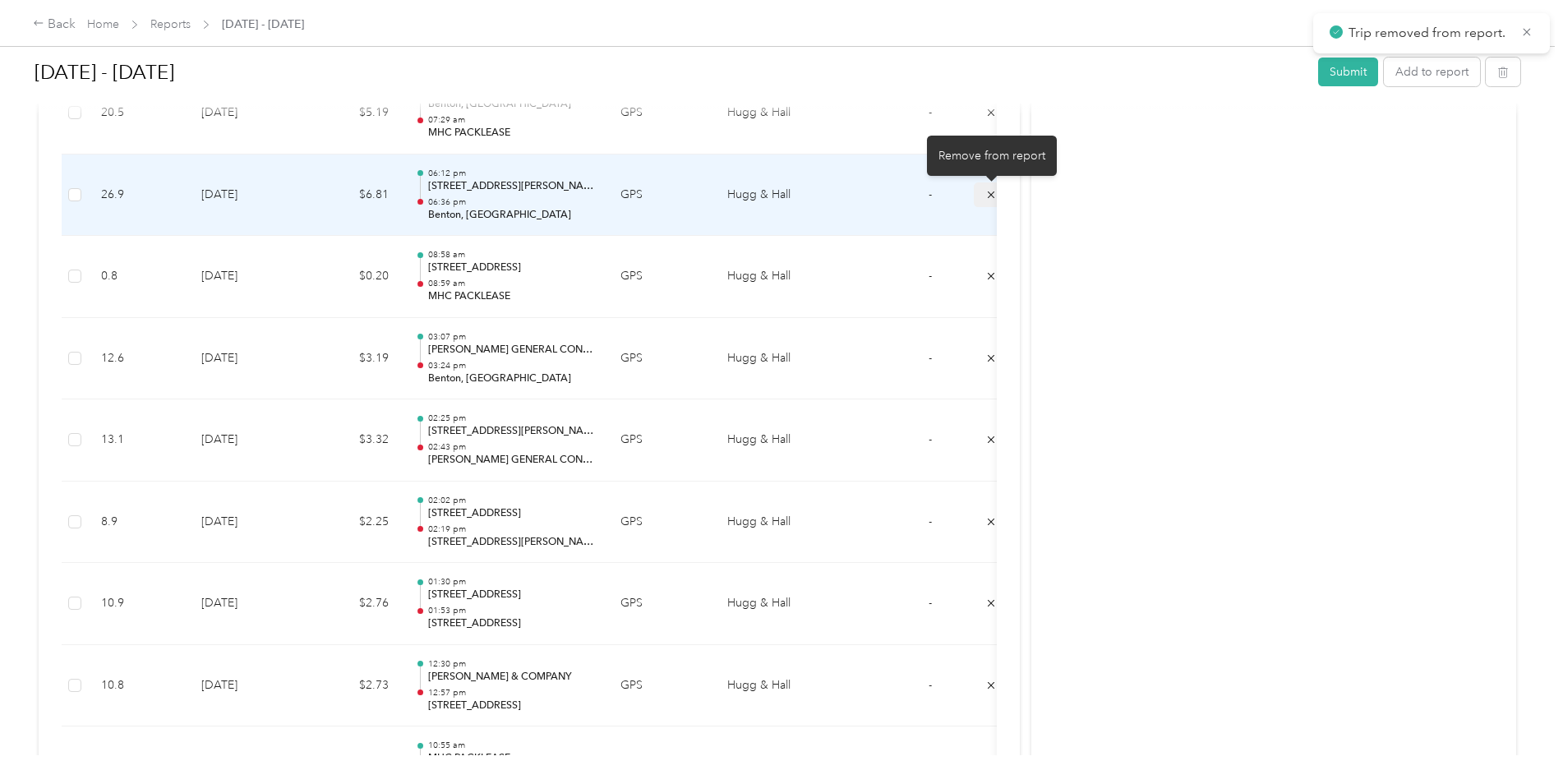
click at [985, 191] on button "submit" at bounding box center [991, 194] width 35 height 24
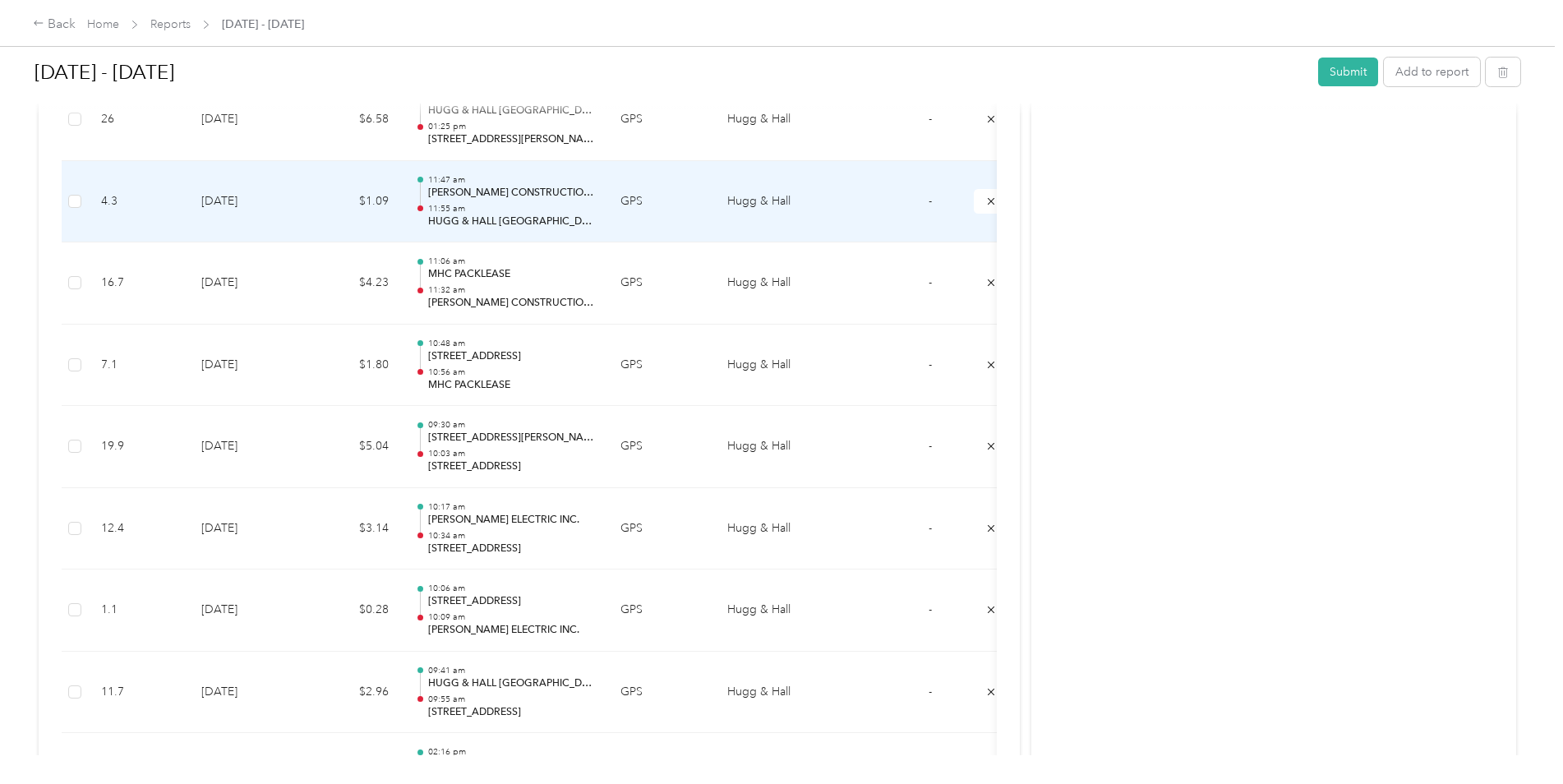
scroll to position [2750, 0]
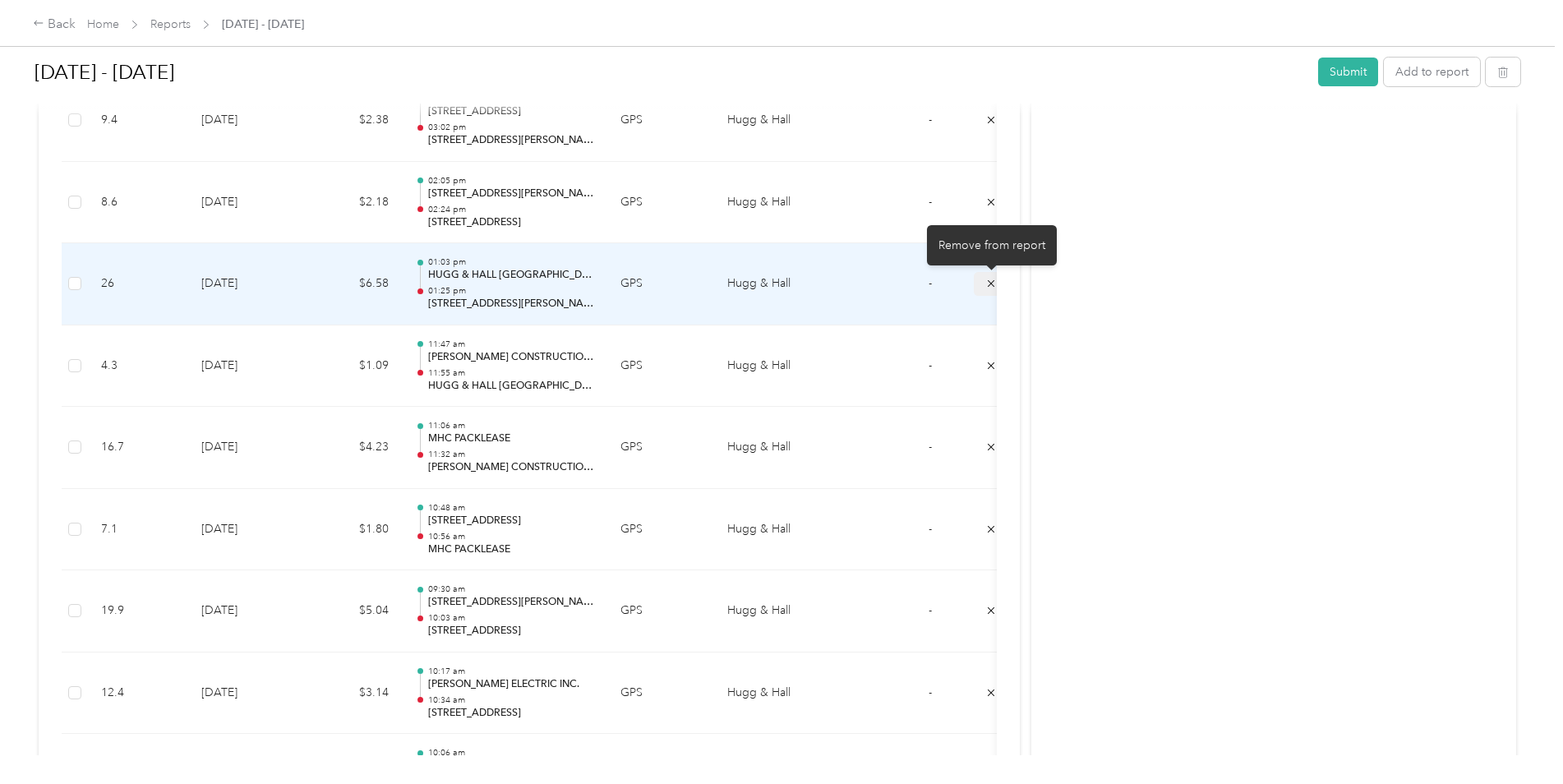
click at [988, 284] on icon "submit" at bounding box center [992, 284] width 12 height 12
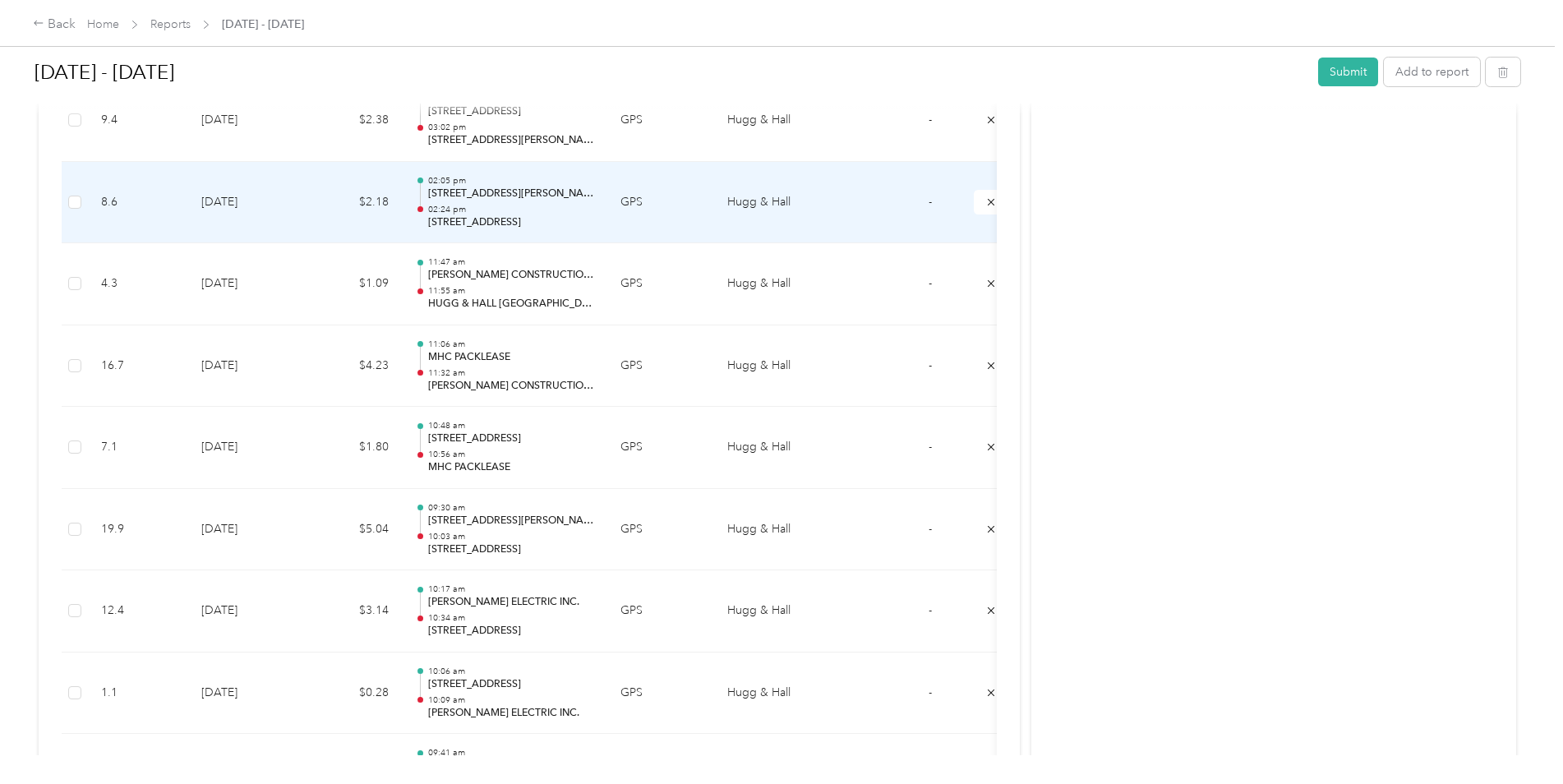
scroll to position [2668, 0]
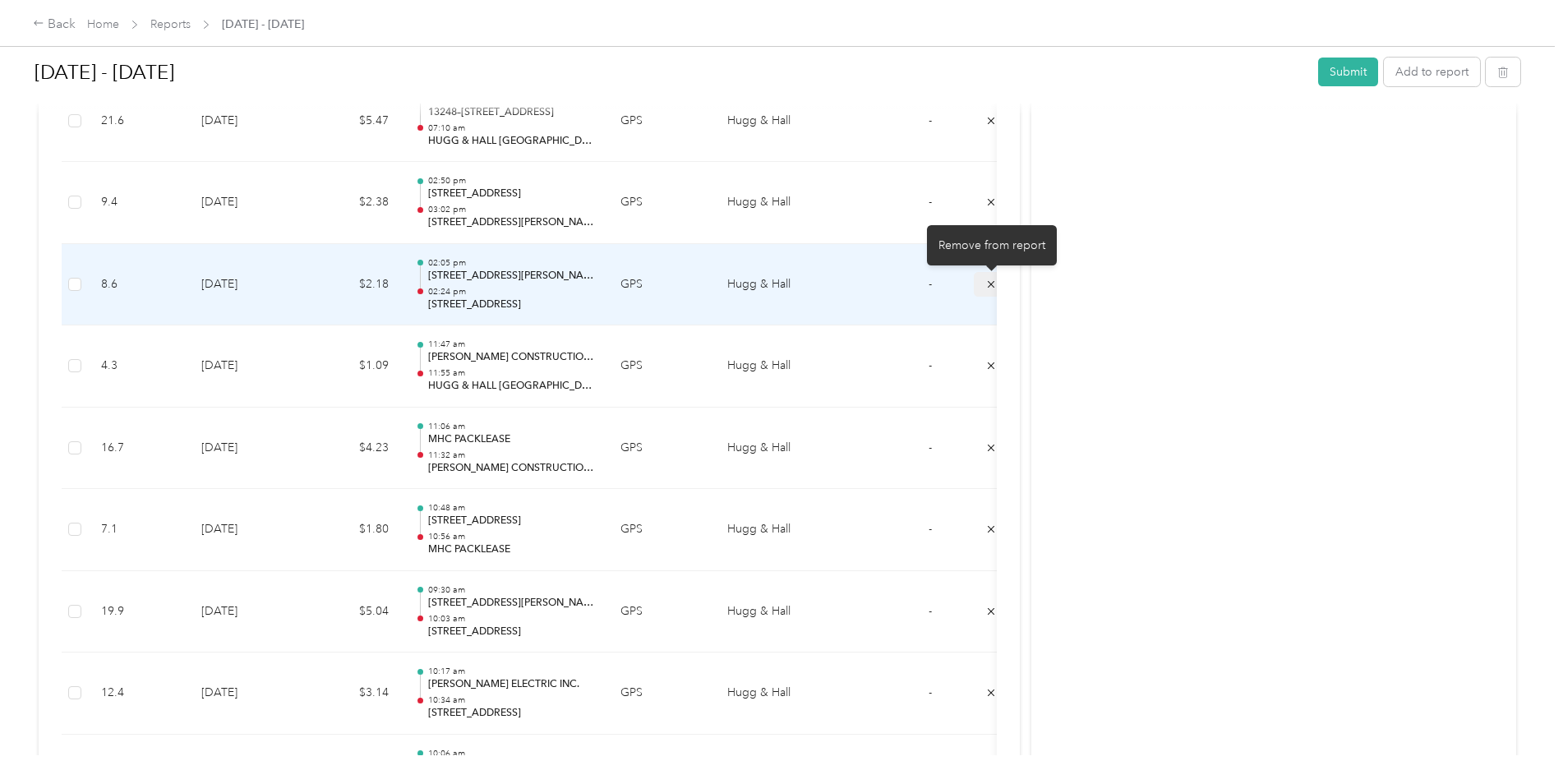
click at [985, 279] on button "submit" at bounding box center [991, 284] width 35 height 24
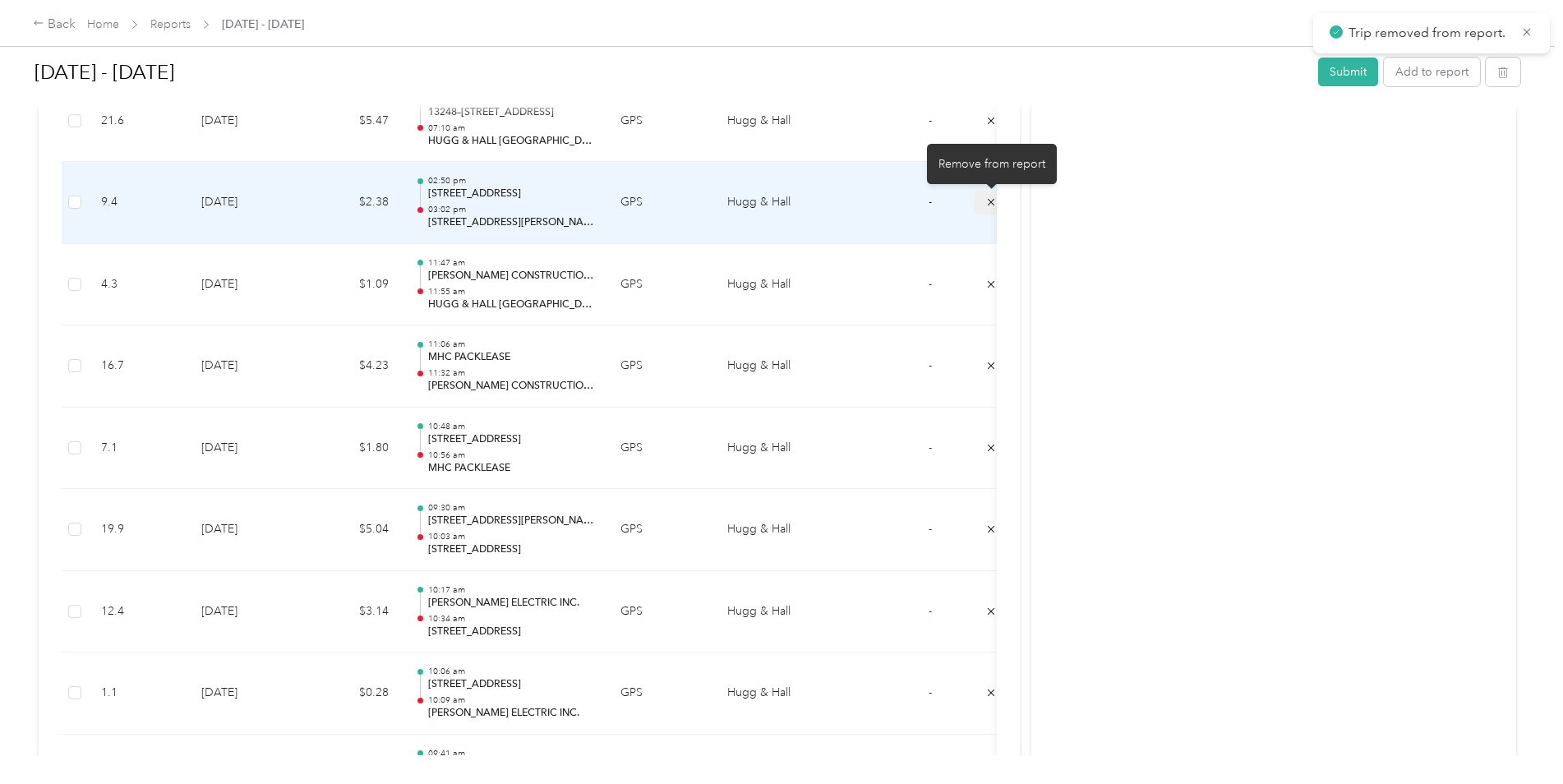
click at [989, 203] on icon "submit" at bounding box center [992, 202] width 12 height 12
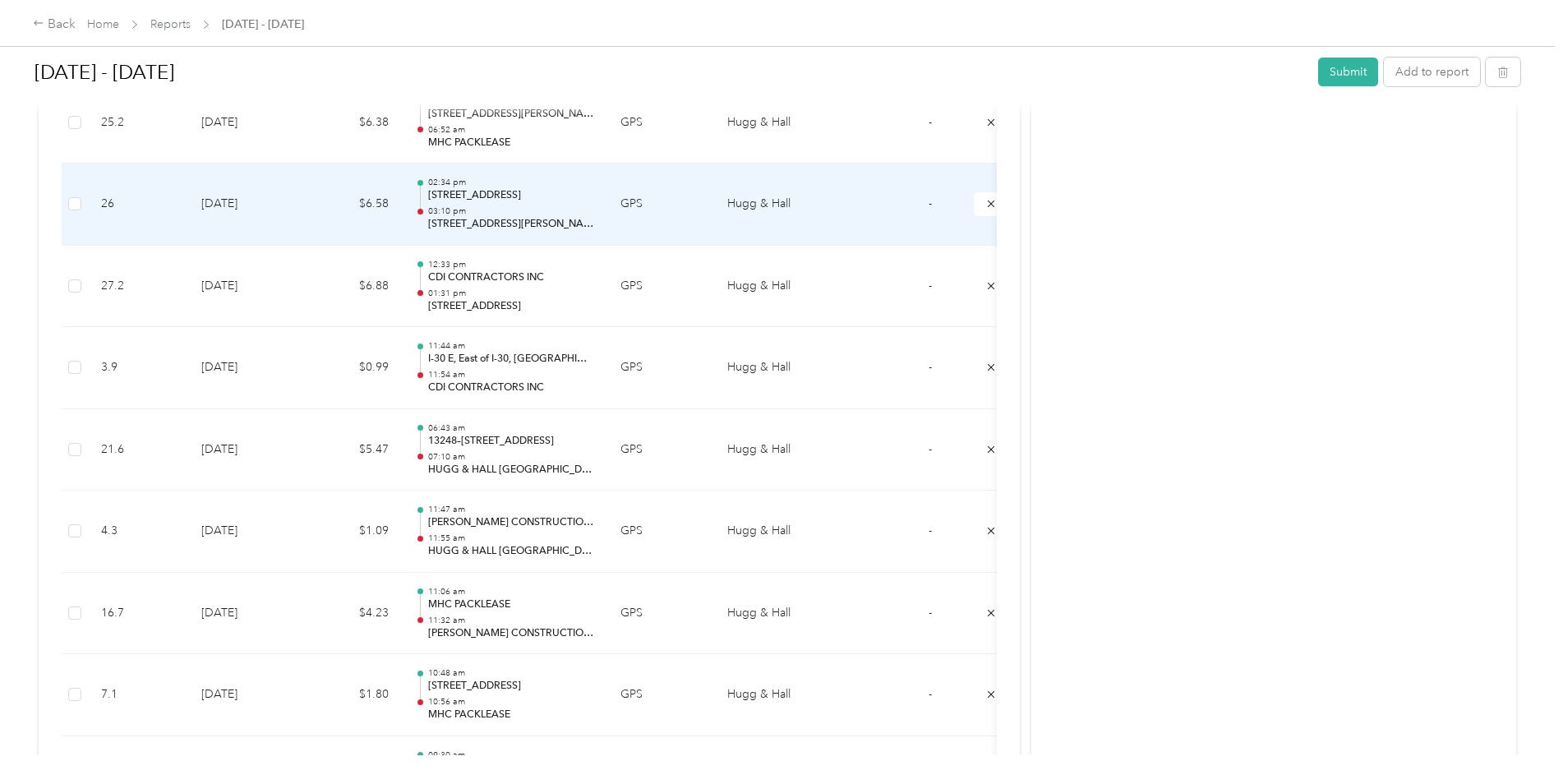
scroll to position [2257, 0]
click at [987, 202] on icon "submit" at bounding box center [992, 205] width 12 height 12
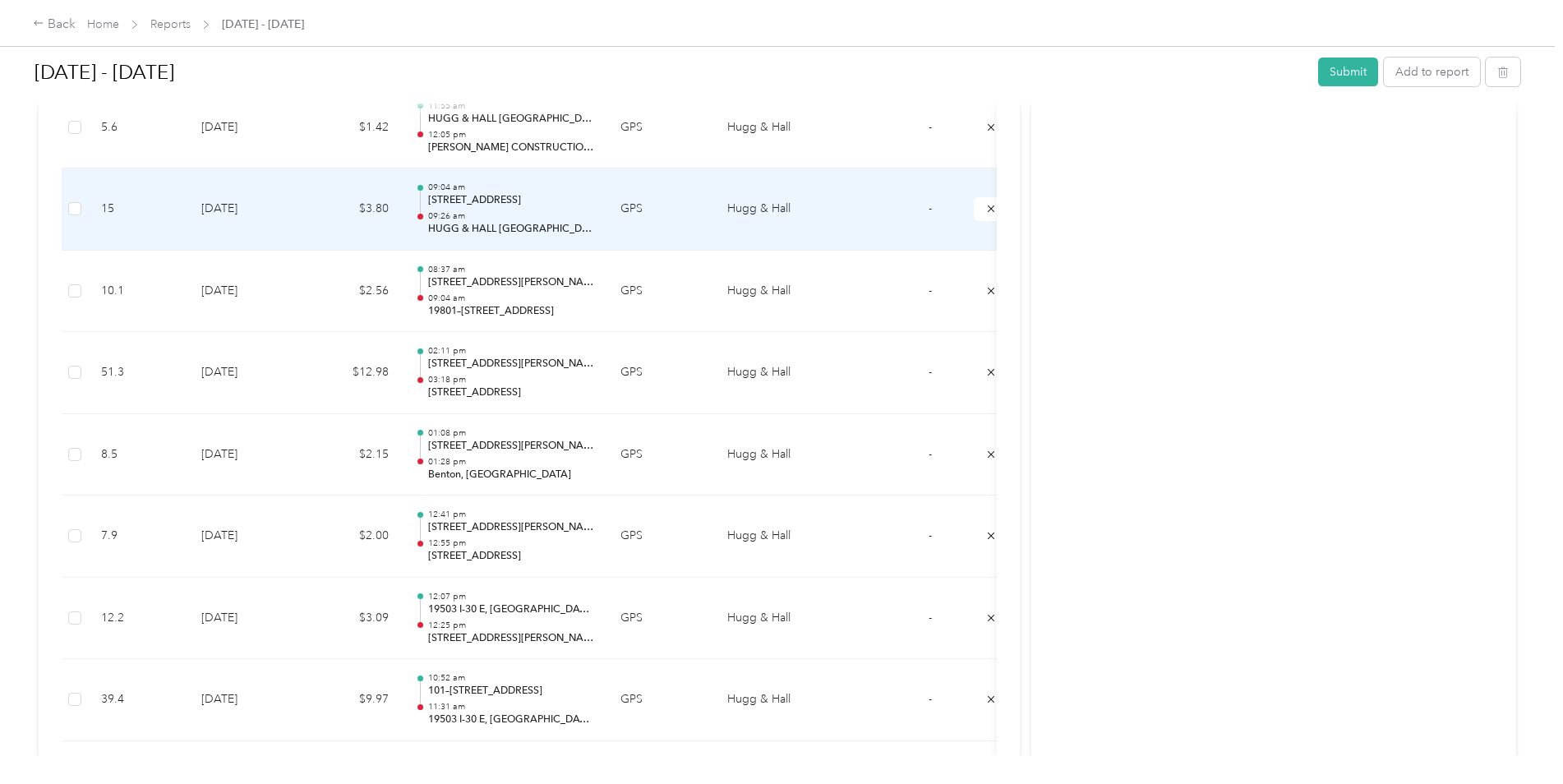
scroll to position [1271, 0]
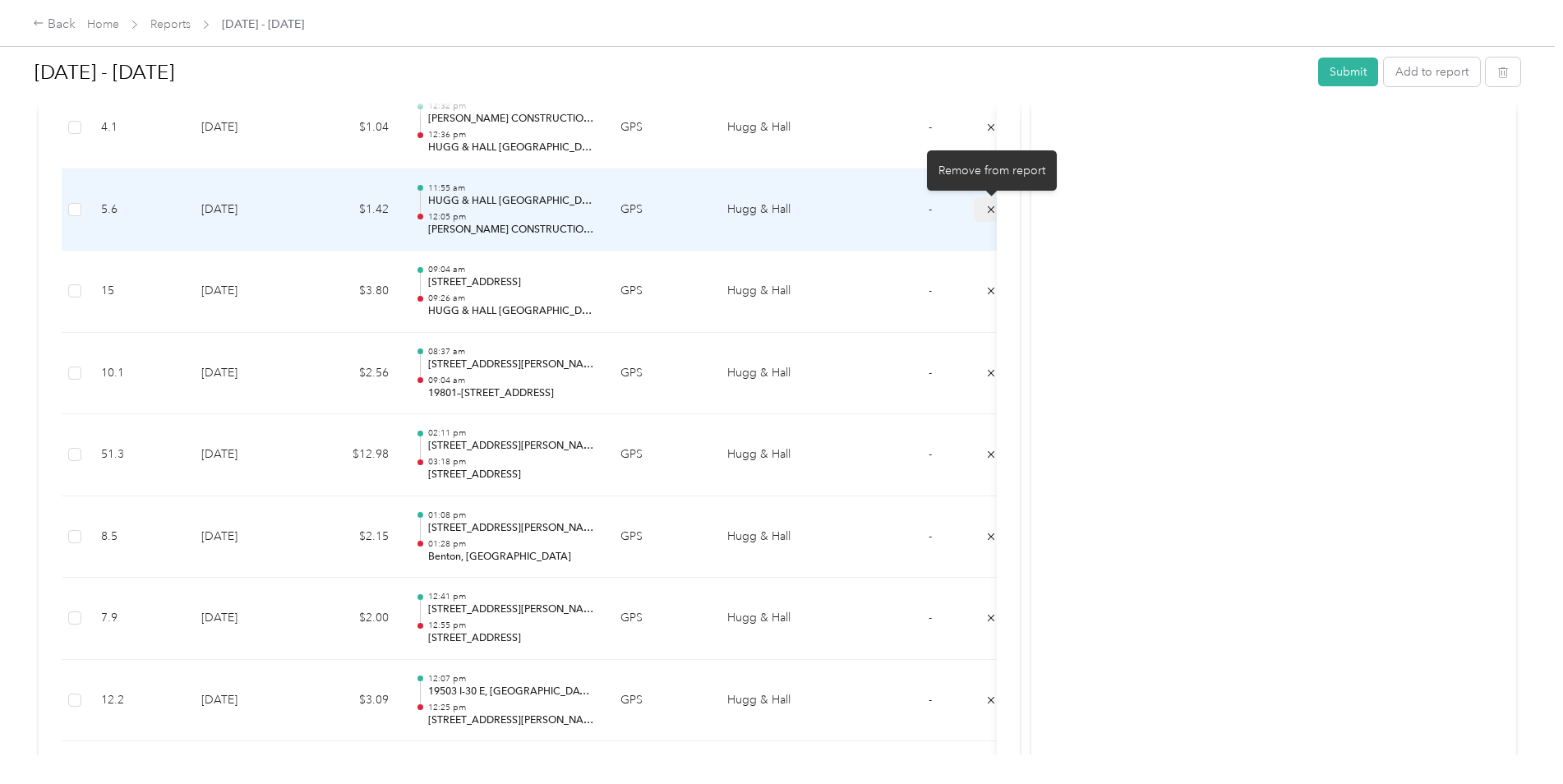
click at [983, 206] on button "submit" at bounding box center [991, 209] width 35 height 24
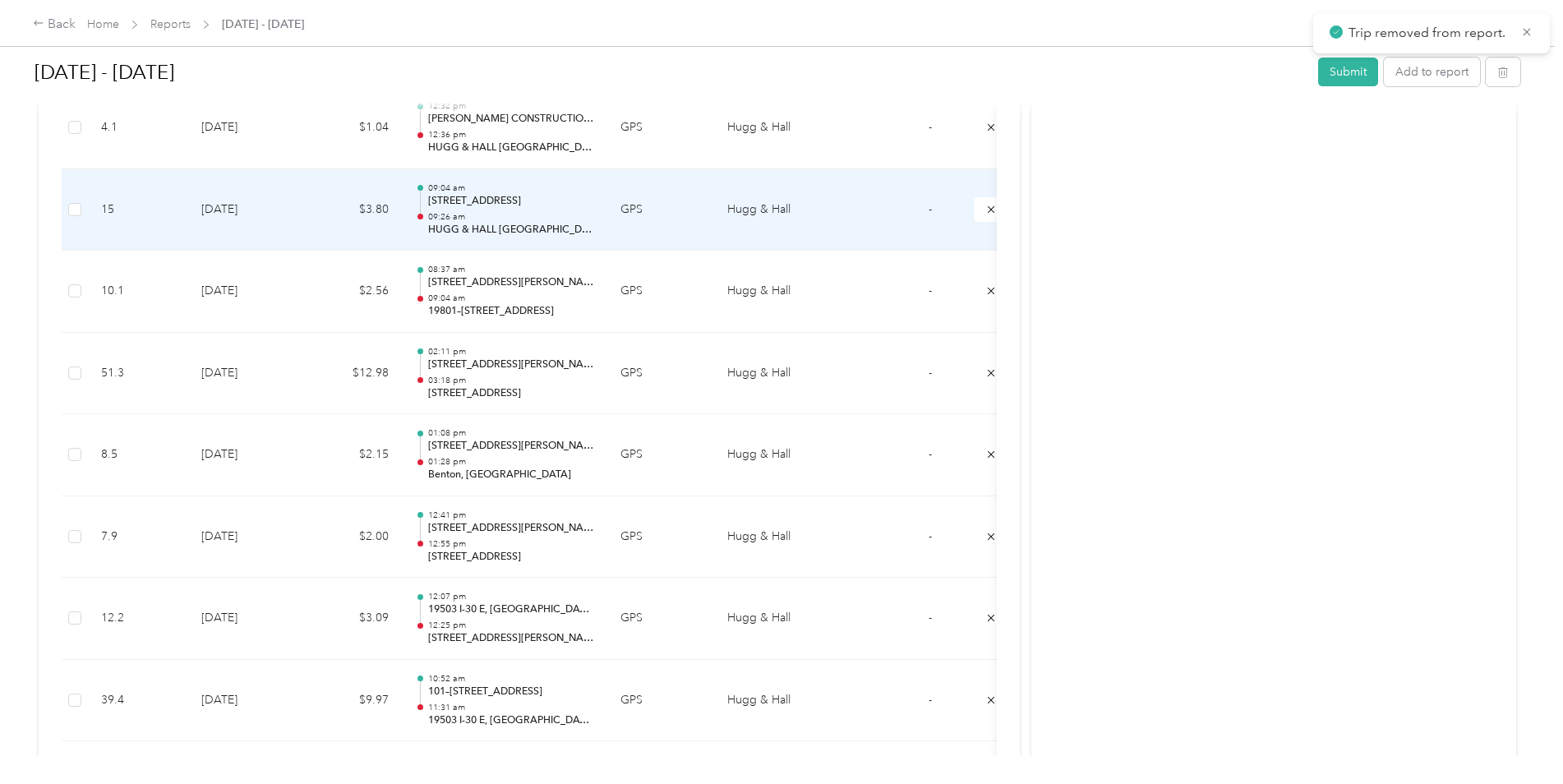
scroll to position [1189, 0]
click at [988, 209] on icon "submit" at bounding box center [992, 209] width 12 height 12
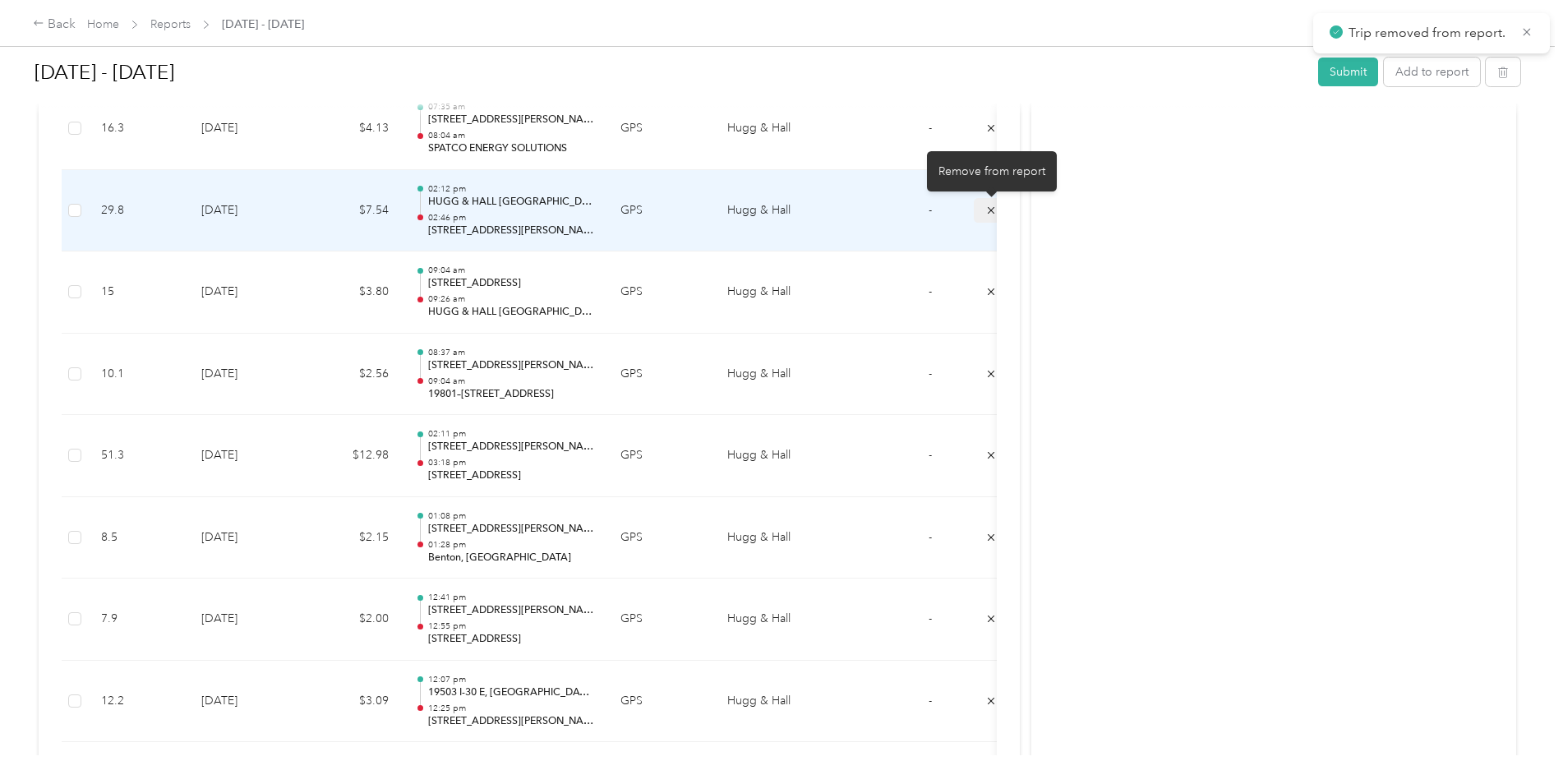
click at [981, 216] on button "submit" at bounding box center [991, 210] width 35 height 24
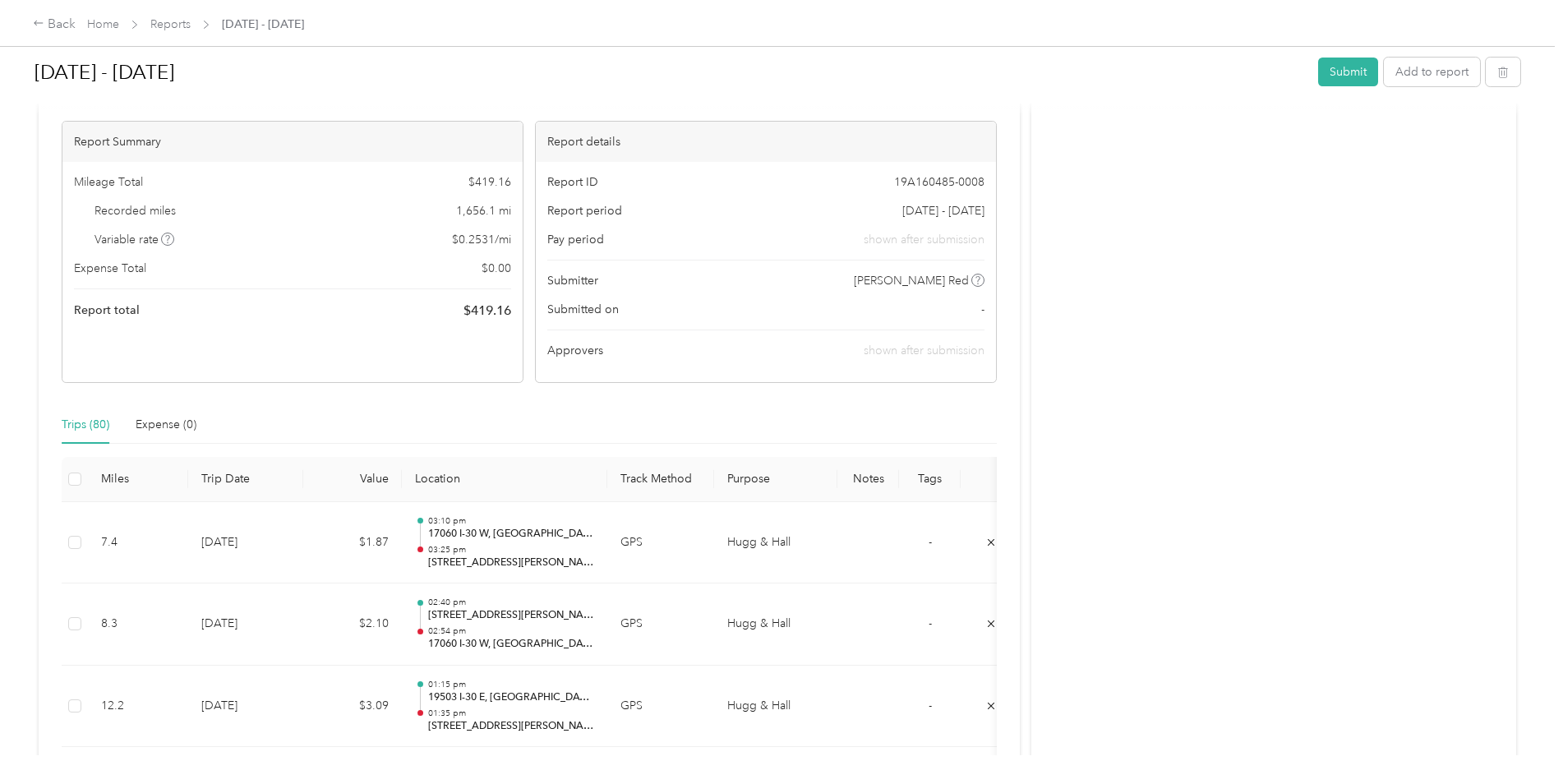
scroll to position [0, 0]
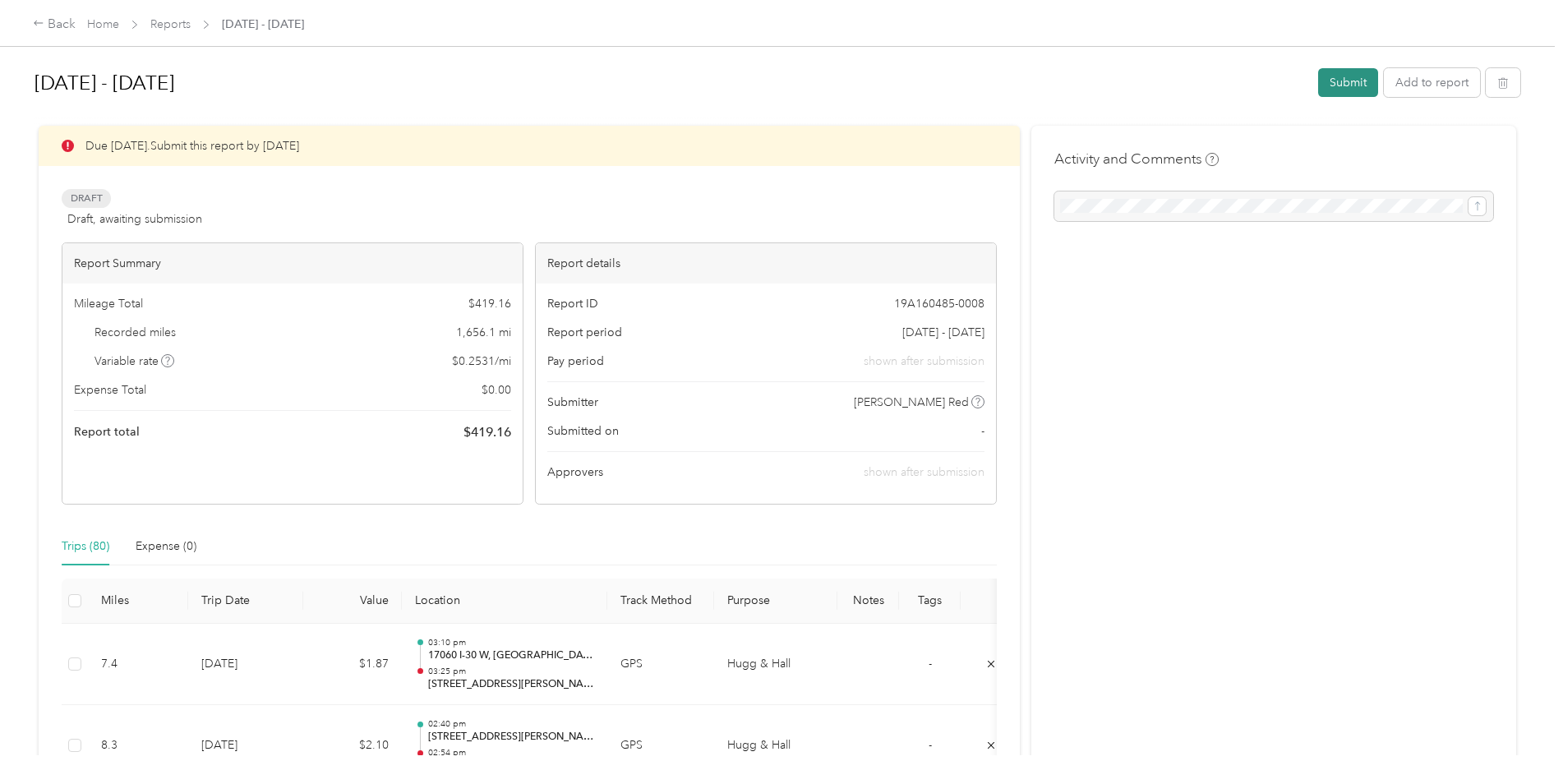
click at [1330, 76] on button "Submit" at bounding box center [1349, 82] width 60 height 29
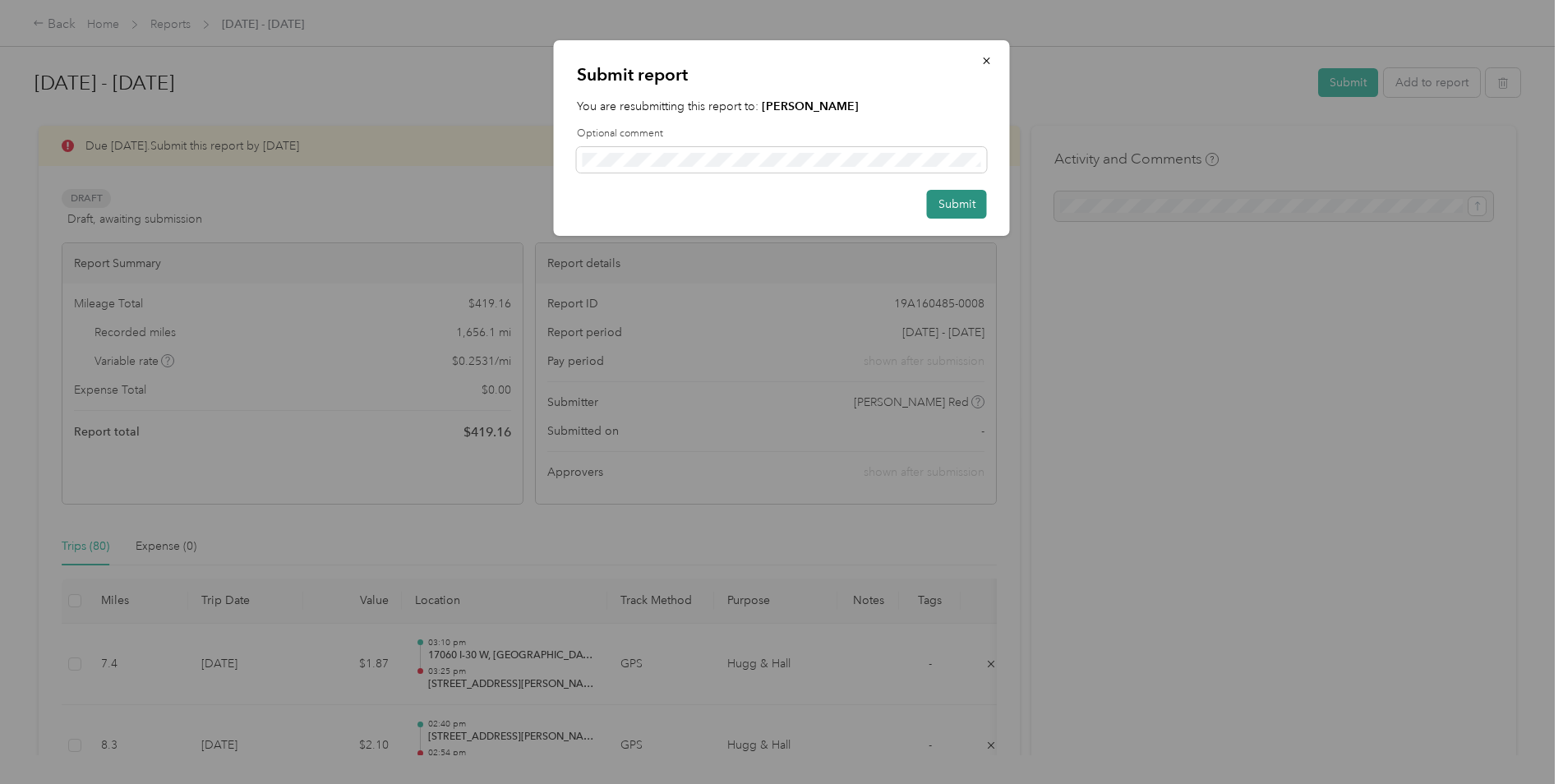
click at [956, 200] on button "Submit" at bounding box center [957, 203] width 60 height 29
